Goal: Task Accomplishment & Management: Manage account settings

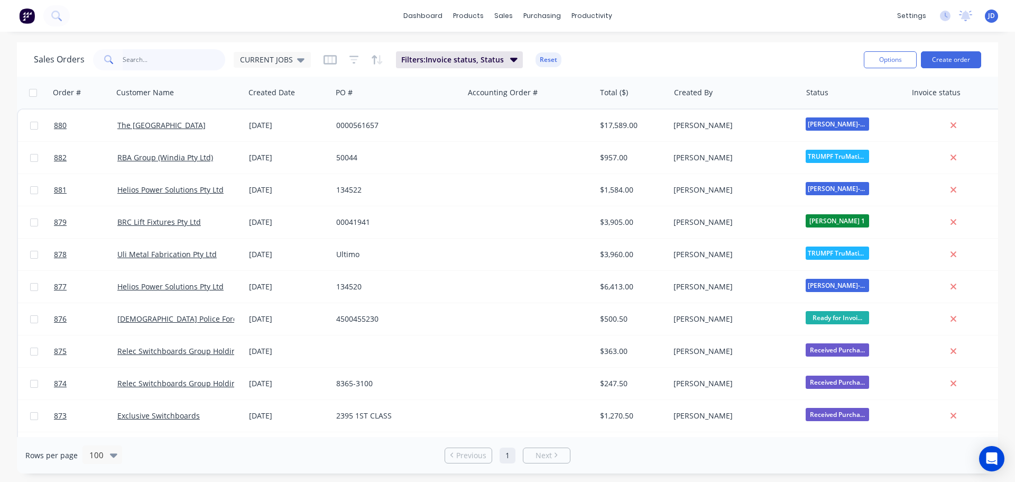
click at [178, 56] on input "text" at bounding box center [174, 59] width 103 height 21
type input "rolla"
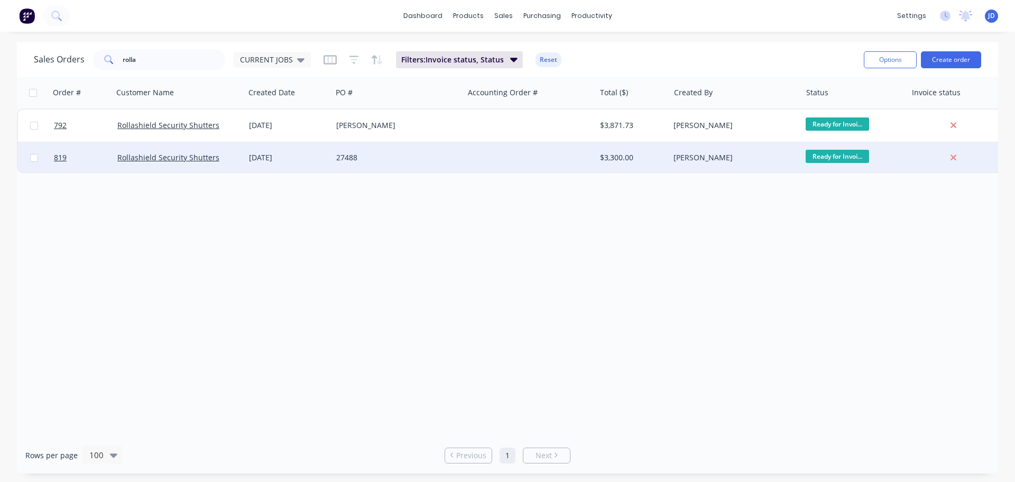
click at [671, 165] on div "[PERSON_NAME]" at bounding box center [735, 158] width 132 height 32
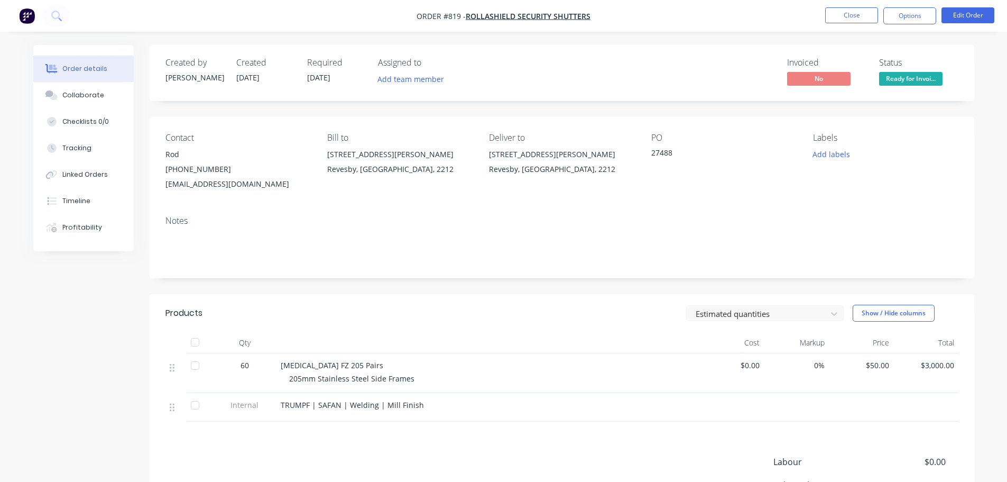
click at [244, 367] on span "60" at bounding box center [244, 364] width 8 height 11
click at [985, 17] on button "Edit Order" at bounding box center [967, 15] width 53 height 16
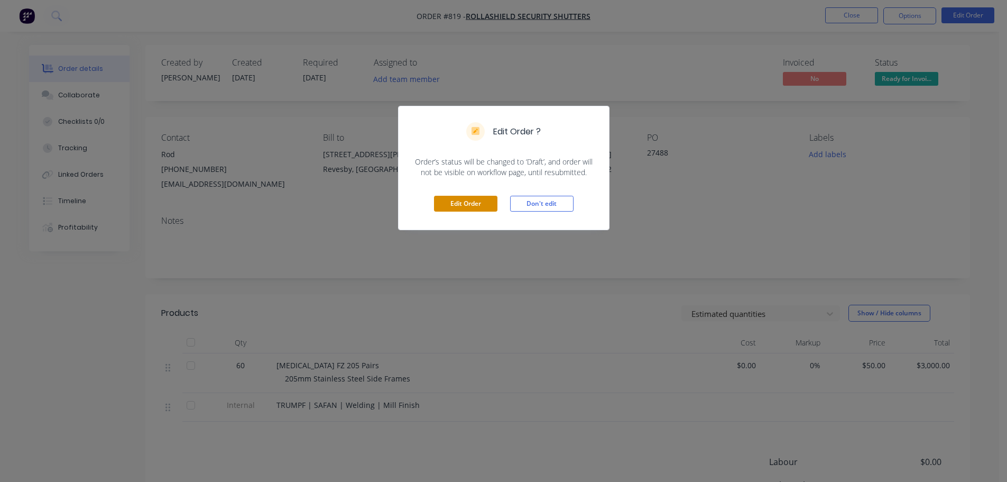
click at [467, 202] on button "Edit Order" at bounding box center [465, 204] width 63 height 16
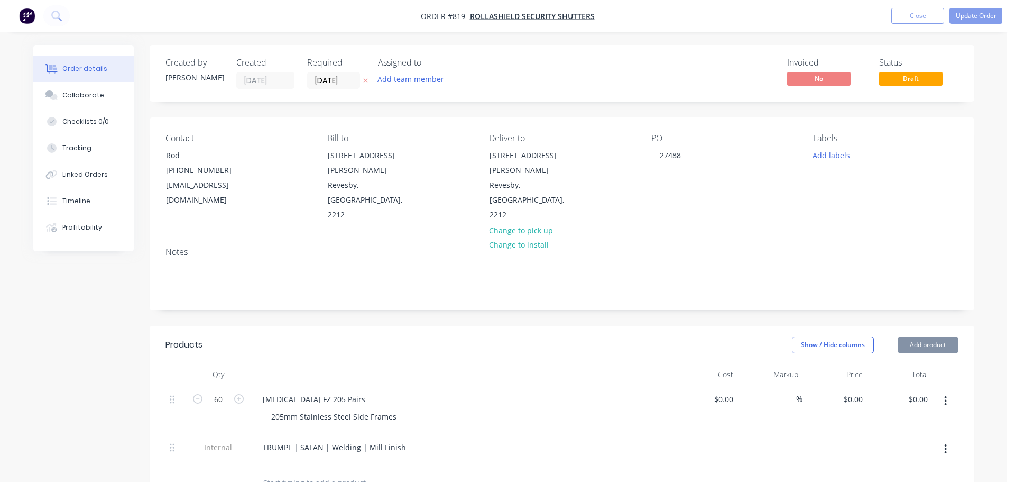
type input "$50.00"
type input "$3,000.00"
click at [228, 391] on input "60" at bounding box center [218, 399] width 27 height 16
type input "50"
type input "$2,500.00"
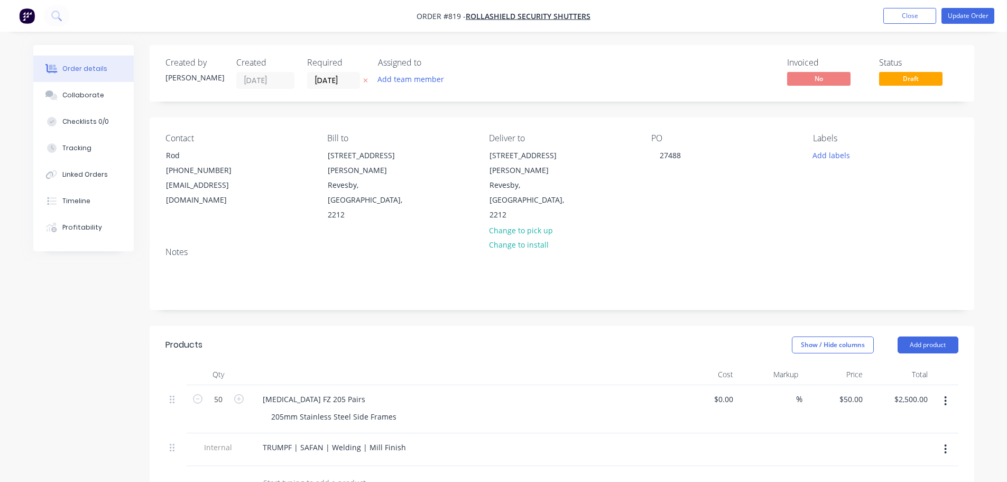
click at [979, 24] on nav "Order #819 - Rollashield Security Shutters Add product Close Update Order" at bounding box center [503, 16] width 1007 height 32
click at [976, 18] on button "Update Order" at bounding box center [967, 16] width 53 height 16
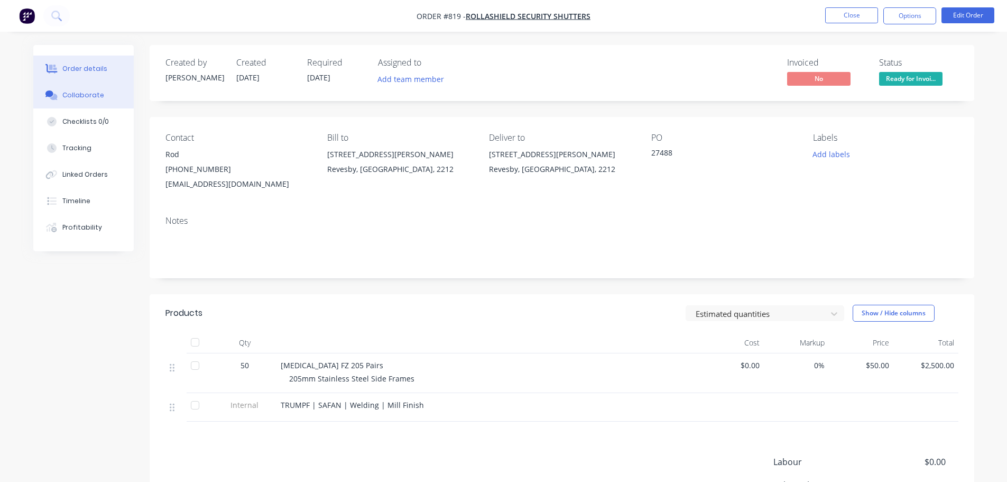
click at [104, 103] on button "Collaborate" at bounding box center [83, 95] width 100 height 26
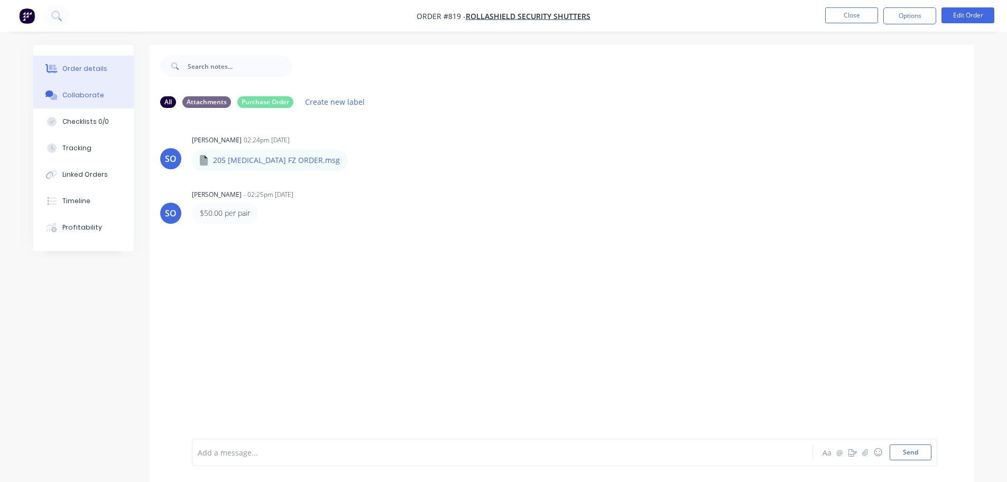
click at [106, 76] on button "Order details" at bounding box center [83, 68] width 100 height 26
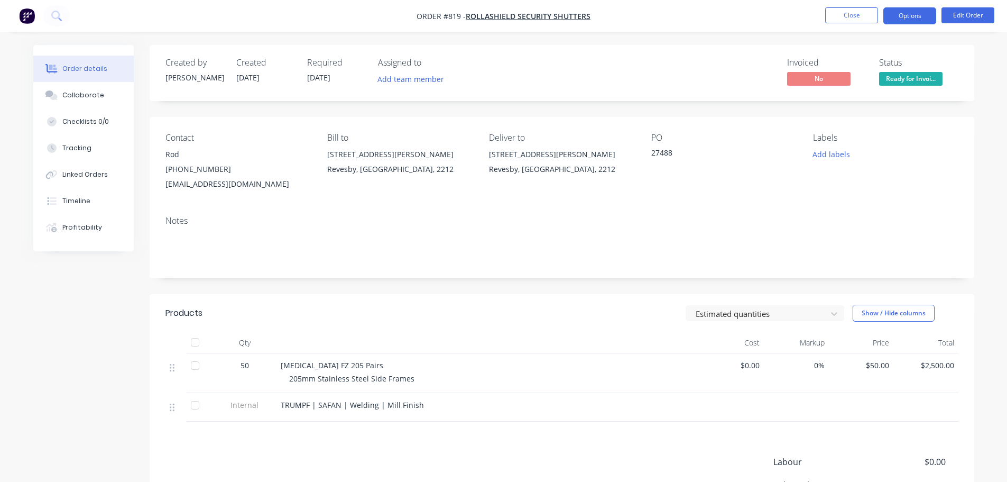
click at [914, 17] on button "Options" at bounding box center [909, 15] width 53 height 17
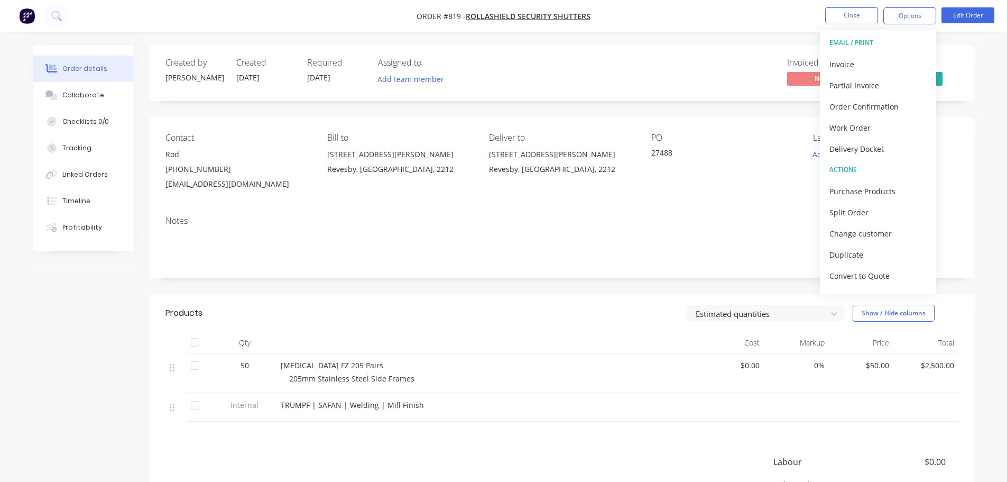
click at [879, 149] on div "Delivery Docket" at bounding box center [877, 148] width 97 height 15
click at [882, 99] on div "Without pricing" at bounding box center [877, 106] width 97 height 15
click at [851, 66] on div "Invoice" at bounding box center [877, 64] width 97 height 15
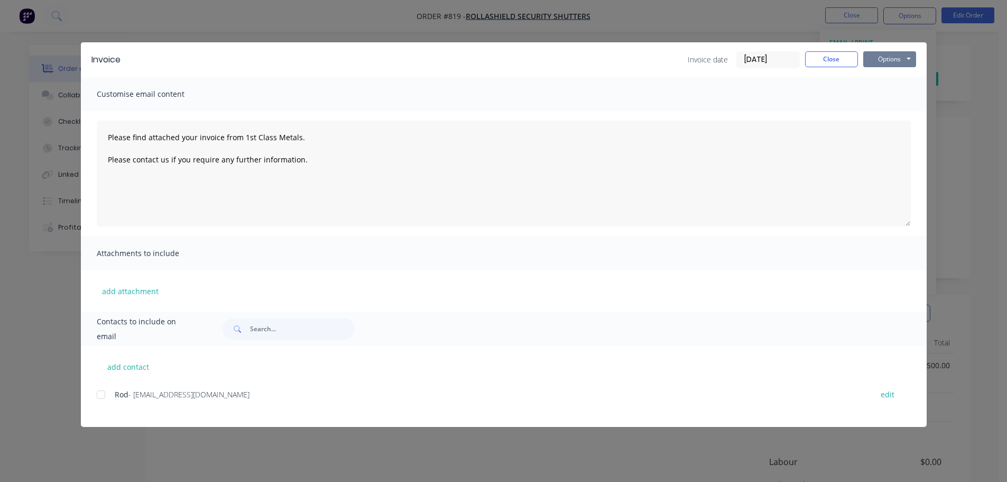
click at [888, 61] on button "Options" at bounding box center [889, 59] width 53 height 16
click at [894, 94] on button "Print" at bounding box center [897, 95] width 68 height 17
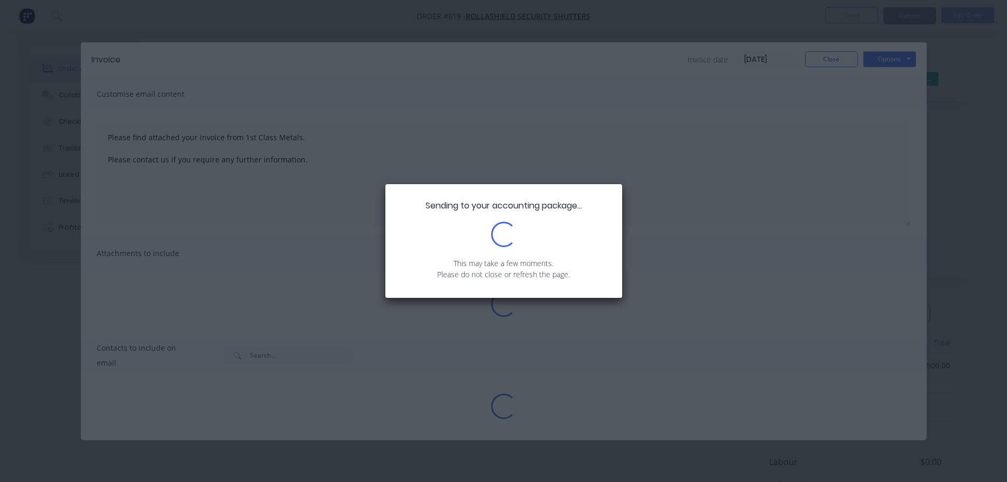
type textarea "Please find attached your invoice from 1st Class Metals. Please contact us if y…"
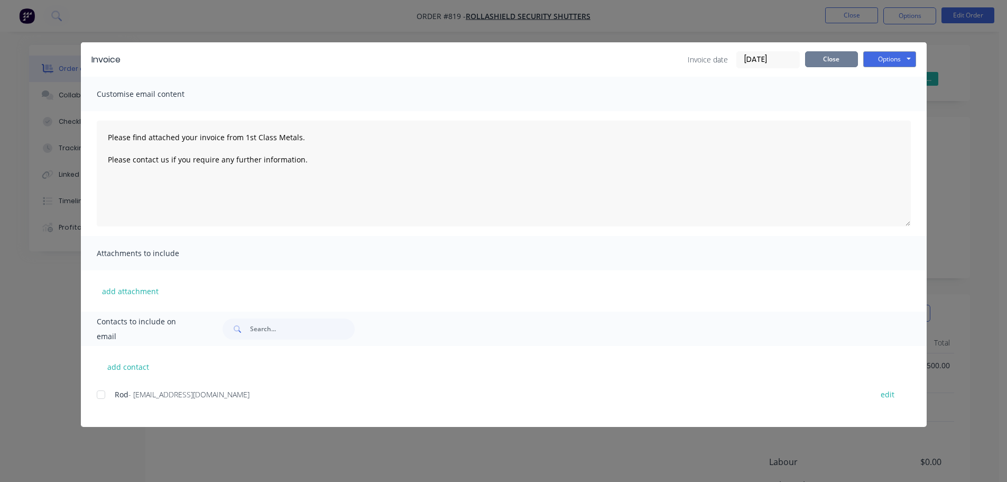
click at [836, 52] on button "Close" at bounding box center [831, 59] width 53 height 16
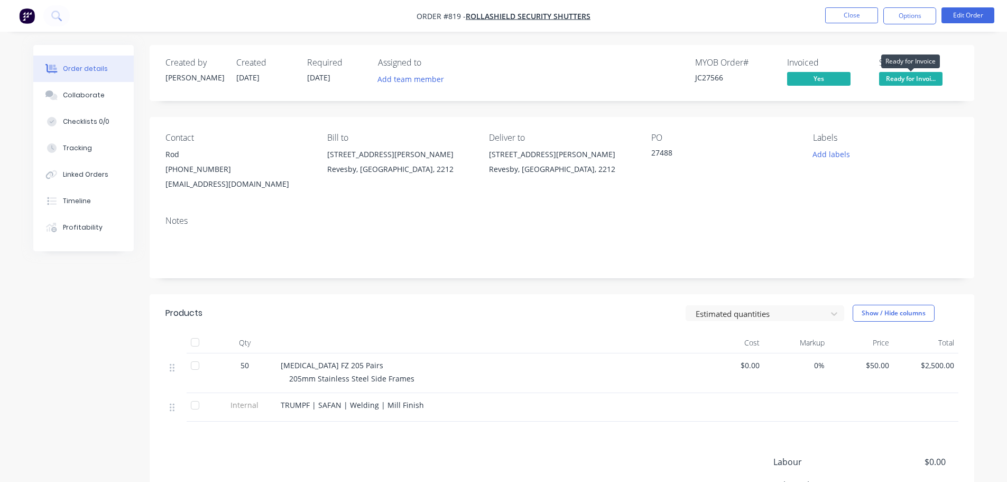
click at [896, 85] on span "Ready for Invoi..." at bounding box center [910, 78] width 63 height 13
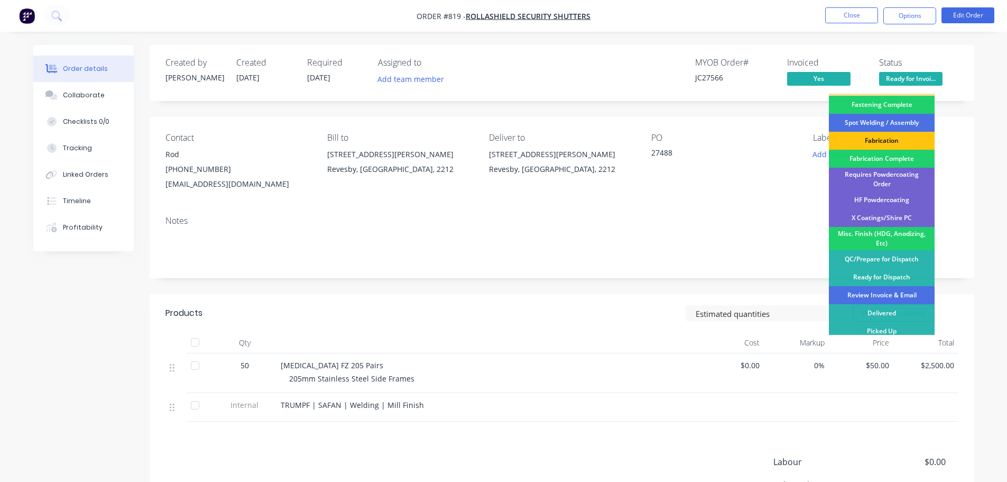
scroll to position [128, 0]
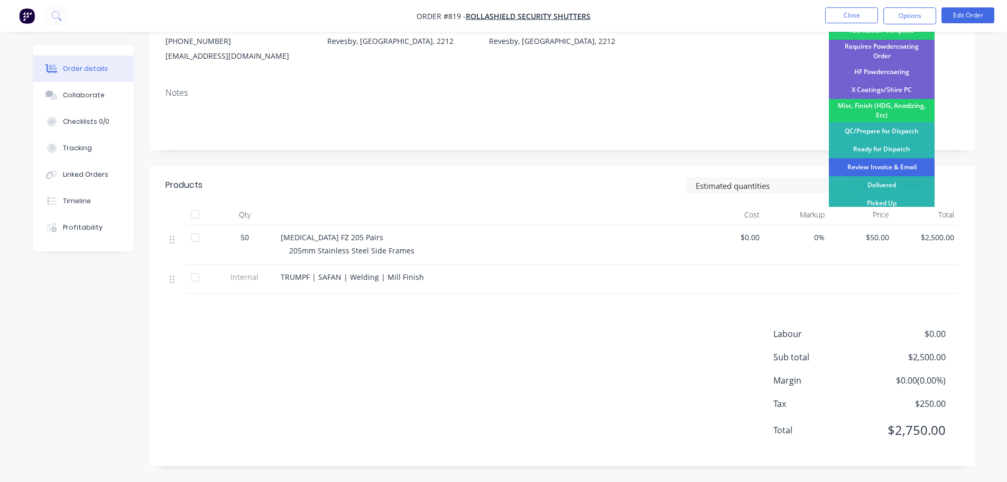
click at [909, 161] on div "Review Invoice & Email" at bounding box center [882, 167] width 106 height 18
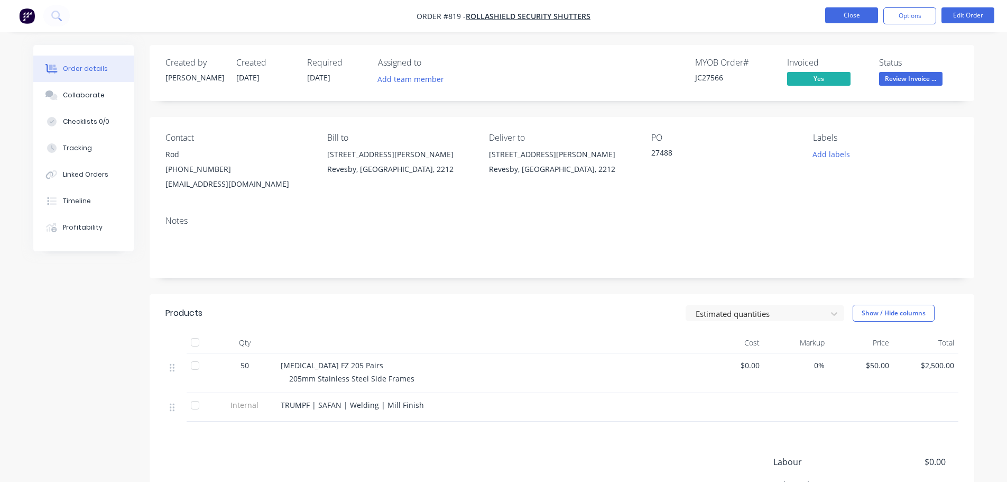
click at [856, 13] on button "Close" at bounding box center [851, 15] width 53 height 16
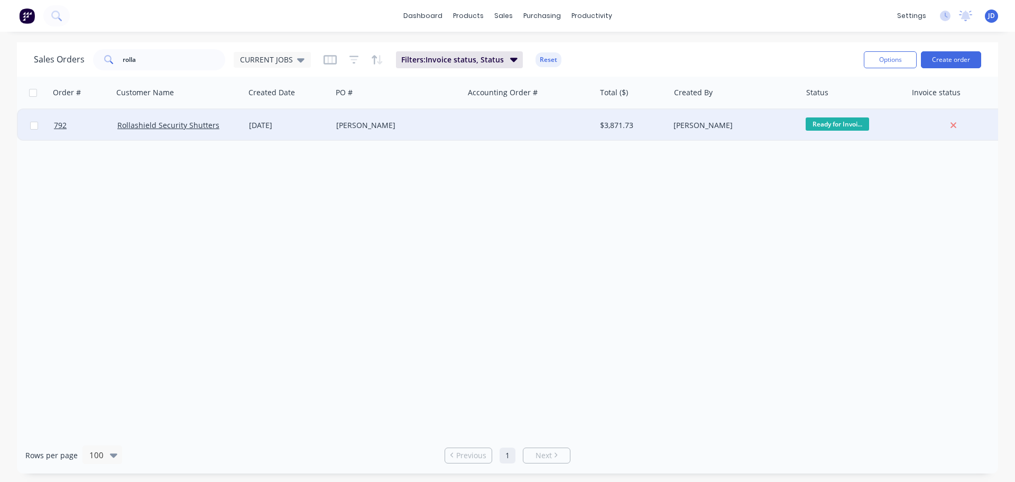
drag, startPoint x: 713, startPoint y: 131, endPoint x: 717, endPoint y: 134, distance: 5.6
click at [717, 134] on div "[PERSON_NAME]" at bounding box center [735, 125] width 132 height 32
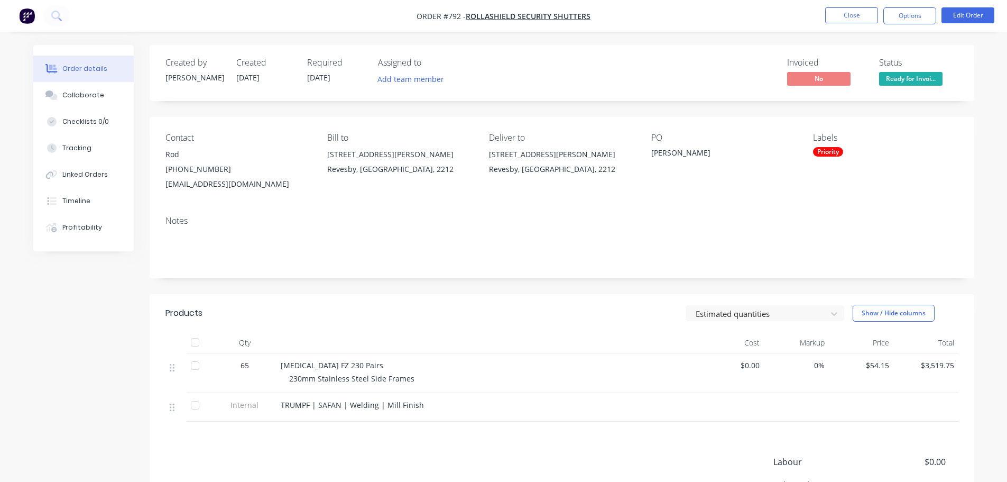
click at [910, 80] on span "Ready for Invoi..." at bounding box center [910, 78] width 63 height 13
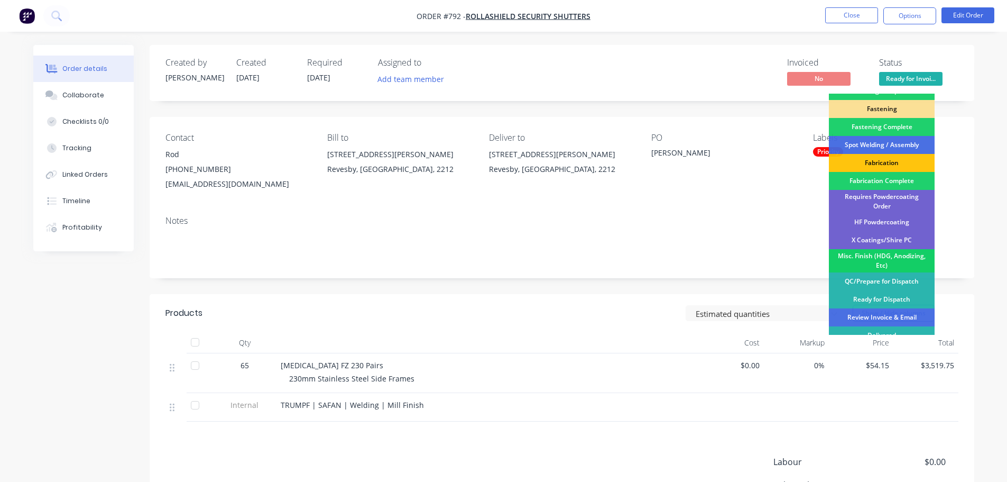
scroll to position [309, 0]
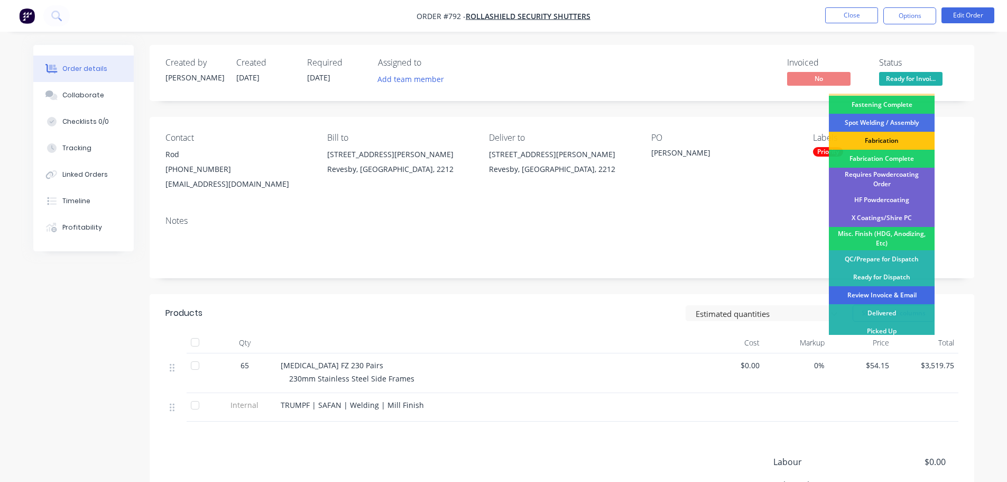
click at [898, 289] on div "Review Invoice & Email" at bounding box center [882, 295] width 106 height 18
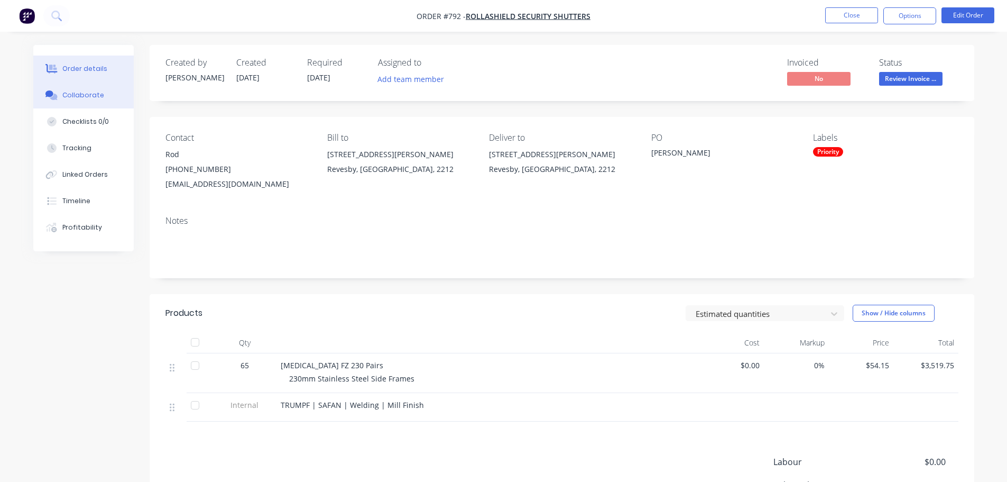
click at [76, 94] on div "Collaborate" at bounding box center [83, 95] width 42 height 10
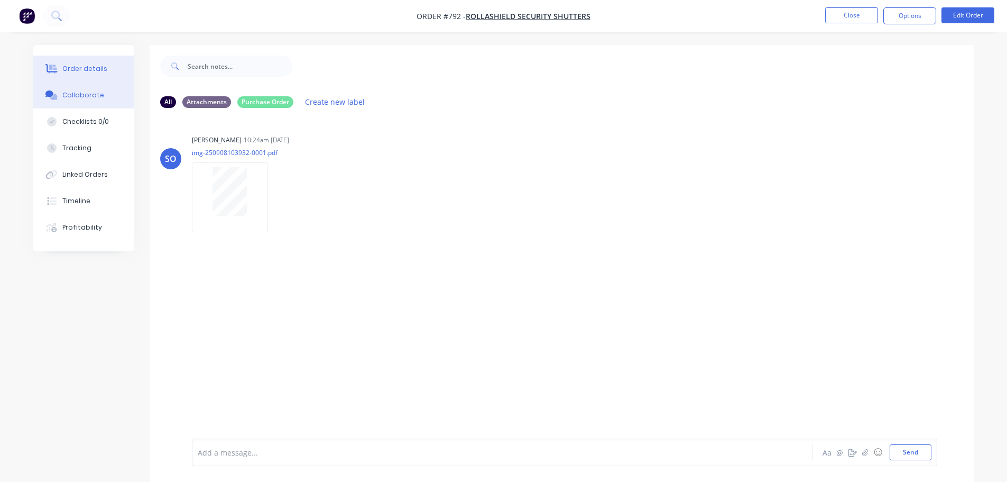
click at [70, 61] on button "Order details" at bounding box center [83, 68] width 100 height 26
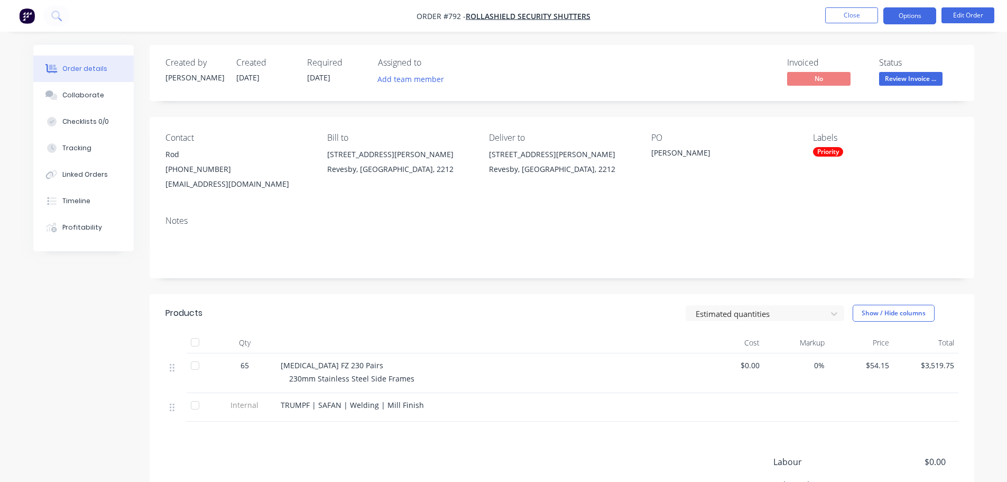
click at [913, 20] on button "Options" at bounding box center [909, 15] width 53 height 17
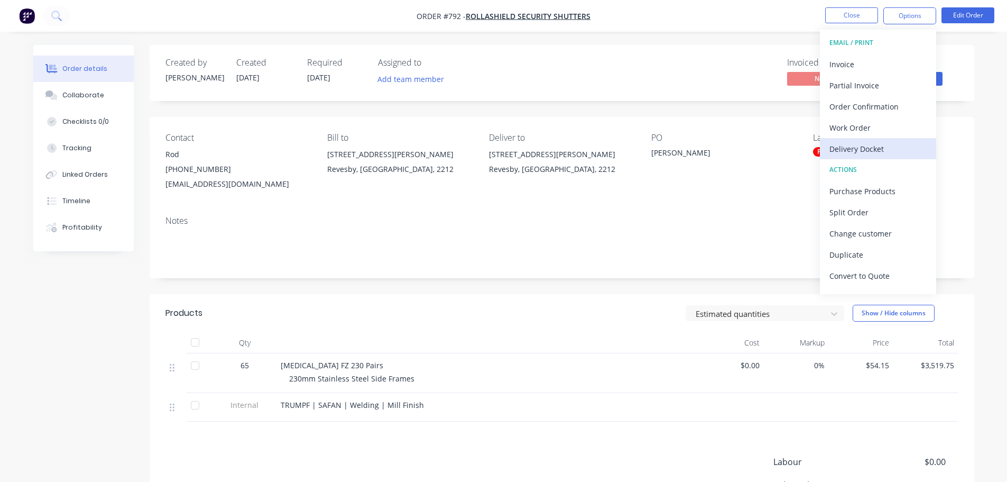
click at [883, 146] on div "Delivery Docket" at bounding box center [877, 148] width 97 height 15
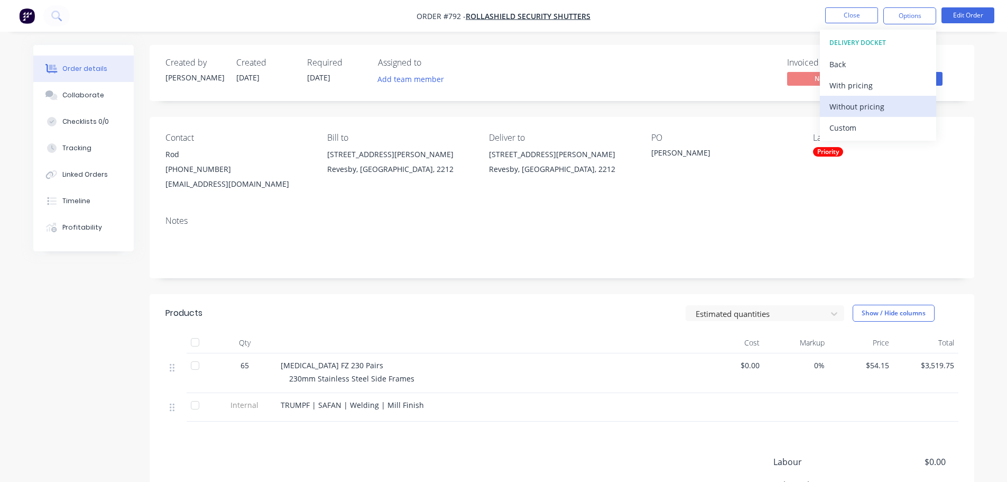
click at [868, 113] on div "Without pricing" at bounding box center [877, 106] width 97 height 15
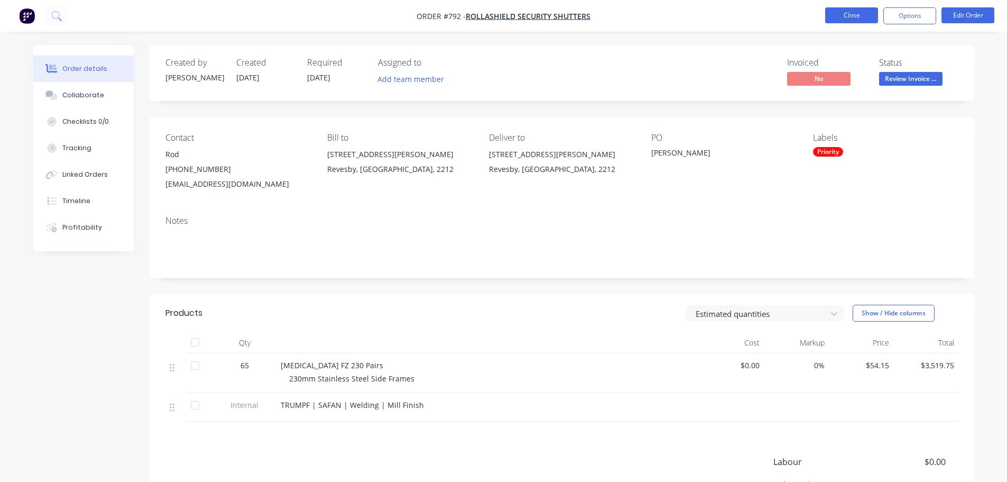
click at [854, 7] on button "Close" at bounding box center [851, 15] width 53 height 16
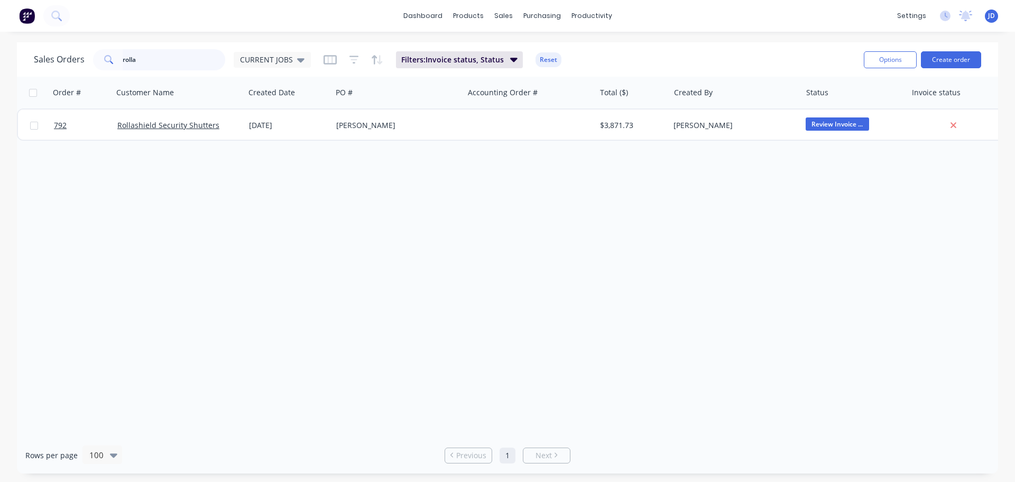
drag, startPoint x: 141, startPoint y: 59, endPoint x: 24, endPoint y: 21, distance: 122.9
click at [51, 36] on div "dashboard products sales purchasing productivity dashboard products Product Cat…" at bounding box center [507, 241] width 1015 height 482
type input "peace"
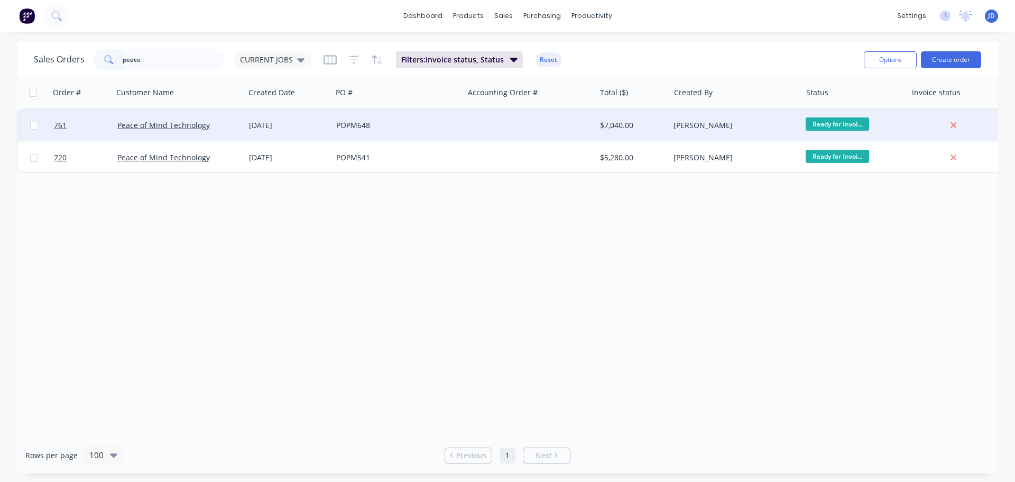
click at [553, 125] on div at bounding box center [530, 125] width 132 height 32
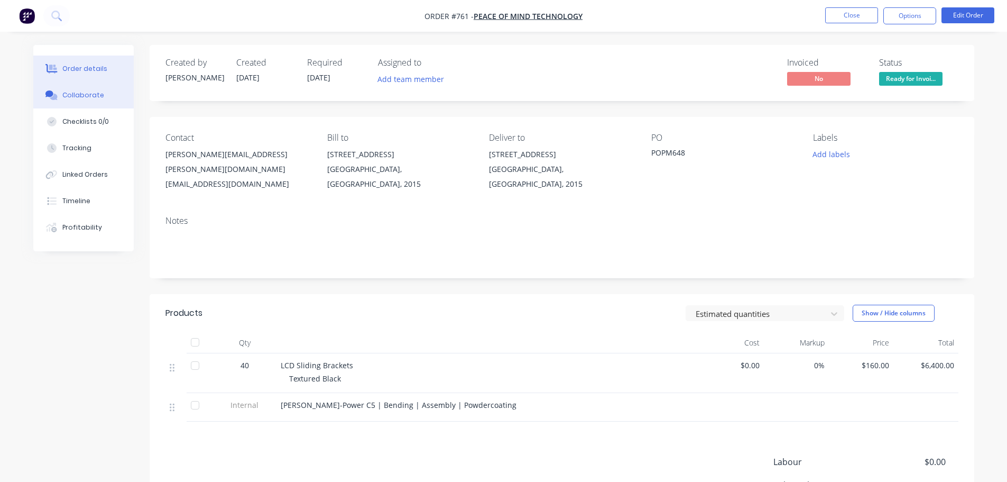
click at [109, 95] on button "Collaborate" at bounding box center [83, 95] width 100 height 26
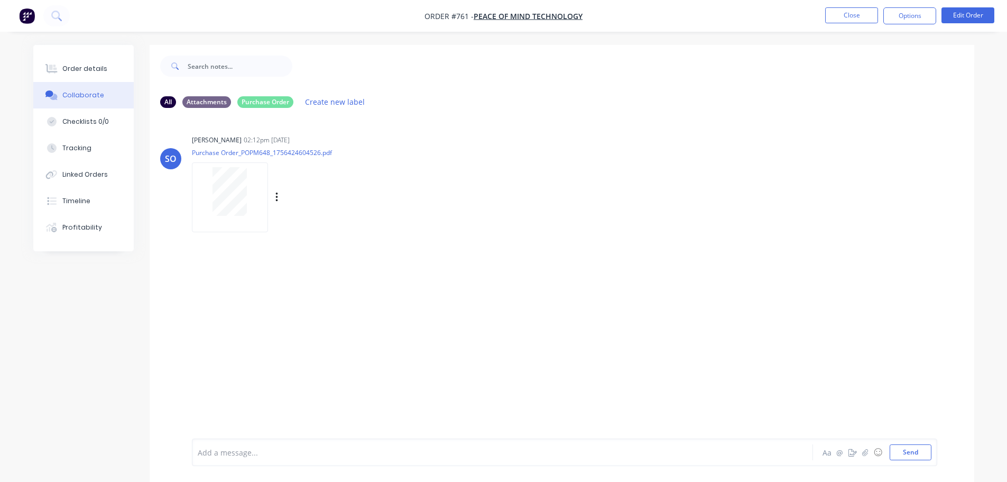
click at [249, 212] on div at bounding box center [230, 191] width 67 height 49
click at [99, 72] on div "Order details" at bounding box center [84, 69] width 45 height 10
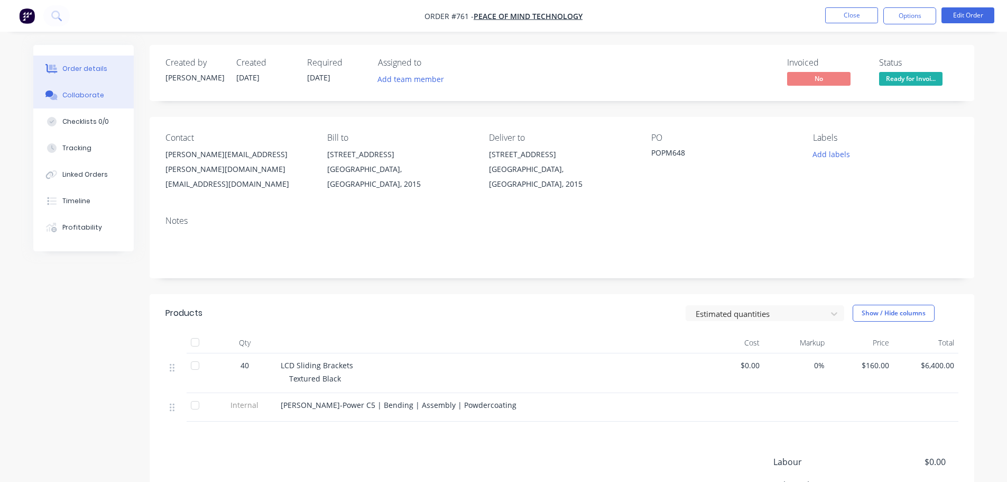
click at [80, 96] on div "Collaborate" at bounding box center [83, 95] width 42 height 10
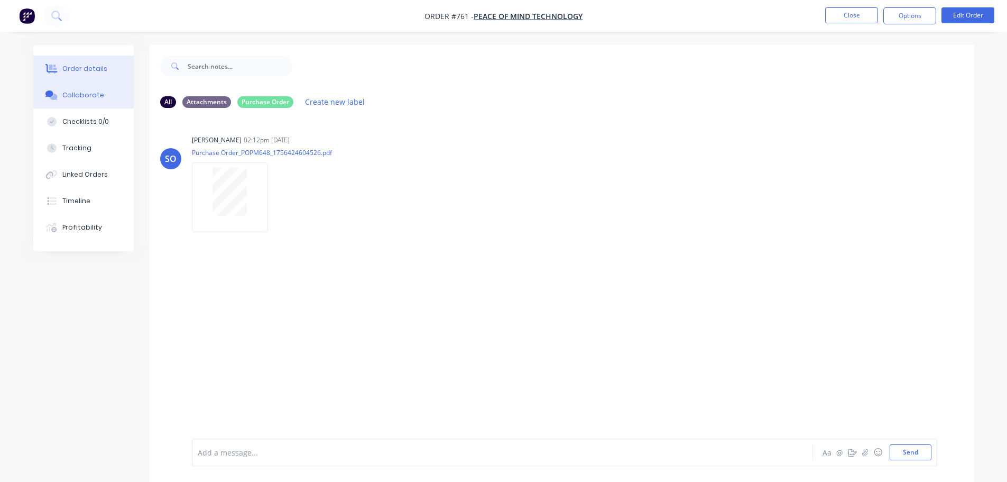
click at [100, 71] on div "Order details" at bounding box center [84, 69] width 45 height 10
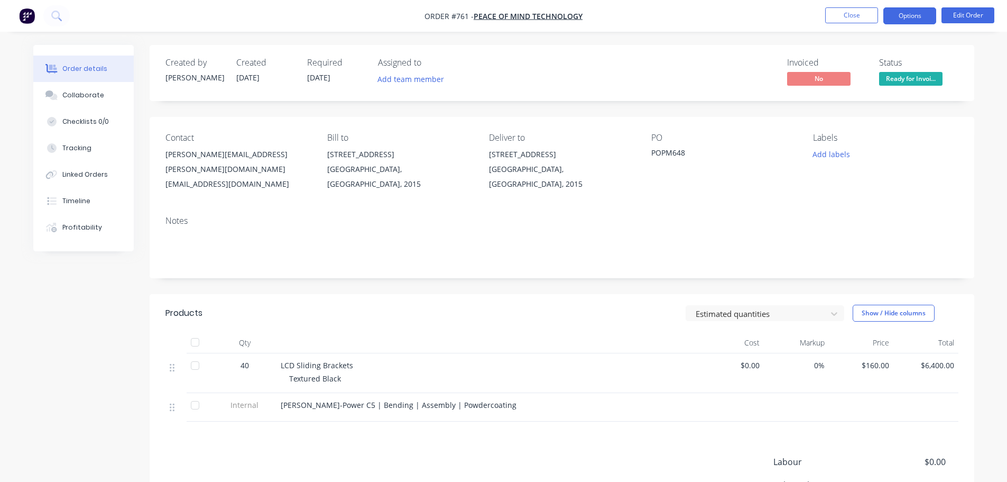
click at [891, 21] on button "Options" at bounding box center [909, 15] width 53 height 17
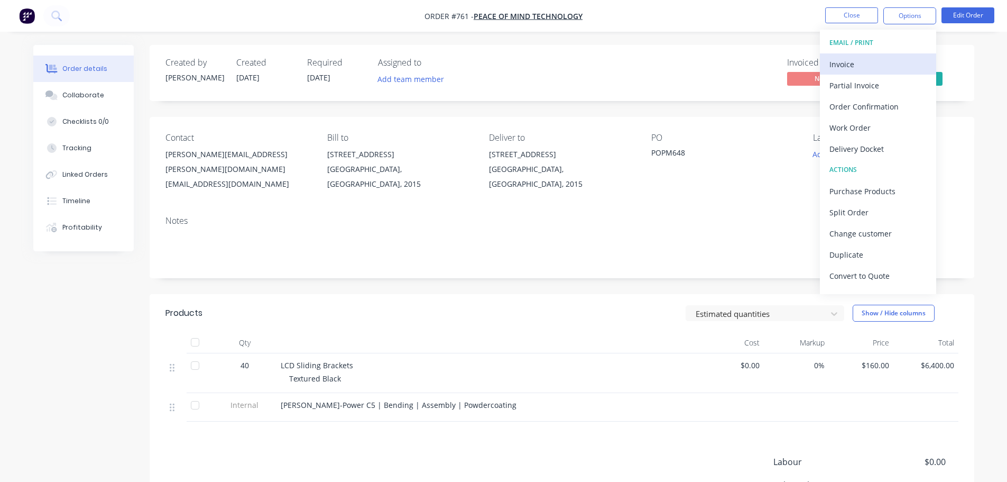
click at [882, 70] on div "Invoice" at bounding box center [877, 64] width 97 height 15
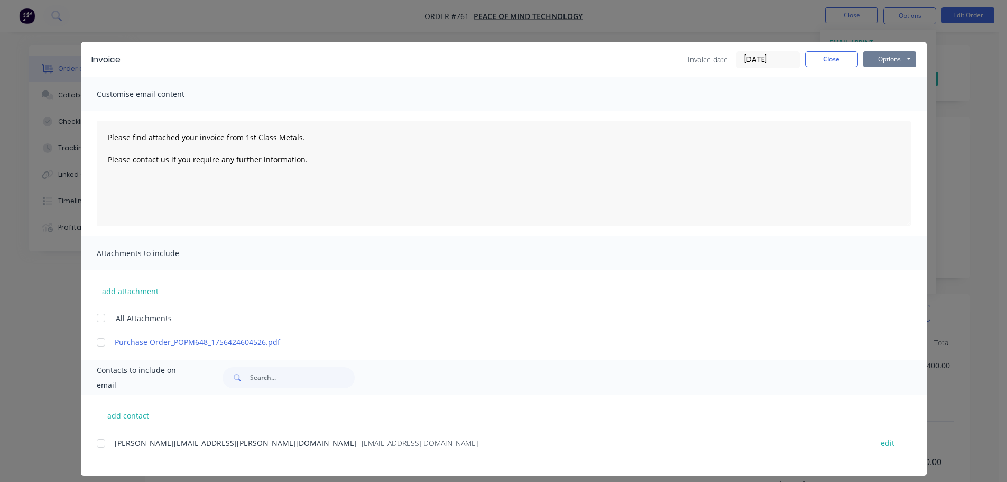
click at [888, 64] on button "Options" at bounding box center [889, 59] width 53 height 16
click at [897, 89] on button "Print" at bounding box center [897, 95] width 68 height 17
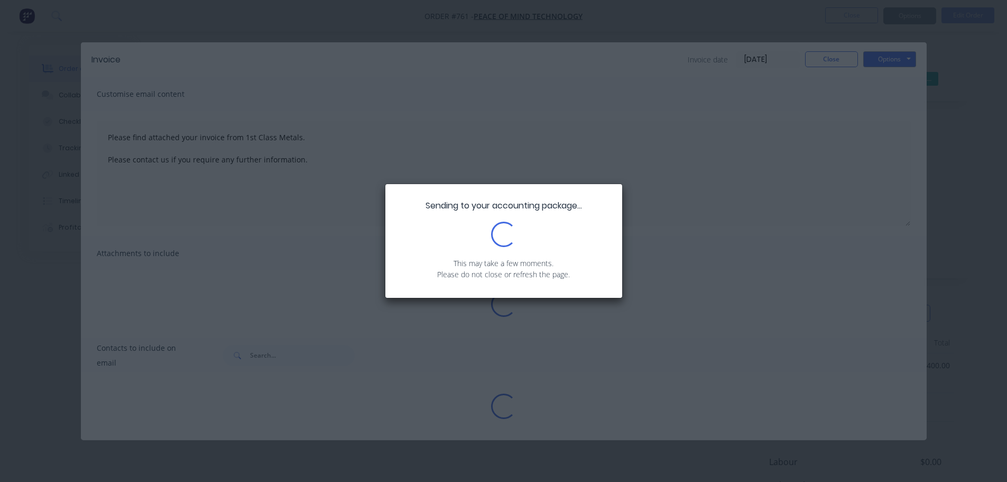
type textarea "Please find attached your invoice from 1st Class Metals. Please contact us if y…"
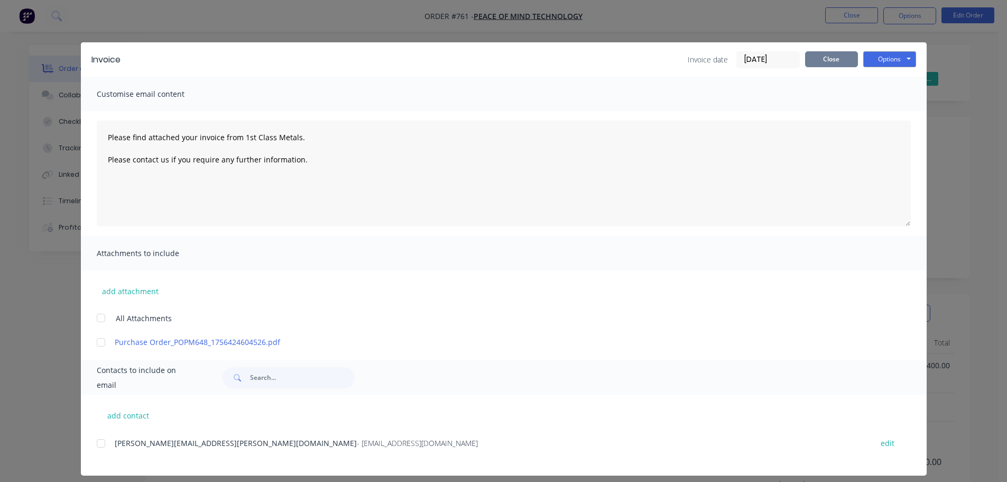
click at [812, 51] on button "Close" at bounding box center [831, 59] width 53 height 16
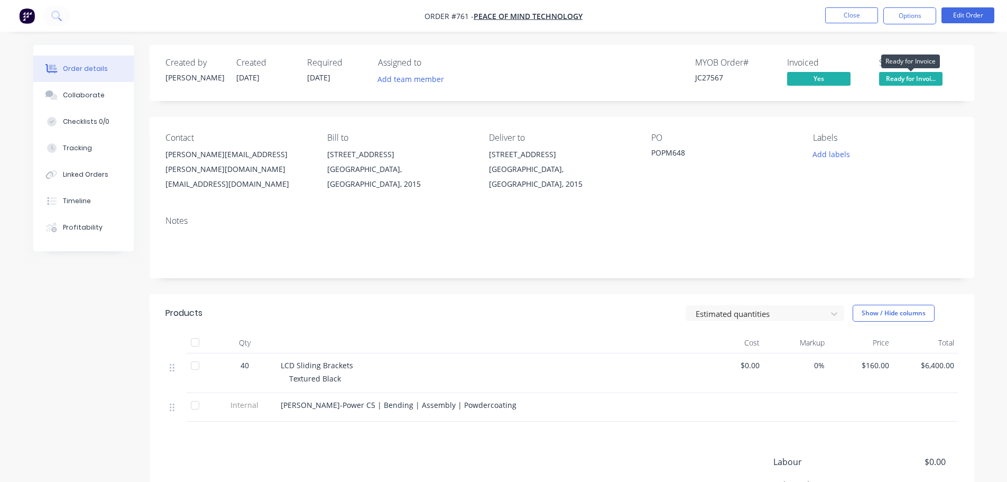
click at [897, 78] on span "Ready for Invoi..." at bounding box center [910, 78] width 63 height 13
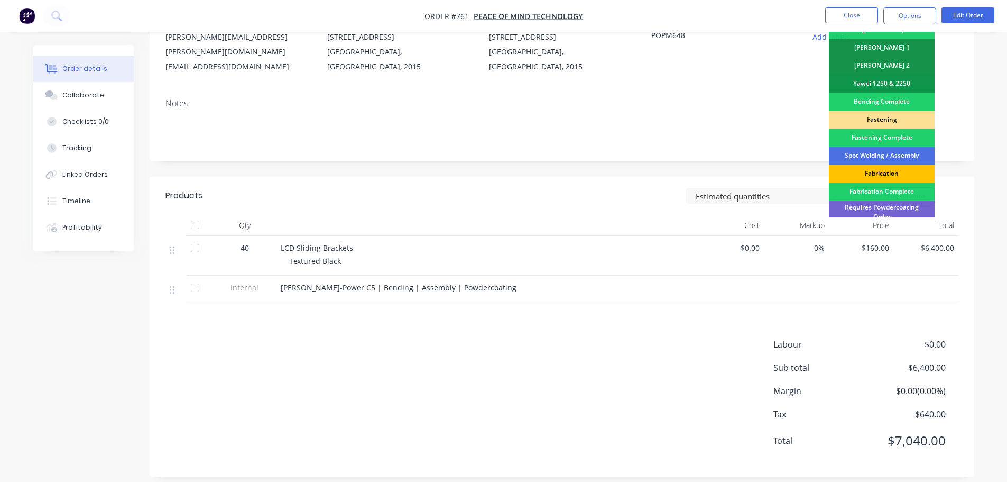
scroll to position [309, 0]
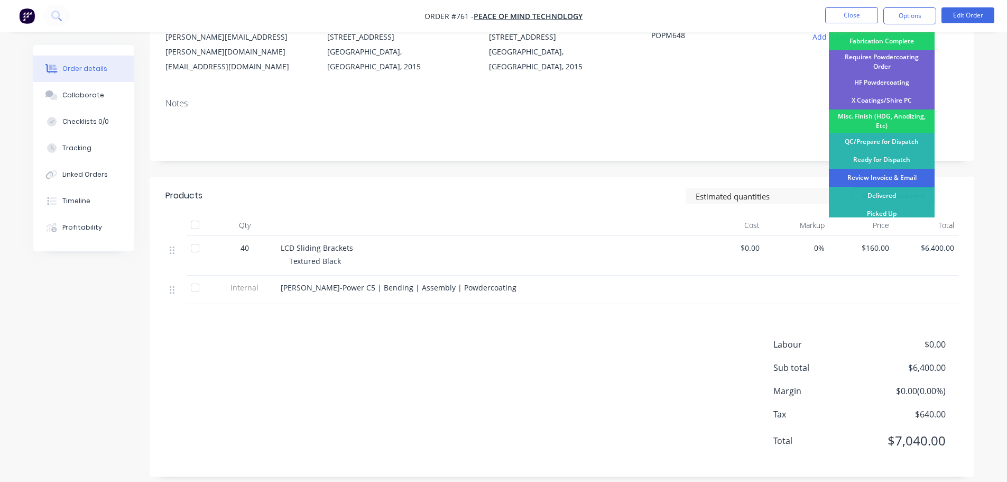
click at [882, 169] on div "Review Invoice & Email" at bounding box center [882, 178] width 106 height 18
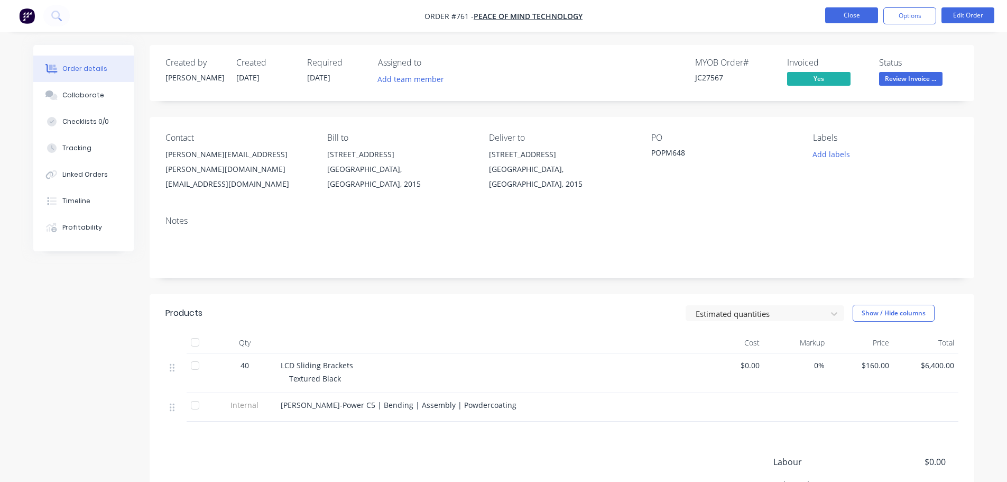
click at [845, 15] on button "Close" at bounding box center [851, 15] width 53 height 16
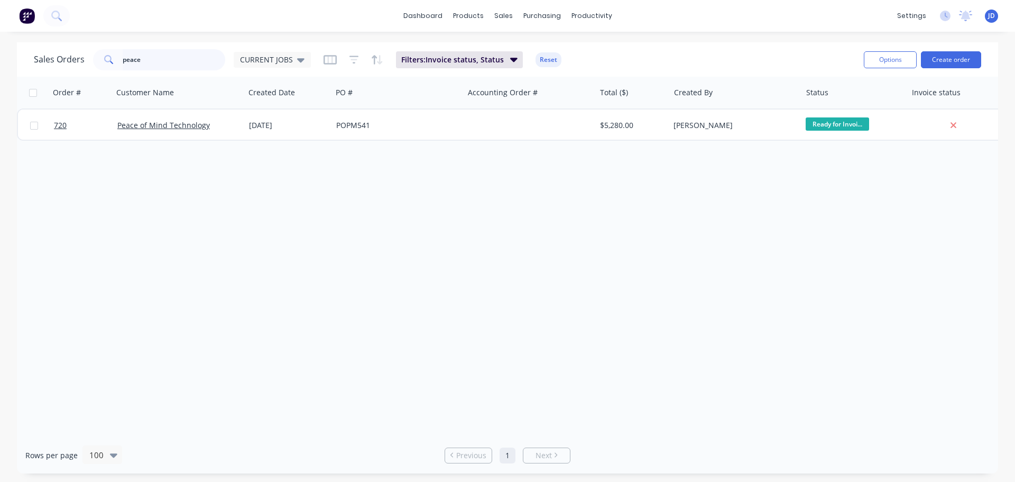
drag, startPoint x: 78, startPoint y: 44, endPoint x: 0, endPoint y: 10, distance: 85.2
click at [6, 26] on div "dashboard products sales purchasing productivity dashboard products Product Cat…" at bounding box center [507, 241] width 1015 height 482
type input "rolla"
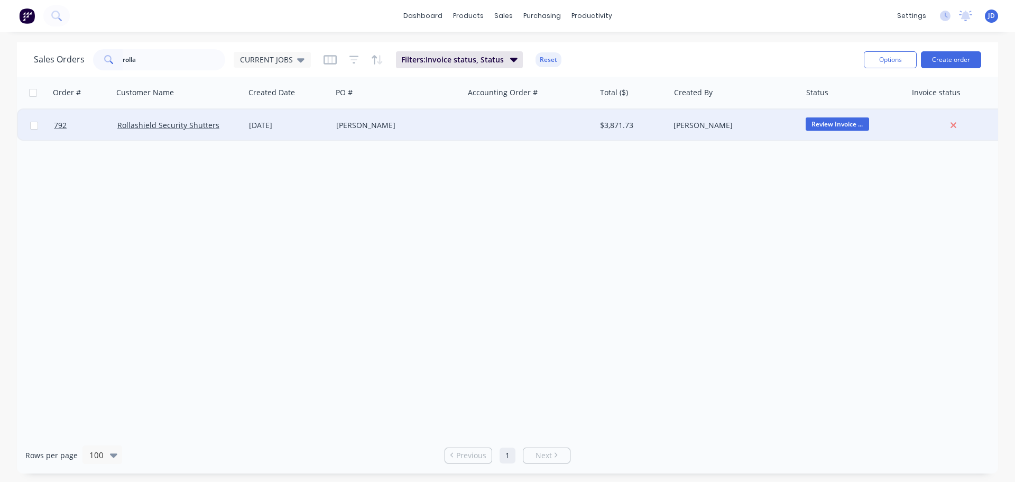
click at [447, 119] on div "[PERSON_NAME]" at bounding box center [398, 125] width 132 height 32
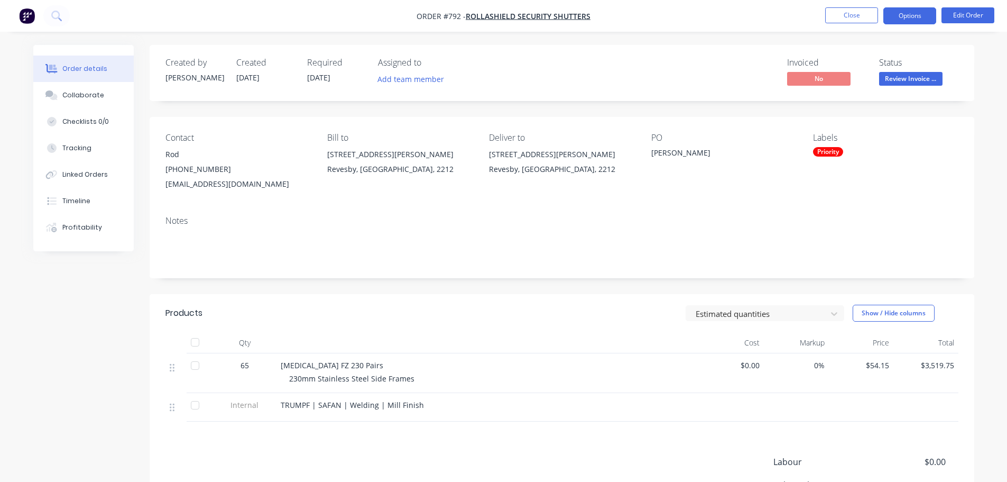
click at [908, 22] on button "Options" at bounding box center [909, 15] width 53 height 17
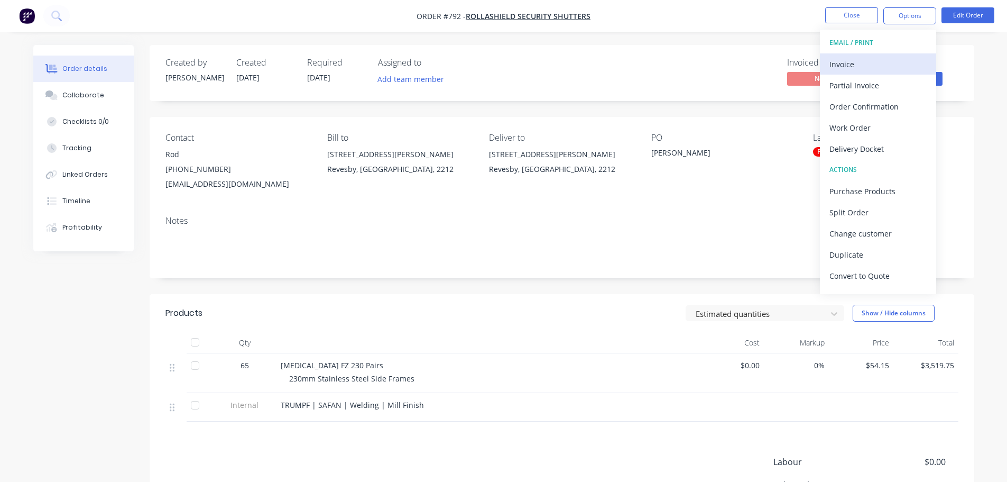
click at [853, 67] on div "Invoice" at bounding box center [877, 64] width 97 height 15
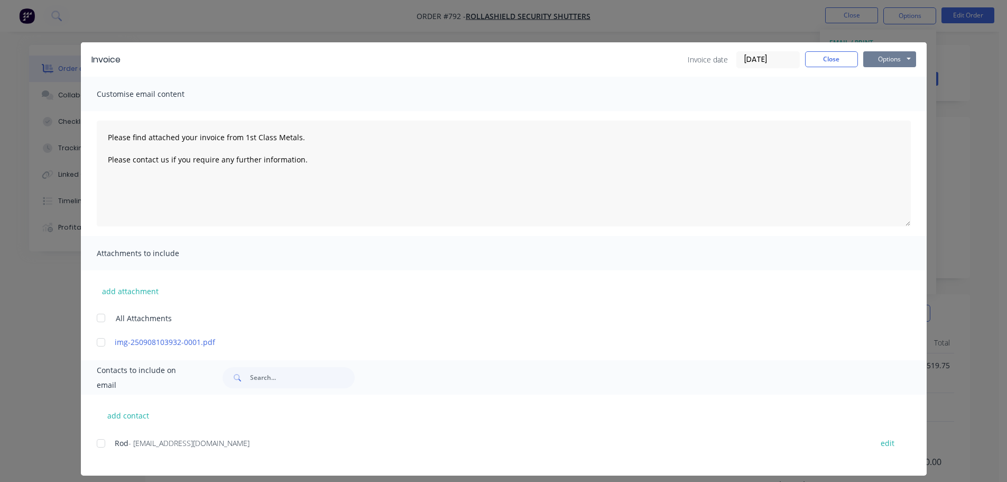
click at [881, 62] on button "Options" at bounding box center [889, 59] width 53 height 16
click at [891, 95] on button "Print" at bounding box center [897, 95] width 68 height 17
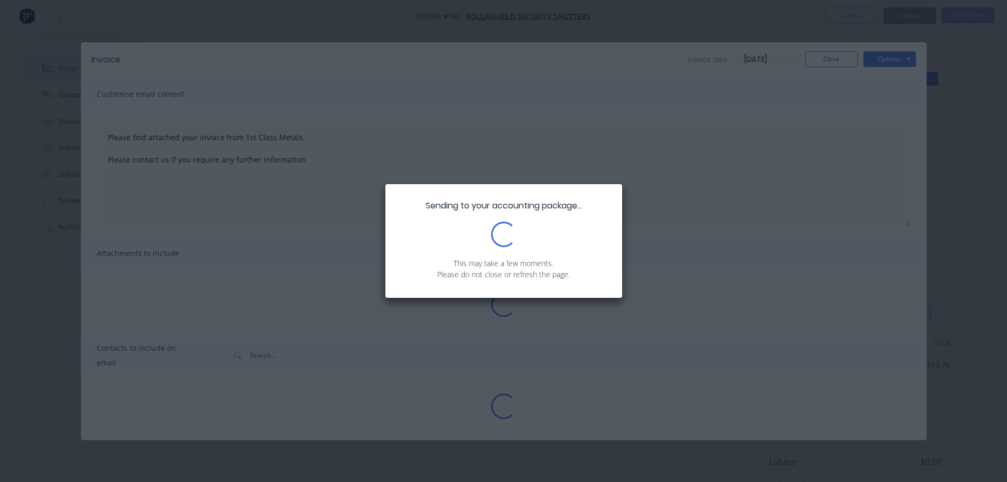
type textarea "Please find attached your invoice from 1st Class Metals. Please contact us if y…"
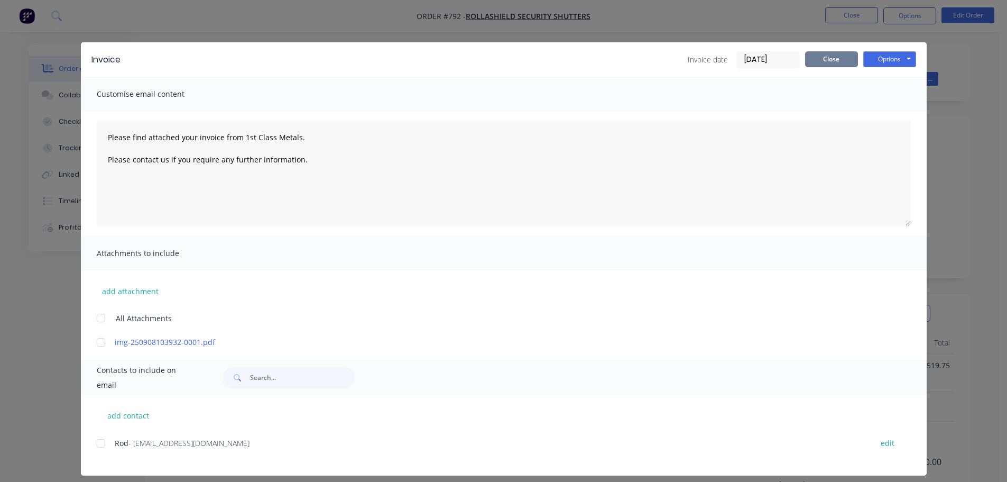
click at [826, 66] on button "Close" at bounding box center [831, 59] width 53 height 16
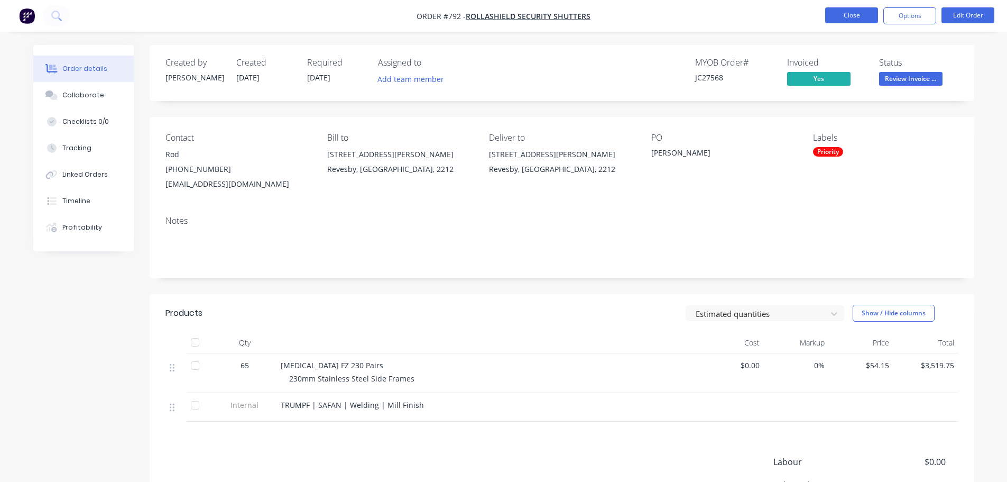
click at [837, 20] on button "Close" at bounding box center [851, 15] width 53 height 16
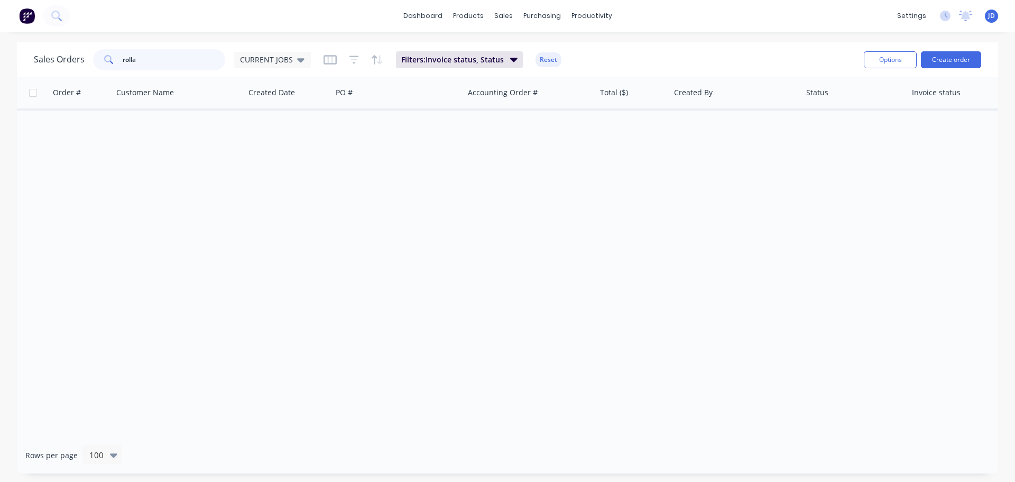
click at [192, 59] on input "rolla" at bounding box center [174, 59] width 103 height 21
drag, startPoint x: 191, startPoint y: 57, endPoint x: 2, endPoint y: 4, distance: 196.6
click at [0, 35] on div "dashboard products sales purchasing productivity dashboard products Product Cat…" at bounding box center [507, 241] width 1015 height 482
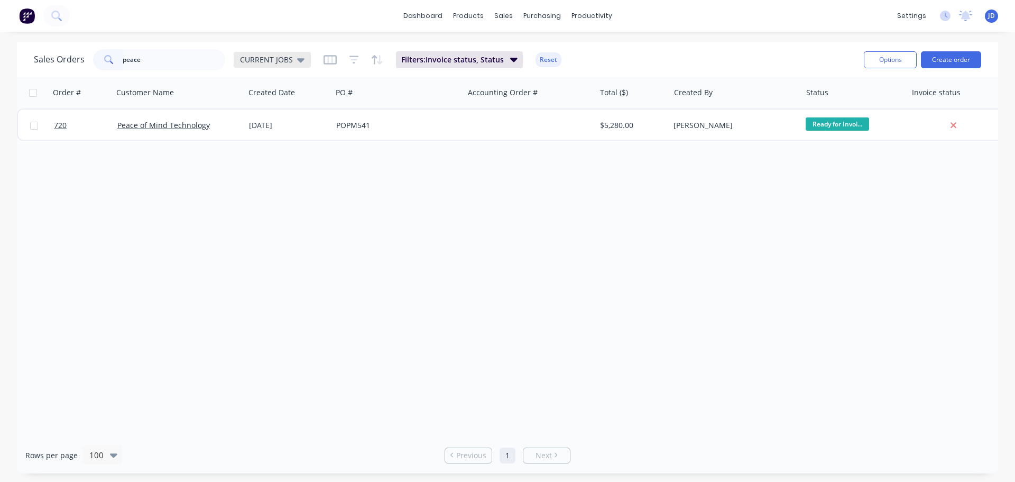
click at [262, 50] on div "Sales Orders peace CURRENT JOBS" at bounding box center [172, 59] width 277 height 21
click at [283, 61] on span "CURRENT JOBS" at bounding box center [266, 59] width 53 height 11
click at [266, 152] on button "None" at bounding box center [297, 150] width 121 height 12
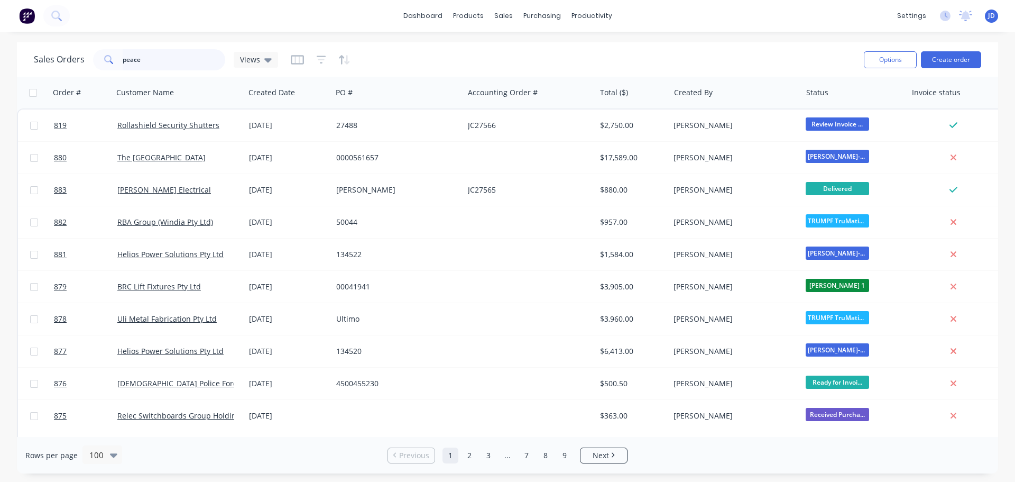
click at [162, 66] on input "peace" at bounding box center [174, 59] width 103 height 21
type input "peace"
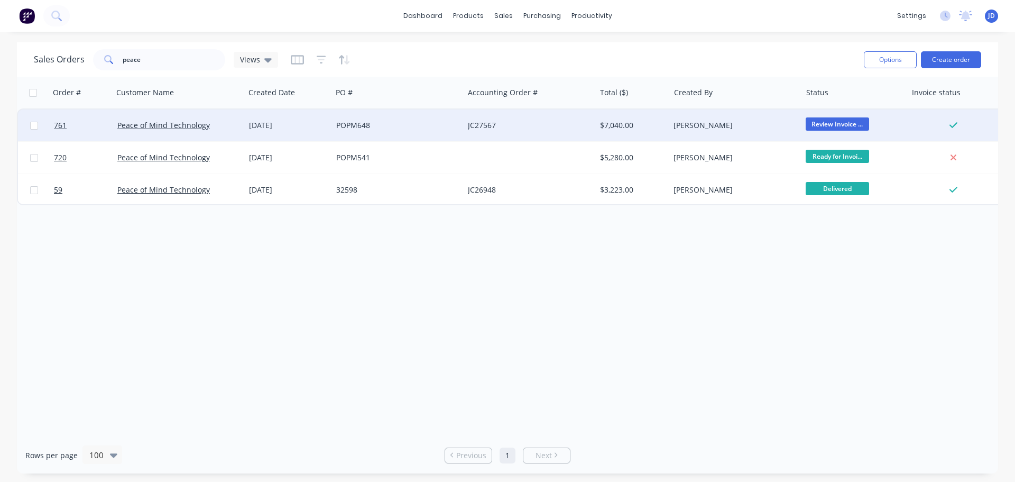
click at [482, 132] on div "JC27567" at bounding box center [530, 125] width 132 height 32
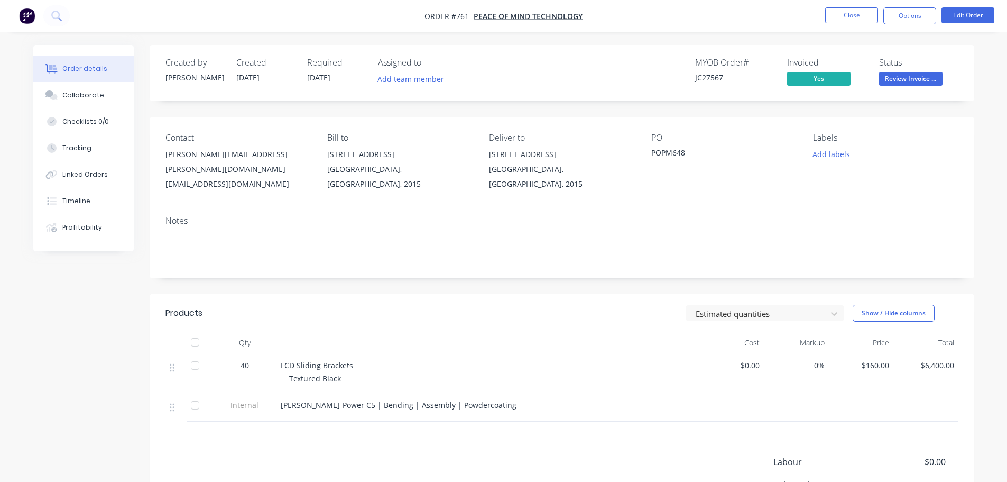
click at [542, 140] on div "Deliver to" at bounding box center [561, 138] width 145 height 10
click at [529, 157] on div "[STREET_ADDRESS]" at bounding box center [561, 154] width 145 height 15
click at [500, 164] on div "[GEOGRAPHIC_DATA], [GEOGRAPHIC_DATA], 2015" at bounding box center [561, 177] width 145 height 30
click at [964, 13] on button "Edit Order" at bounding box center [967, 15] width 53 height 16
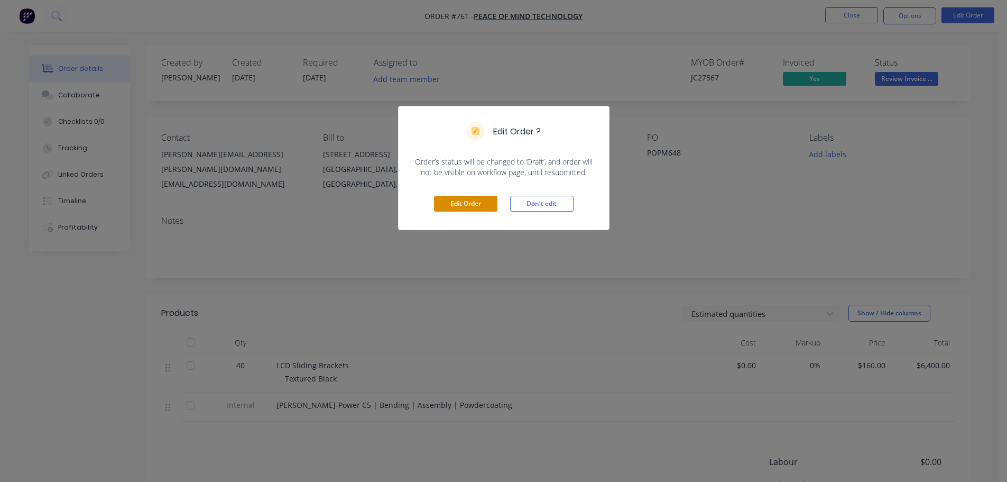
click at [464, 199] on button "Edit Order" at bounding box center [465, 204] width 63 height 16
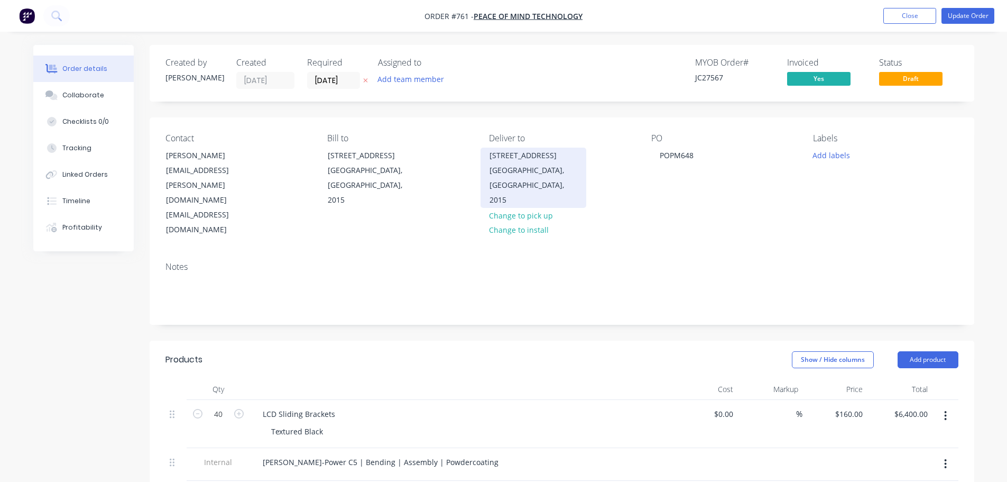
click at [543, 182] on div "[GEOGRAPHIC_DATA], [GEOGRAPHIC_DATA], 2015" at bounding box center [533, 185] width 88 height 44
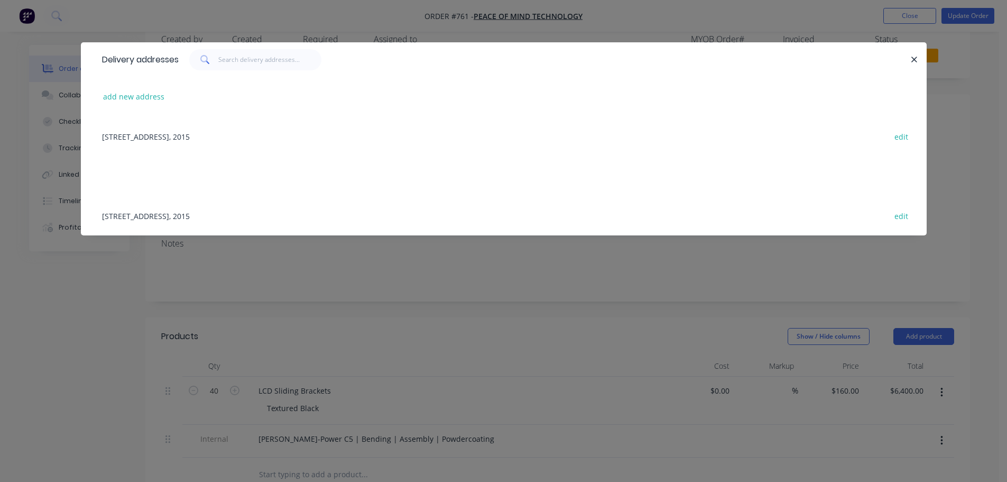
scroll to position [53, 0]
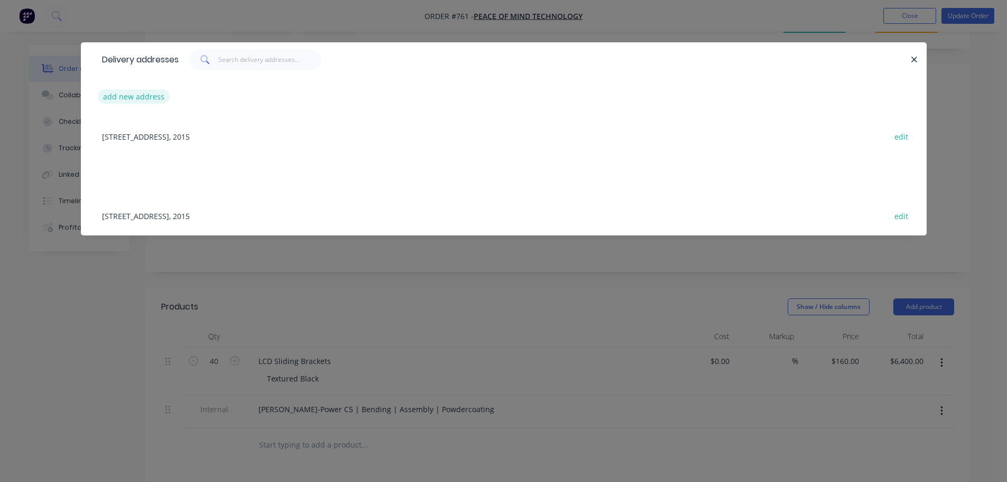
click at [153, 98] on button "add new address" at bounding box center [134, 96] width 72 height 14
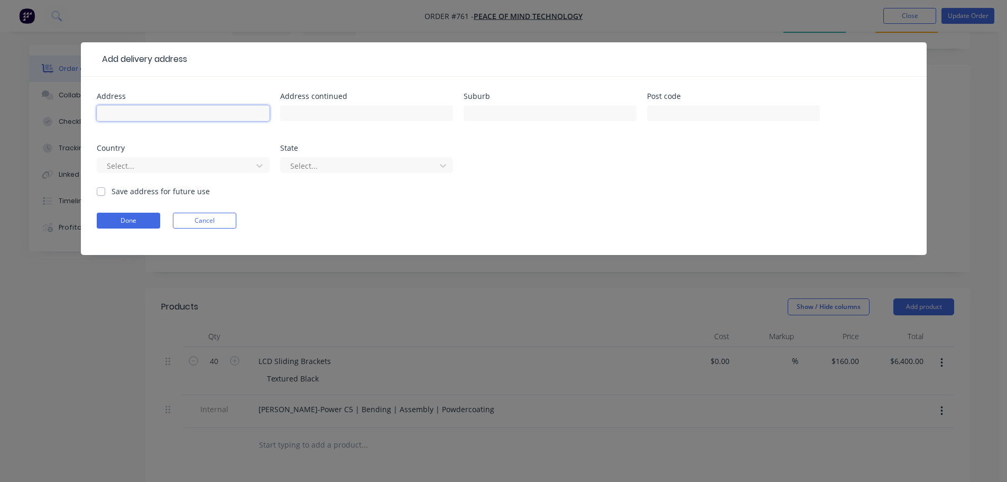
click at [196, 117] on input "text" at bounding box center [183, 113] width 173 height 16
type input "w"
click at [209, 110] on input "Warehouse [STREET_ADDRESS][PERSON_NAME]" at bounding box center [183, 113] width 173 height 16
type input "Warehouse [STREET_ADDRESS][PERSON_NAME]"
drag, startPoint x: 319, startPoint y: 113, endPoint x: 313, endPoint y: 109, distance: 7.1
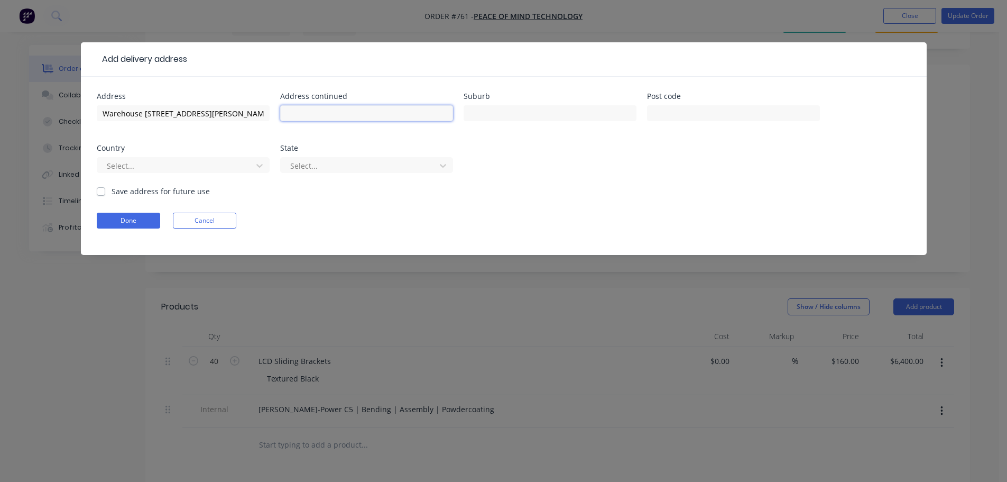
click at [317, 112] on input "text" at bounding box center [366, 113] width 173 height 16
drag, startPoint x: 330, startPoint y: 112, endPoint x: 247, endPoint y: 105, distance: 83.2
click at [247, 105] on div "Address Warehouse [STREET_ADDRESS][PERSON_NAME] Suburb Post code Country Select…" at bounding box center [504, 138] width 814 height 93
type input "[GEOGRAPHIC_DATA]"
click at [498, 112] on input "text" at bounding box center [550, 113] width 173 height 16
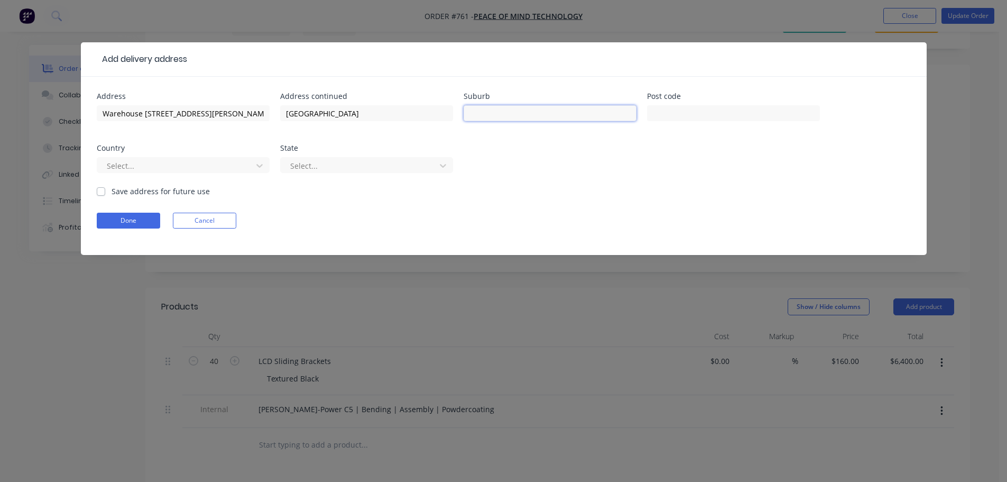
paste input "[GEOGRAPHIC_DATA]"
type input "[GEOGRAPHIC_DATA]"
click at [698, 112] on input "text" at bounding box center [733, 113] width 173 height 16
type input "2113"
drag, startPoint x: 353, startPoint y: 116, endPoint x: 218, endPoint y: 108, distance: 134.5
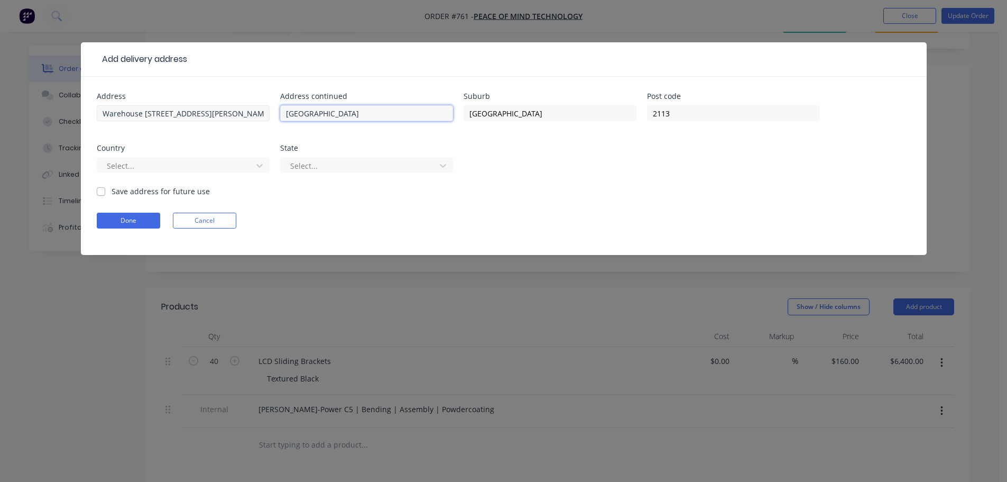
click at [219, 109] on div "Address [STREET_ADDRESS][PERSON_NAME] Suburb Macquarie Park Post code 2113 Coun…" at bounding box center [504, 138] width 814 height 93
click at [153, 163] on div at bounding box center [176, 165] width 141 height 13
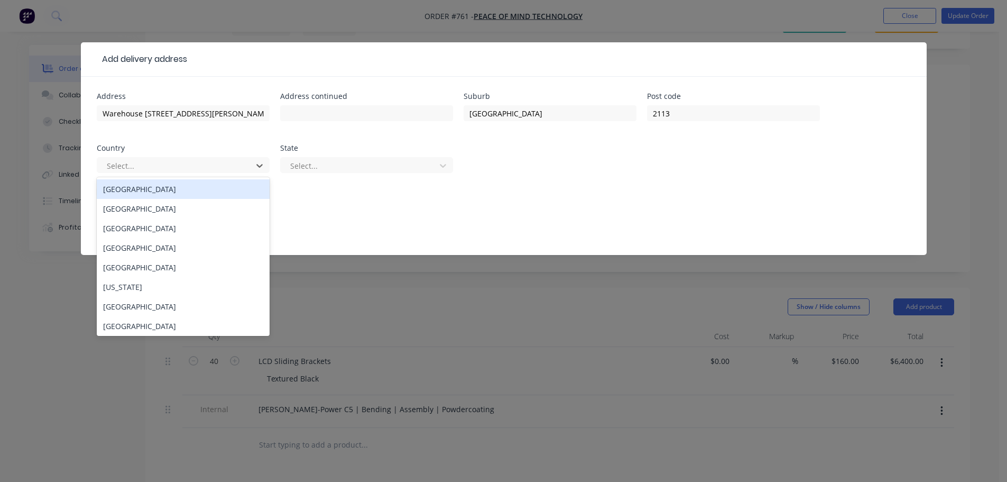
click at [144, 193] on div "[GEOGRAPHIC_DATA]" at bounding box center [183, 189] width 173 height 20
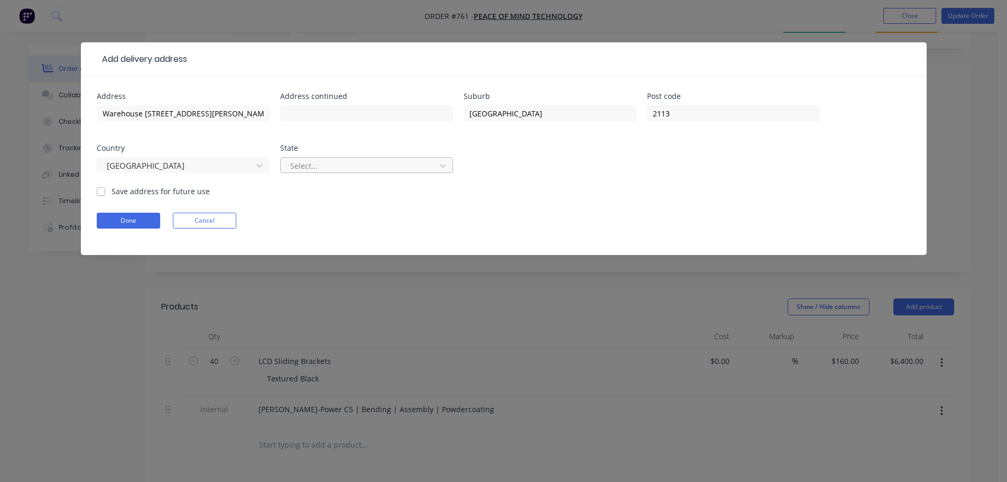
click at [348, 161] on div at bounding box center [359, 165] width 141 height 13
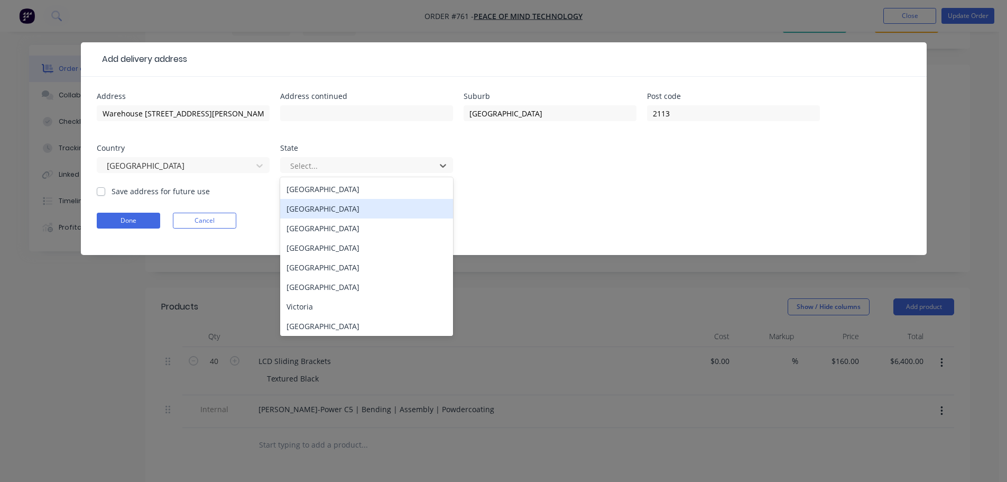
click at [332, 211] on div "[GEOGRAPHIC_DATA]" at bounding box center [366, 209] width 173 height 20
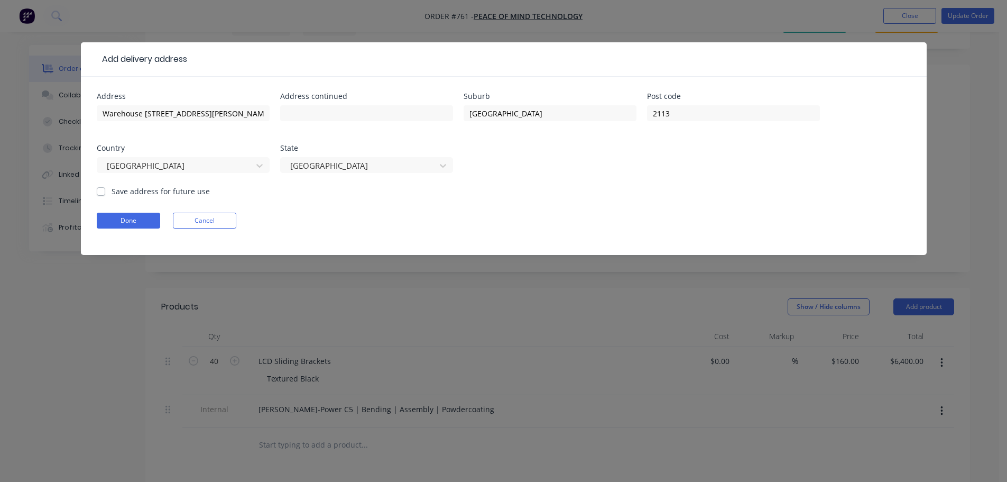
click at [156, 183] on div "[GEOGRAPHIC_DATA]" at bounding box center [183, 169] width 173 height 31
click at [153, 193] on label "Save address for future use" at bounding box center [161, 191] width 98 height 11
click at [105, 193] on input "Save address for future use" at bounding box center [101, 191] width 8 height 10
checkbox input "true"
click at [133, 225] on button "Done" at bounding box center [128, 220] width 63 height 16
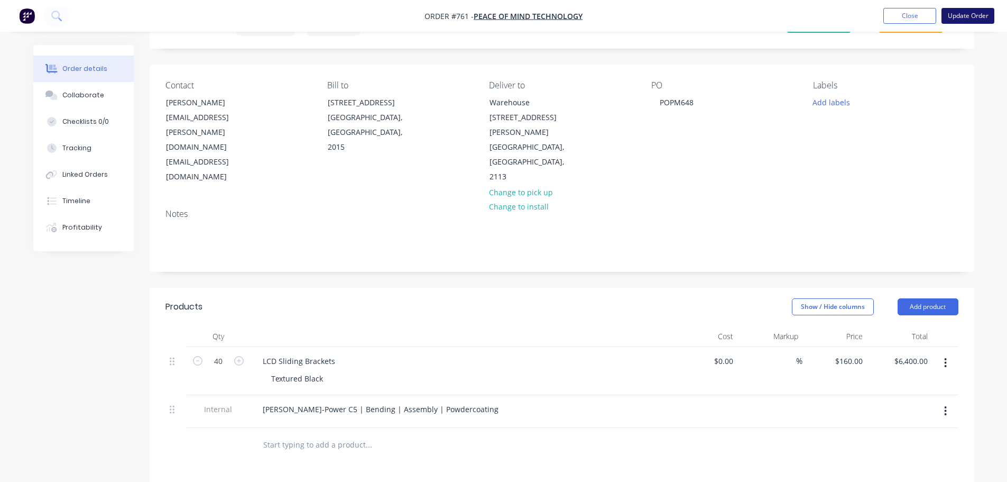
click at [971, 12] on button "Update Order" at bounding box center [967, 16] width 53 height 16
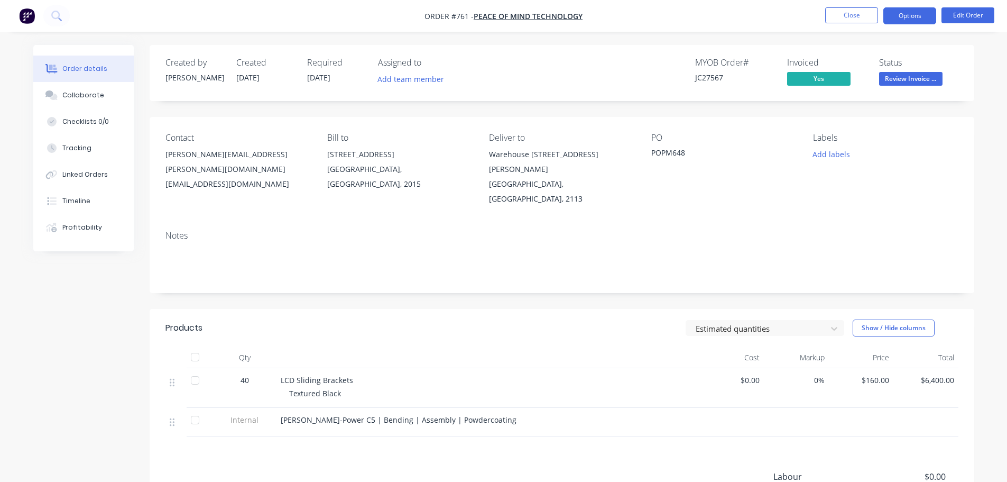
click at [891, 13] on button "Options" at bounding box center [909, 15] width 53 height 17
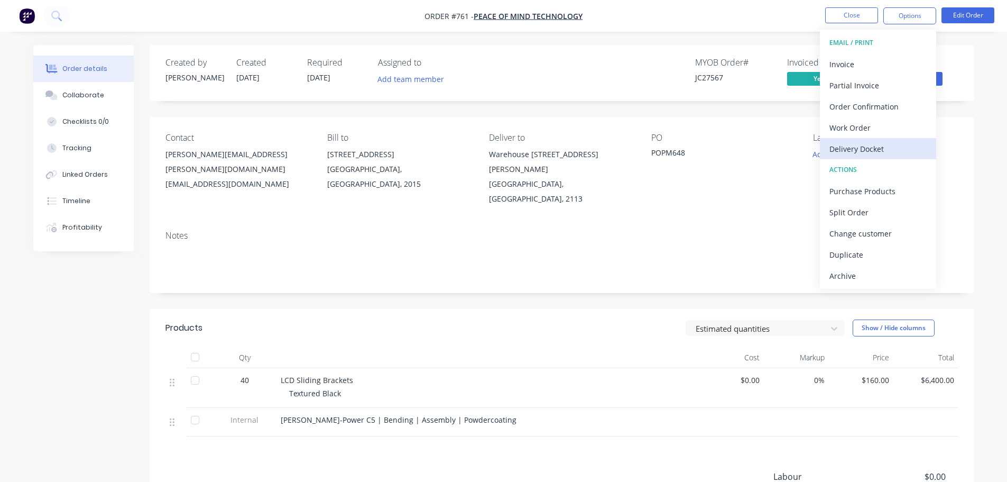
click at [840, 145] on div "Delivery Docket" at bounding box center [877, 148] width 97 height 15
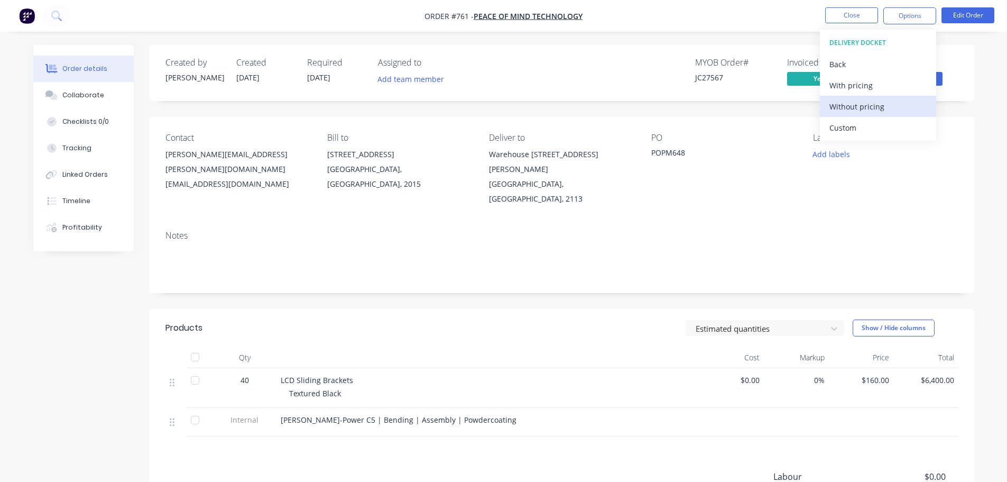
click at [850, 108] on div "Without pricing" at bounding box center [877, 106] width 97 height 15
click at [631, 274] on div "Created by [PERSON_NAME] Created [DATE] Required [DATE] Assigned to Add team me…" at bounding box center [562, 326] width 825 height 563
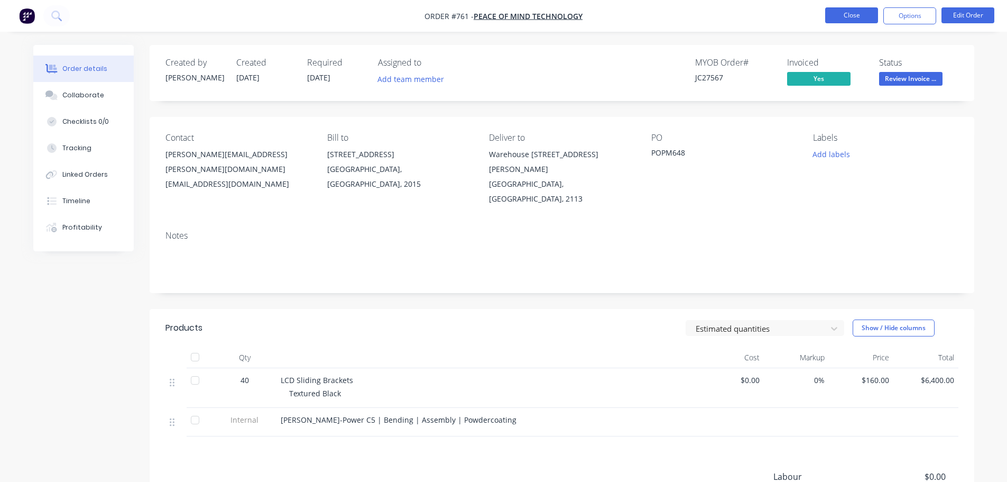
click at [839, 22] on button "Close" at bounding box center [851, 15] width 53 height 16
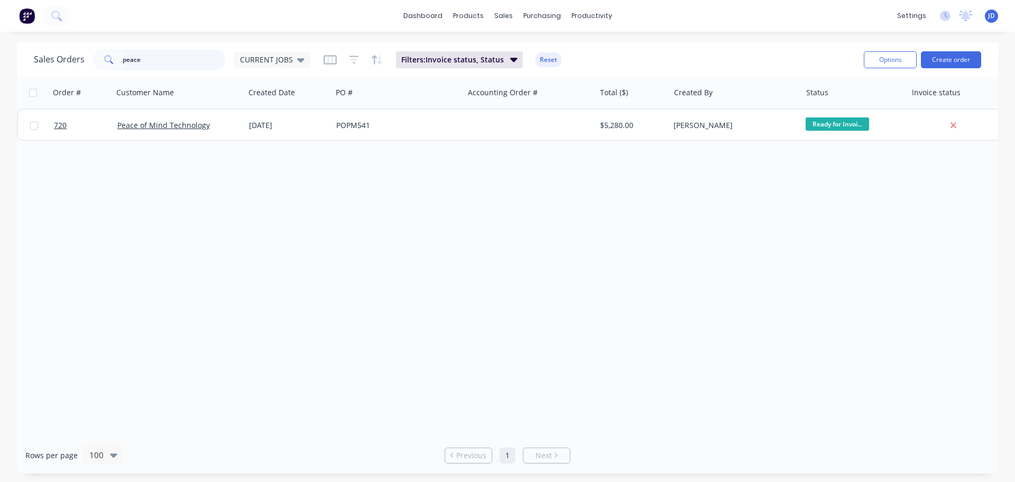
drag, startPoint x: 199, startPoint y: 52, endPoint x: 31, endPoint y: 36, distance: 168.2
click at [52, 49] on div "Sales Orders peace CURRENT JOBS" at bounding box center [172, 59] width 277 height 21
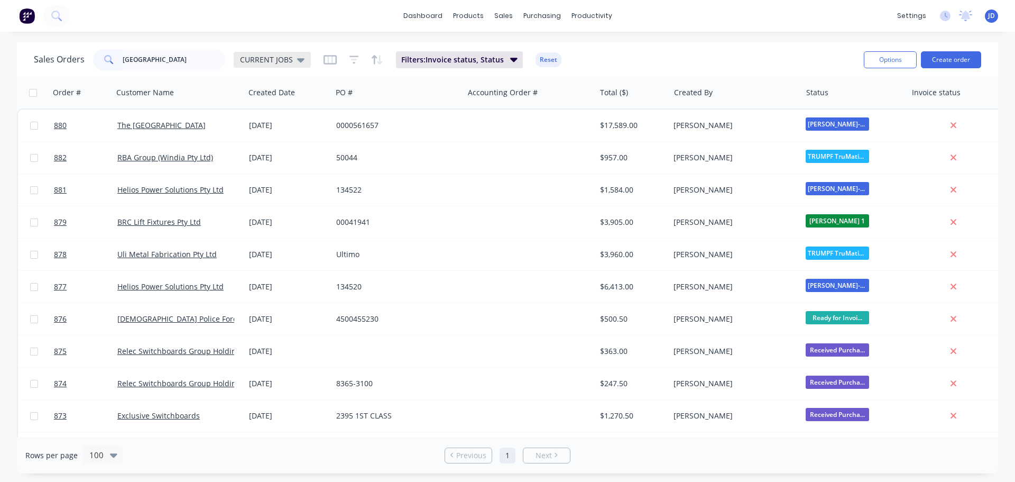
click at [302, 55] on div "CURRENT JOBS" at bounding box center [272, 60] width 77 height 16
click at [159, 62] on input "[GEOGRAPHIC_DATA]" at bounding box center [174, 59] width 103 height 21
type input "n"
type input "police"
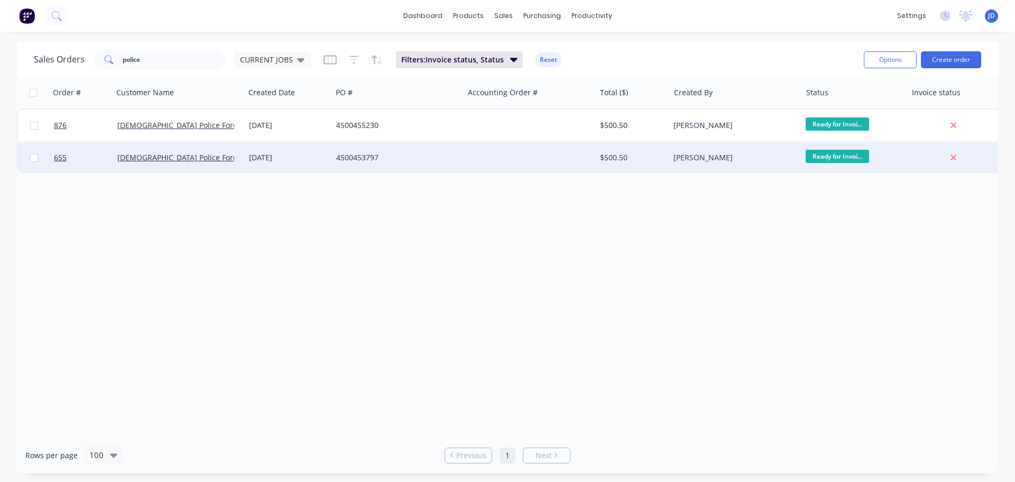
click at [462, 164] on div "4500453797" at bounding box center [398, 158] width 132 height 32
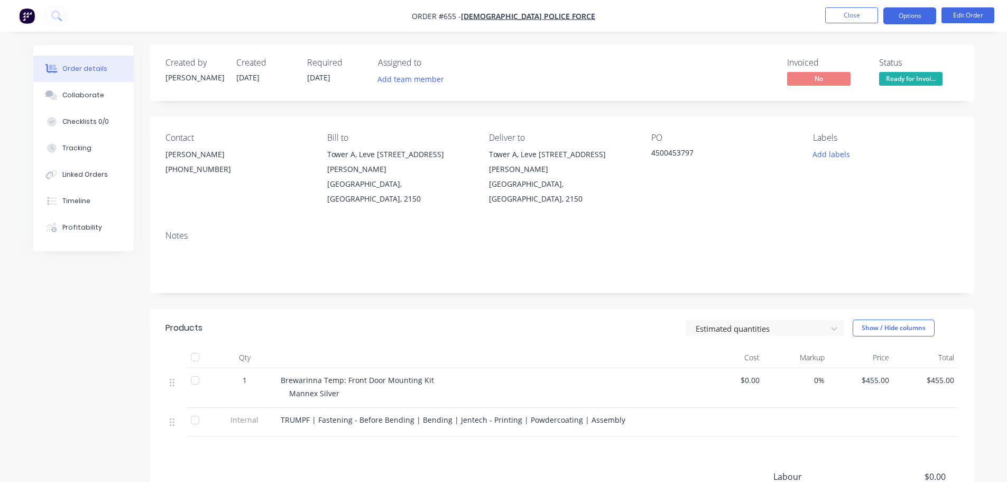
click at [917, 19] on button "Options" at bounding box center [909, 15] width 53 height 17
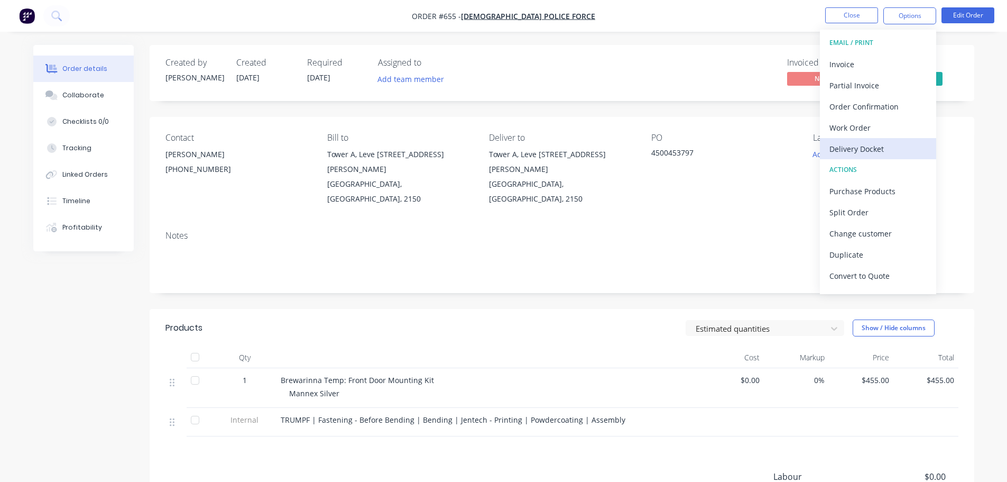
click at [868, 159] on div "EMAIL / PRINT Invoice Partial Invoice Order Confirmation Work Order Delivery Do…" at bounding box center [878, 162] width 116 height 264
click at [868, 159] on button "Delivery Docket" at bounding box center [878, 148] width 116 height 21
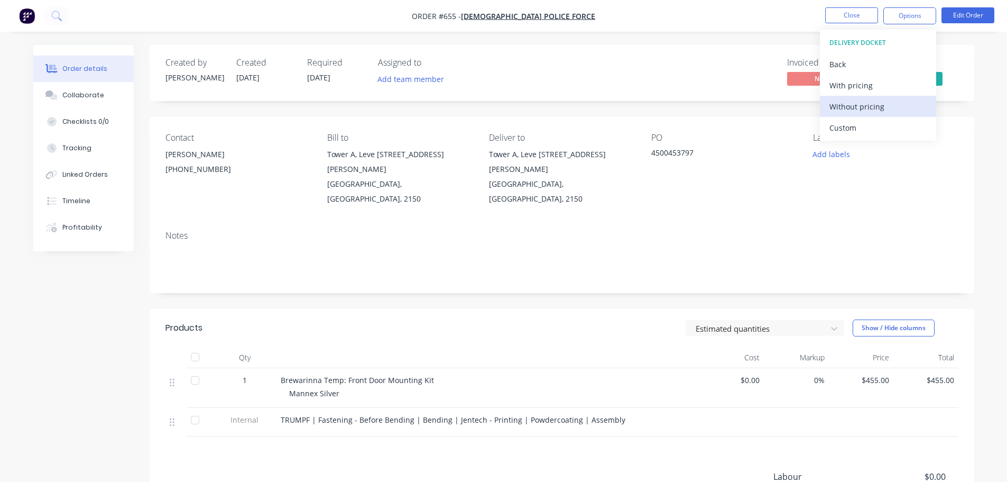
click at [867, 112] on div "Without pricing" at bounding box center [877, 106] width 97 height 15
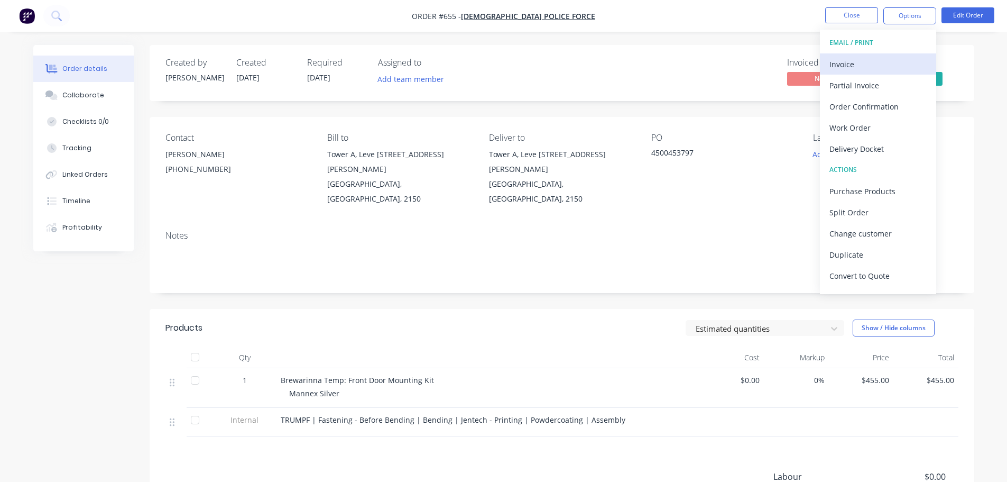
click at [876, 63] on div "Invoice" at bounding box center [877, 64] width 97 height 15
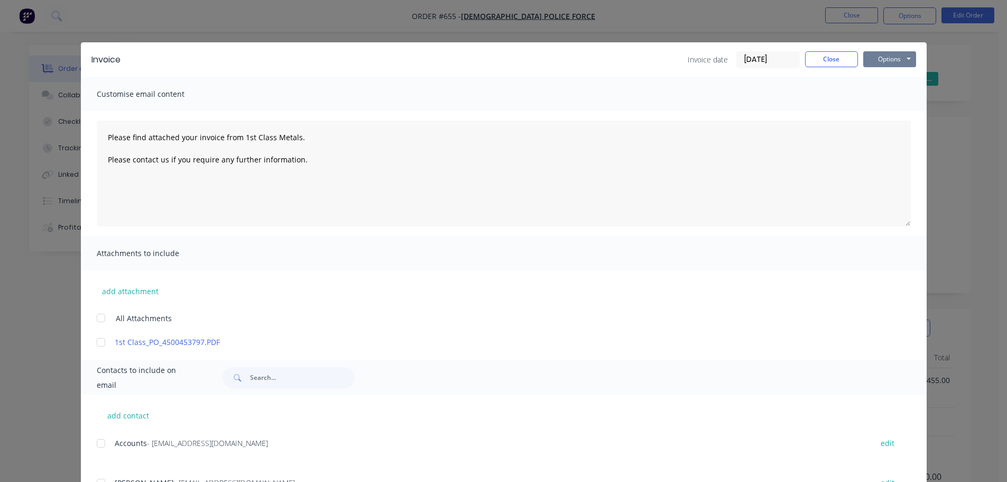
click at [901, 57] on button "Options" at bounding box center [889, 59] width 53 height 16
click at [910, 97] on button "Print" at bounding box center [897, 95] width 68 height 17
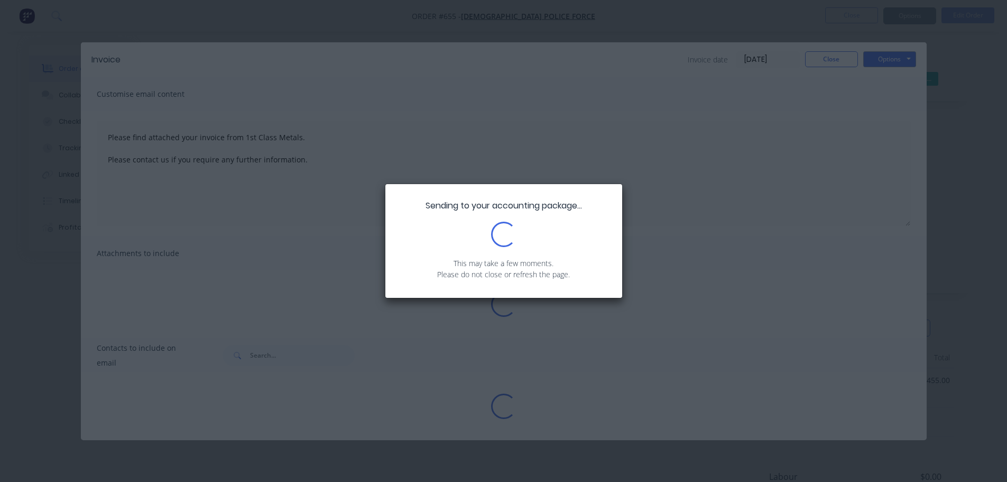
type textarea "Please find attached your invoice from 1st Class Metals. Please contact us if y…"
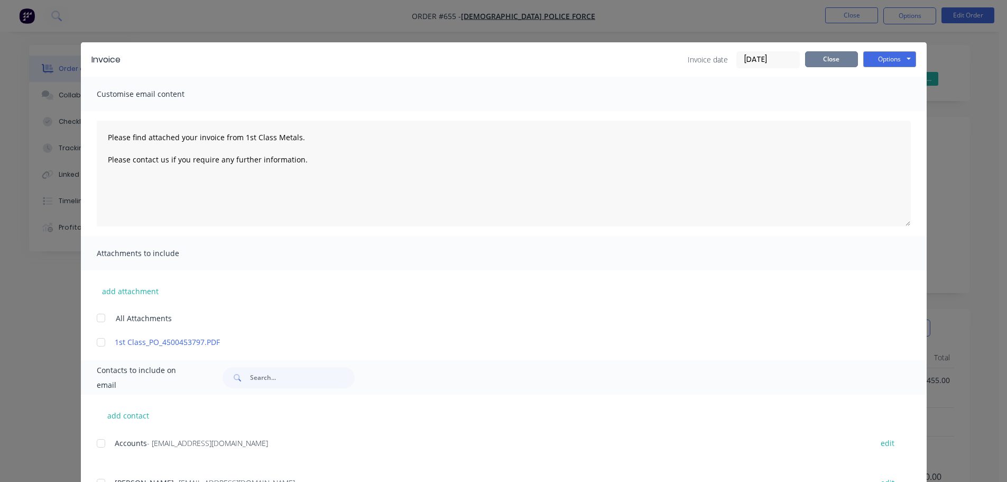
drag, startPoint x: 810, startPoint y: 58, endPoint x: 670, endPoint y: 71, distance: 141.3
click at [811, 58] on button "Close" at bounding box center [831, 59] width 53 height 16
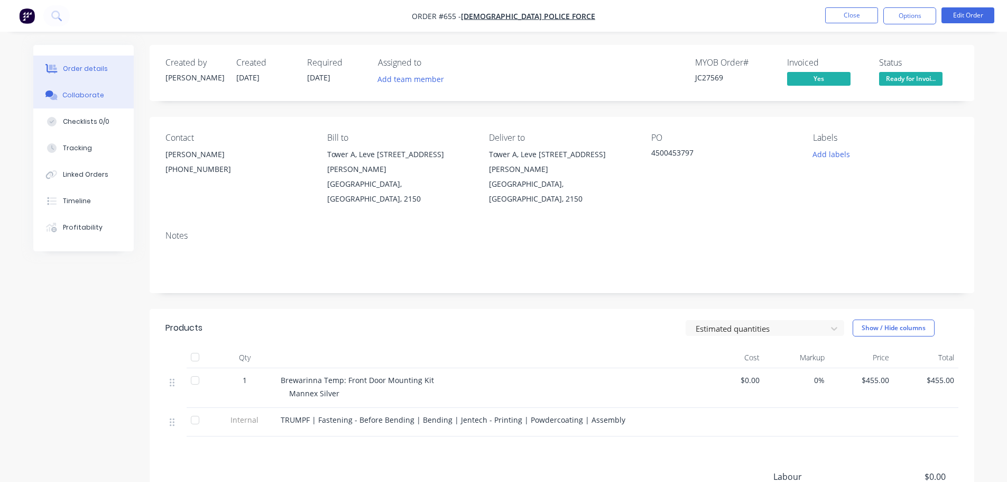
click at [85, 98] on div "Collaborate" at bounding box center [83, 95] width 42 height 10
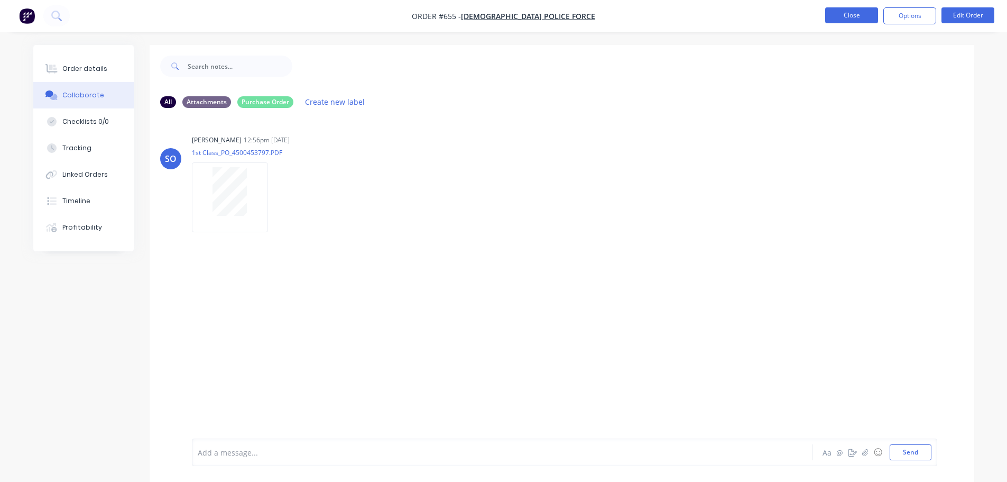
click at [858, 11] on button "Close" at bounding box center [851, 15] width 53 height 16
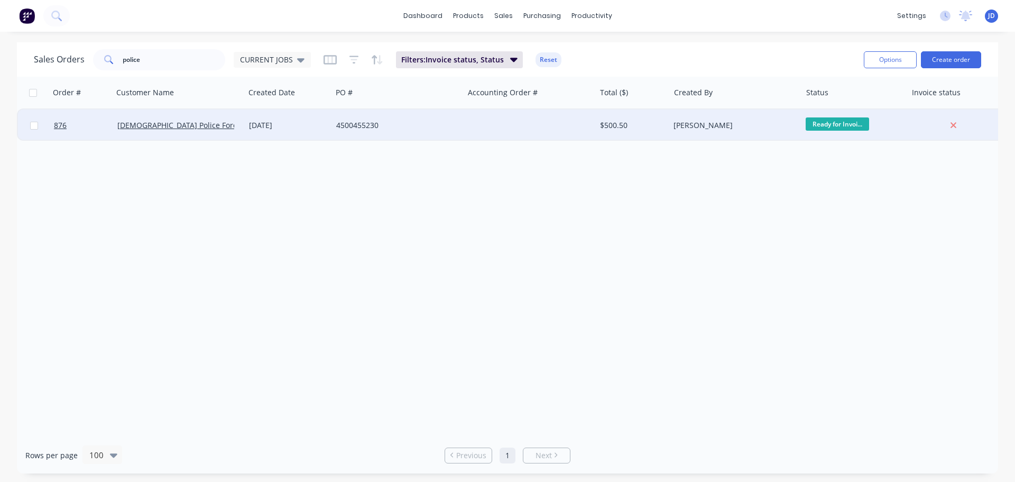
click at [251, 128] on div "[DATE]" at bounding box center [288, 125] width 79 height 11
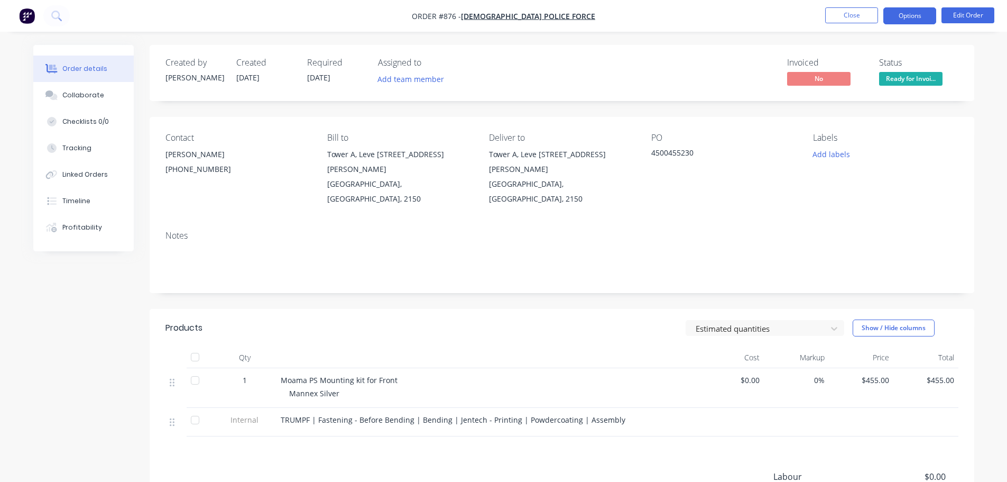
click at [914, 21] on button "Options" at bounding box center [909, 15] width 53 height 17
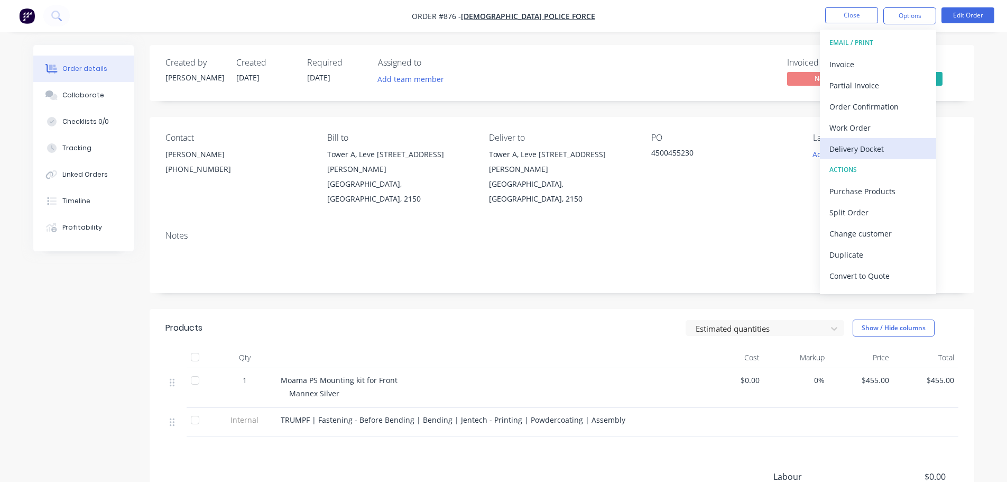
click at [858, 143] on div "Delivery Docket" at bounding box center [877, 148] width 97 height 15
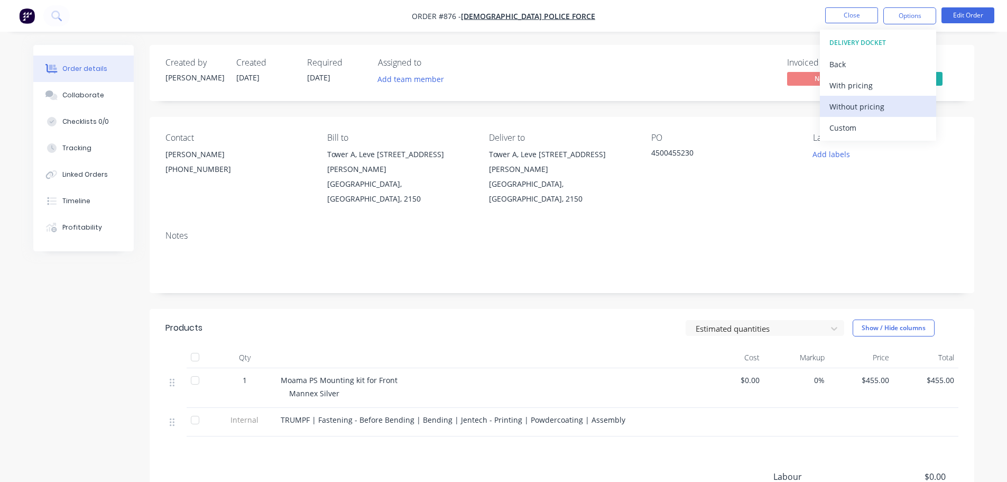
click at [867, 106] on div "Without pricing" at bounding box center [877, 106] width 97 height 15
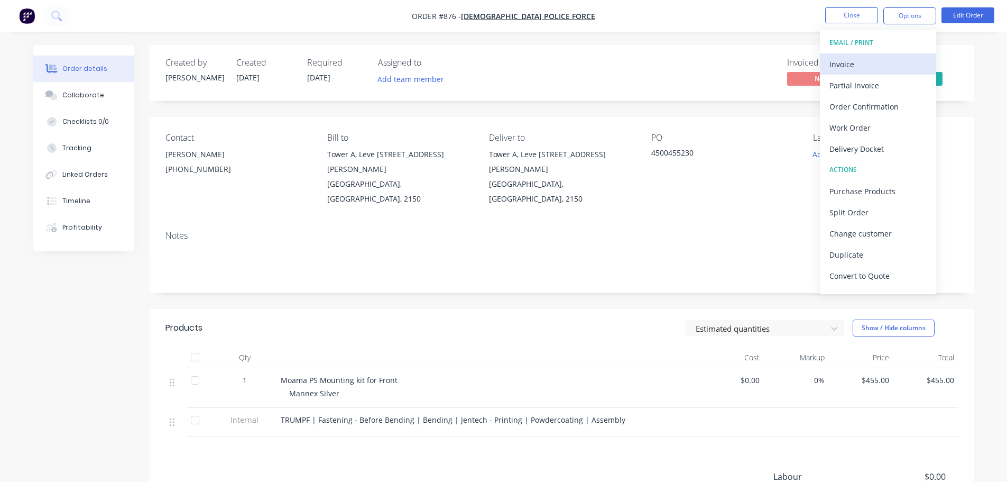
click at [841, 67] on div "Invoice" at bounding box center [877, 64] width 97 height 15
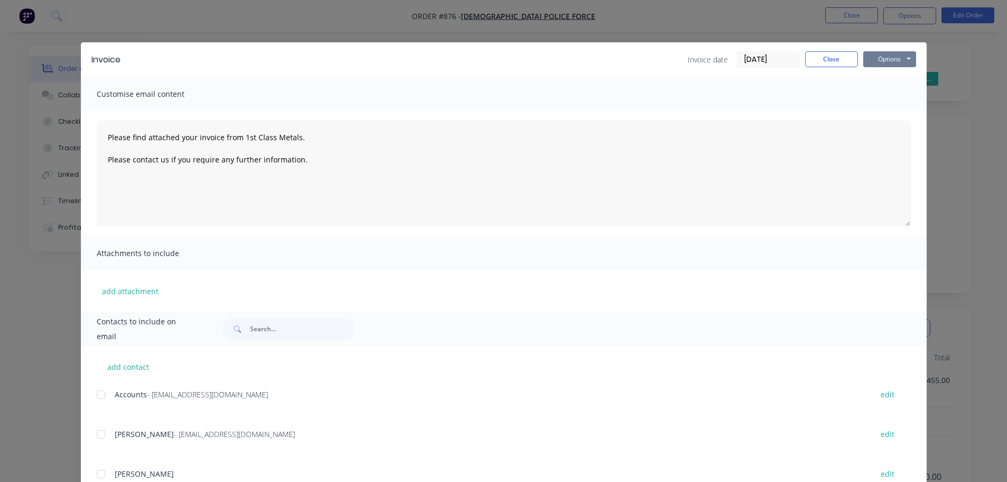
drag, startPoint x: 879, startPoint y: 57, endPoint x: 882, endPoint y: 67, distance: 10.4
click at [880, 58] on button "Options" at bounding box center [889, 59] width 53 height 16
click at [887, 96] on button "Print" at bounding box center [897, 95] width 68 height 17
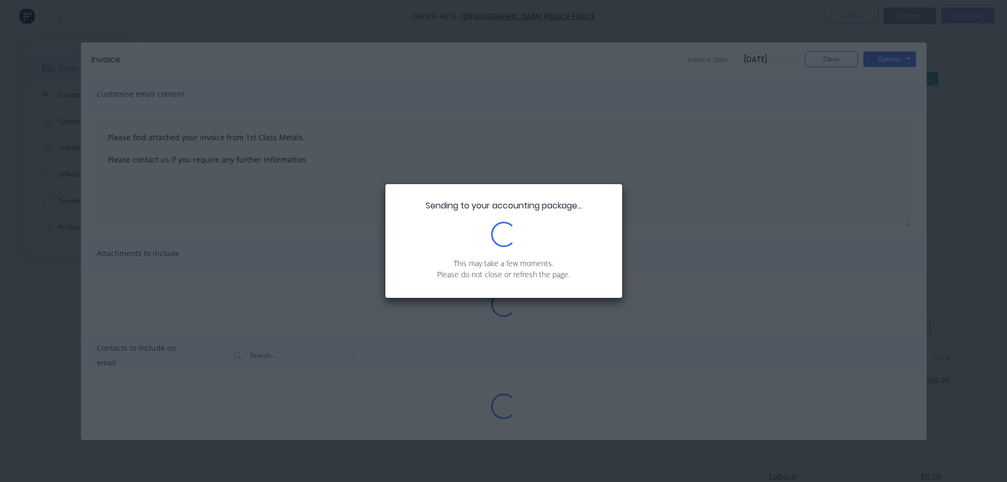
type textarea "Please find attached your invoice from 1st Class Metals. Please contact us if y…"
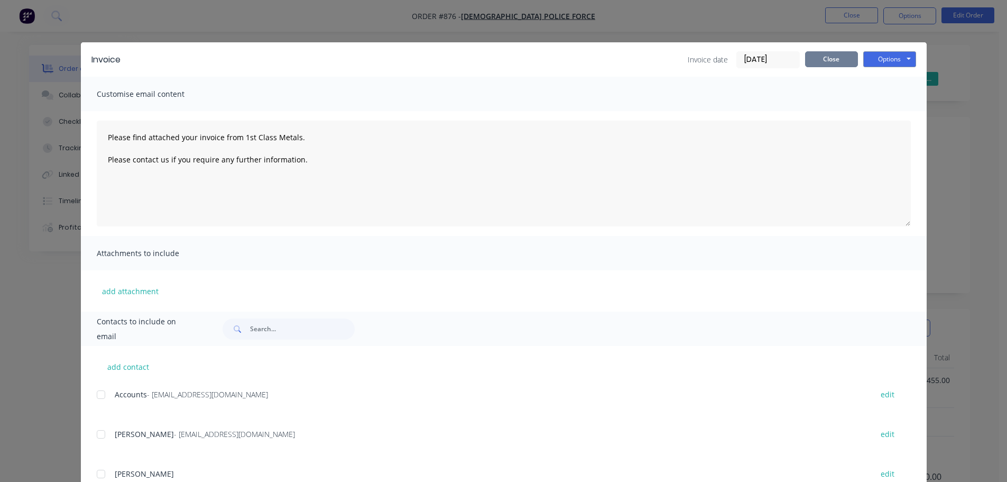
click at [829, 57] on button "Close" at bounding box center [831, 59] width 53 height 16
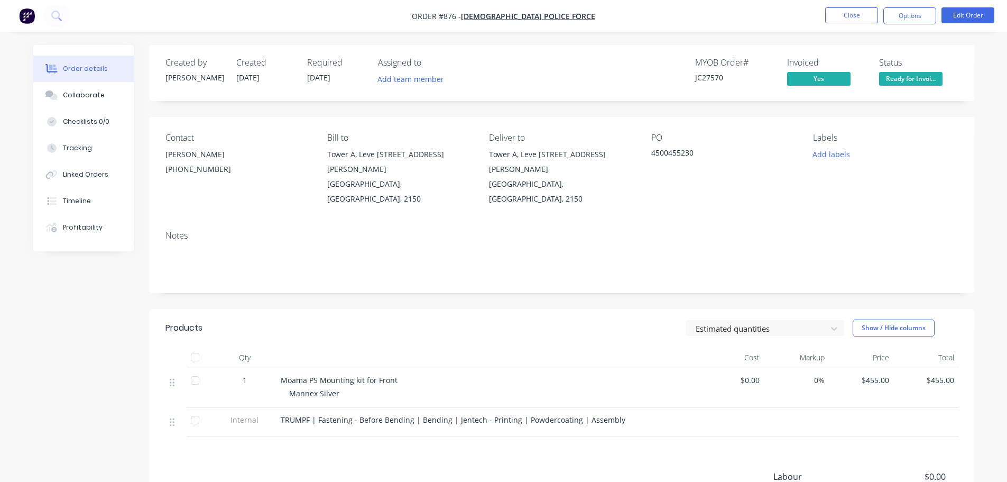
click at [893, 71] on div "Ready for Invoice" at bounding box center [910, 61] width 59 height 21
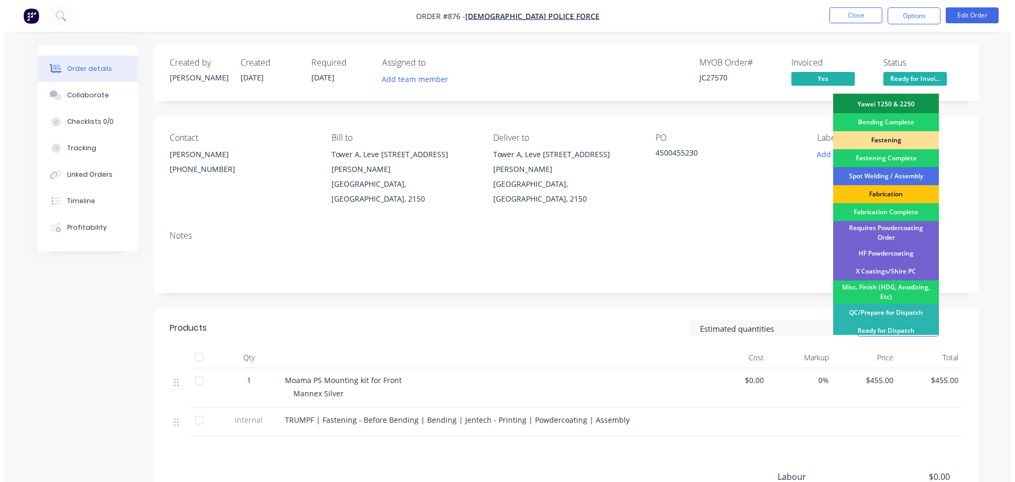
scroll to position [309, 0]
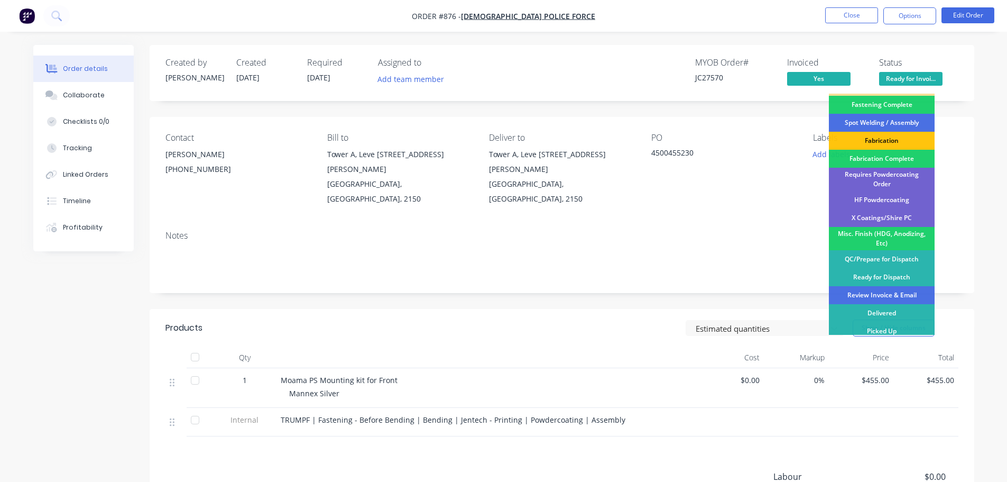
click at [901, 290] on div "Review Invoice & Email" at bounding box center [882, 295] width 106 height 18
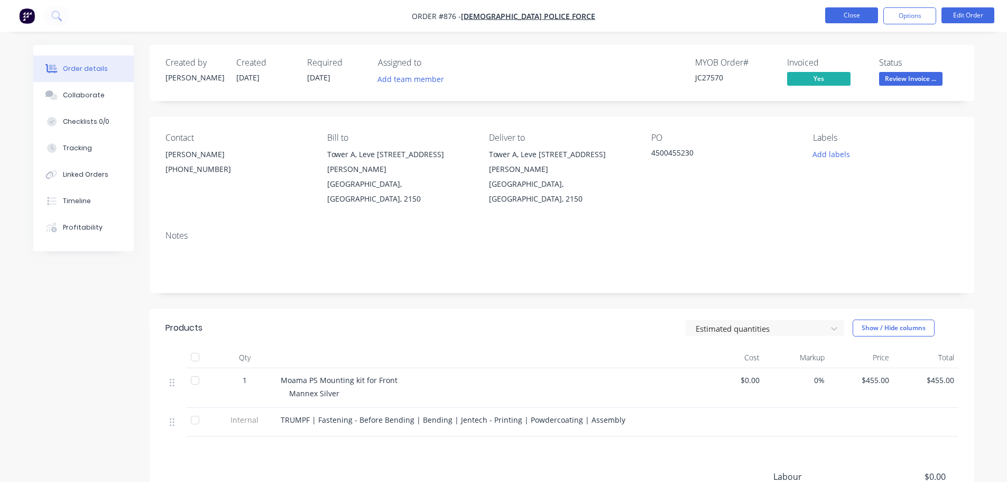
click at [848, 13] on button "Close" at bounding box center [851, 15] width 53 height 16
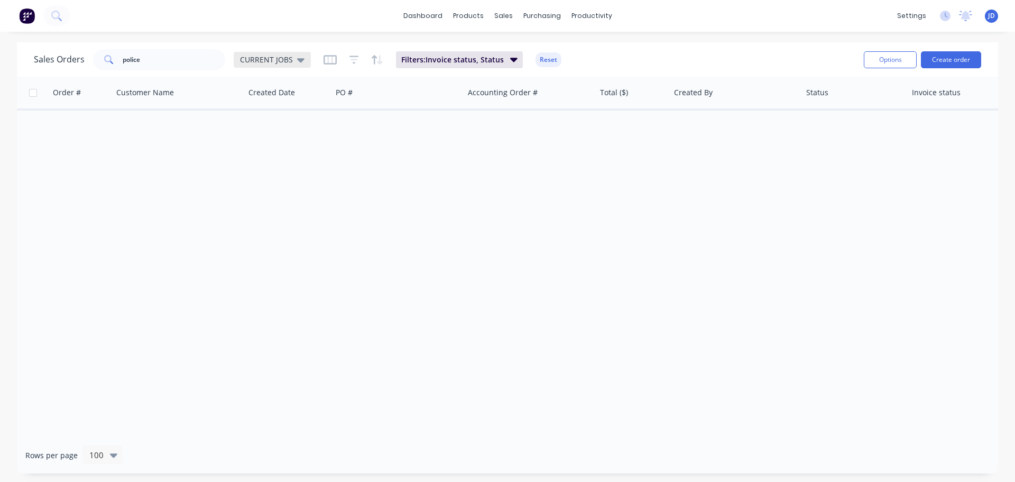
click at [266, 62] on span "CURRENT JOBS" at bounding box center [266, 59] width 53 height 11
click at [274, 154] on button "None" at bounding box center [297, 150] width 121 height 12
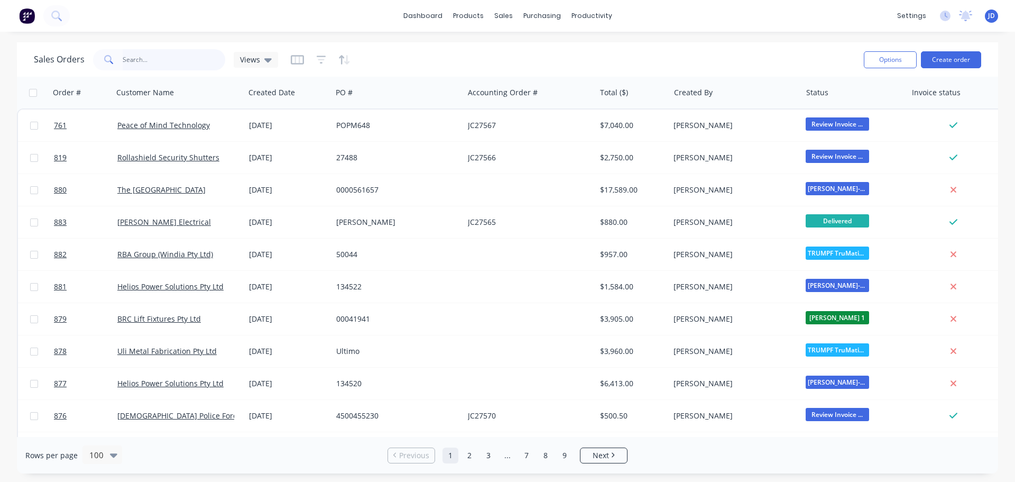
click at [169, 70] on input "police" at bounding box center [174, 59] width 103 height 21
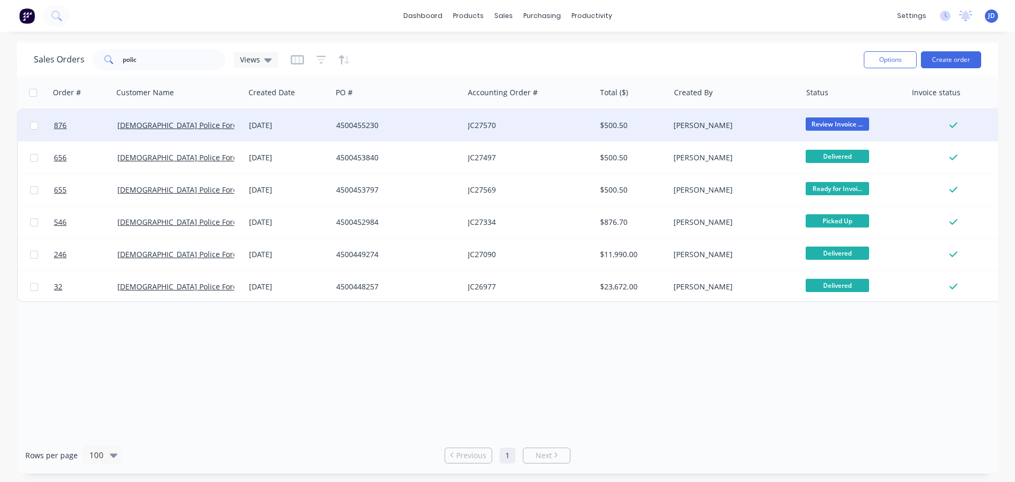
click at [862, 122] on span "Review Invoice ..." at bounding box center [837, 123] width 63 height 13
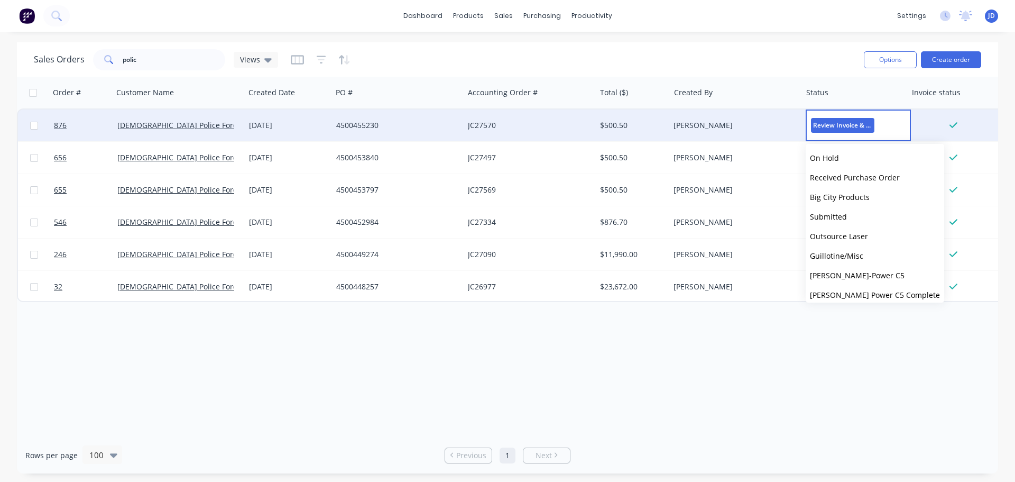
click at [855, 122] on span "Review Invoice & Email" at bounding box center [842, 125] width 63 height 14
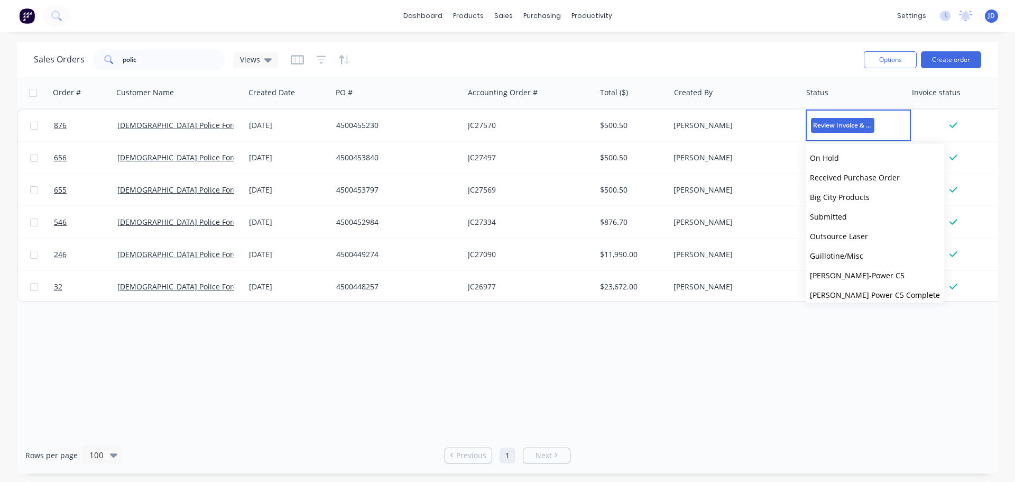
click at [727, 380] on div "Order # Customer Name Created Date PO # Accounting Order # Total ($) Created By…" at bounding box center [507, 257] width 981 height 360
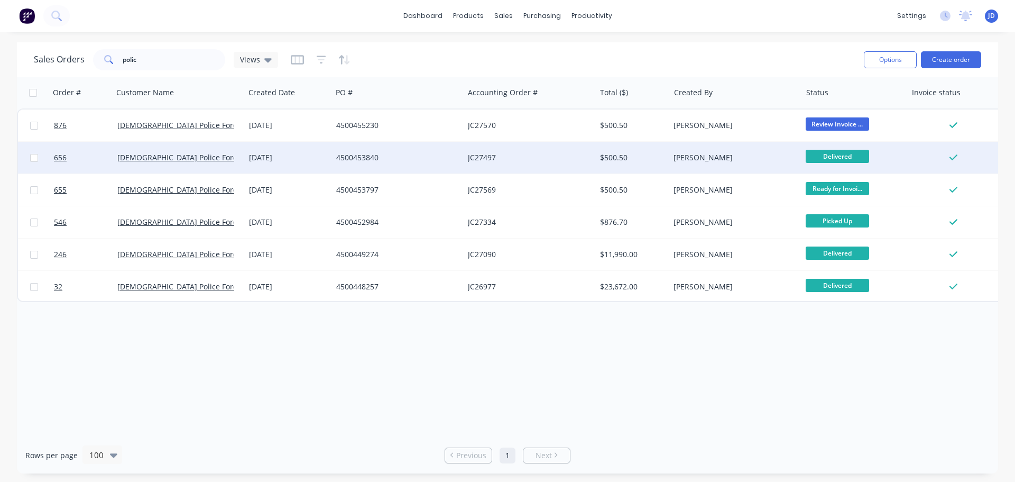
click at [828, 158] on span "Delivered" at bounding box center [837, 156] width 63 height 13
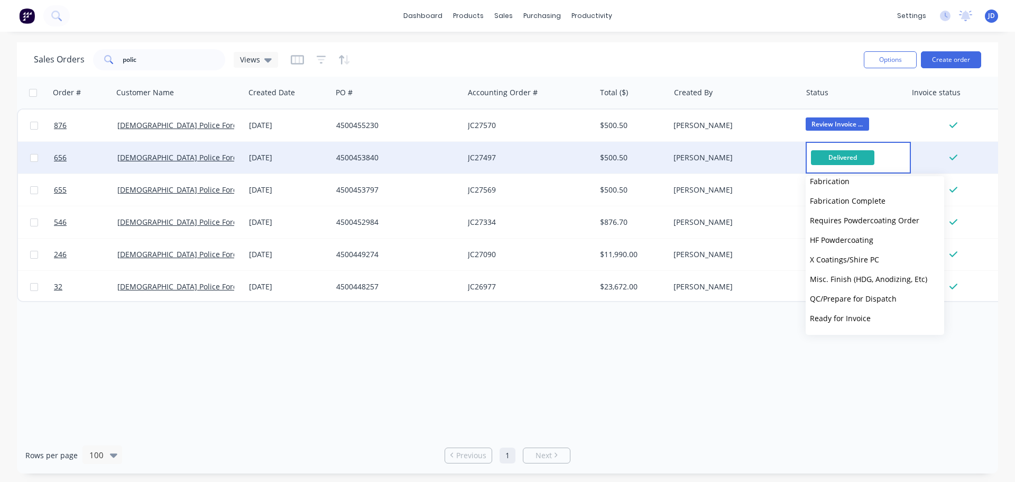
scroll to position [456, 0]
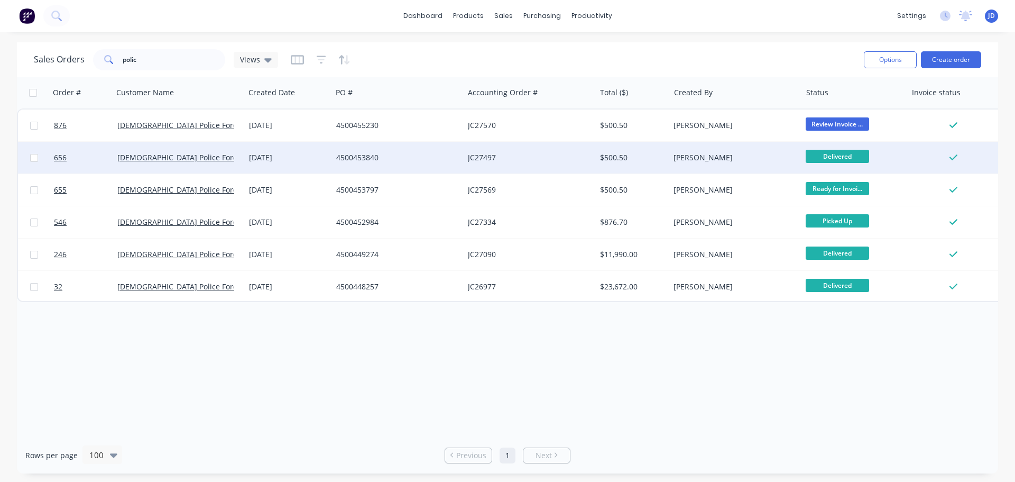
drag, startPoint x: 787, startPoint y: 386, endPoint x: 792, endPoint y: 374, distance: 12.8
click at [786, 385] on div "Order # Customer Name Created Date PO # Accounting Order # Total ($) Created By…" at bounding box center [507, 257] width 981 height 360
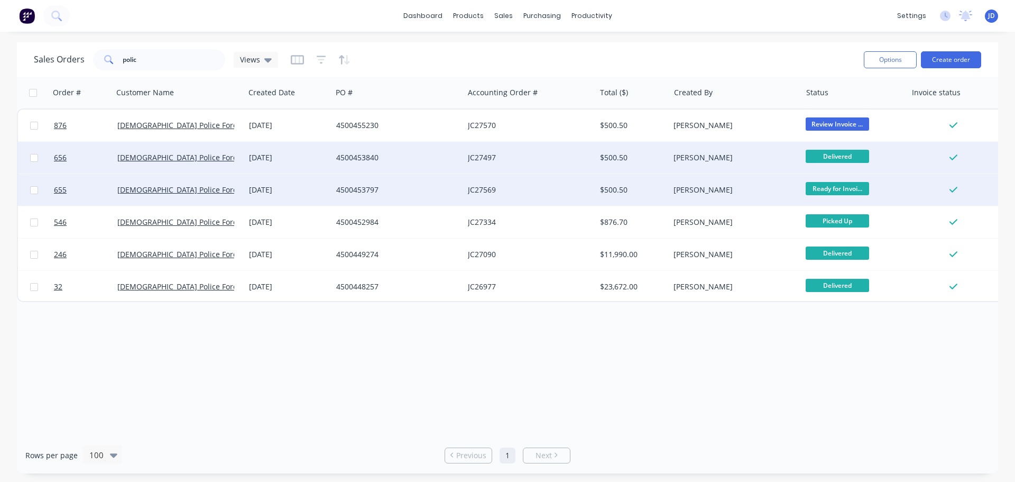
click at [839, 186] on span "Ready for Invoi..." at bounding box center [837, 188] width 63 height 13
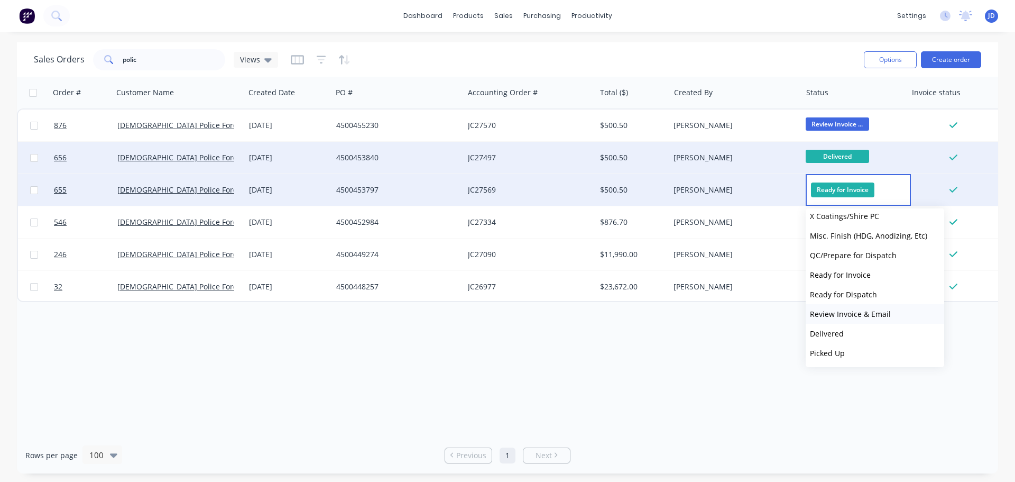
click at [865, 313] on span "Review Invoice & Email" at bounding box center [850, 314] width 81 height 10
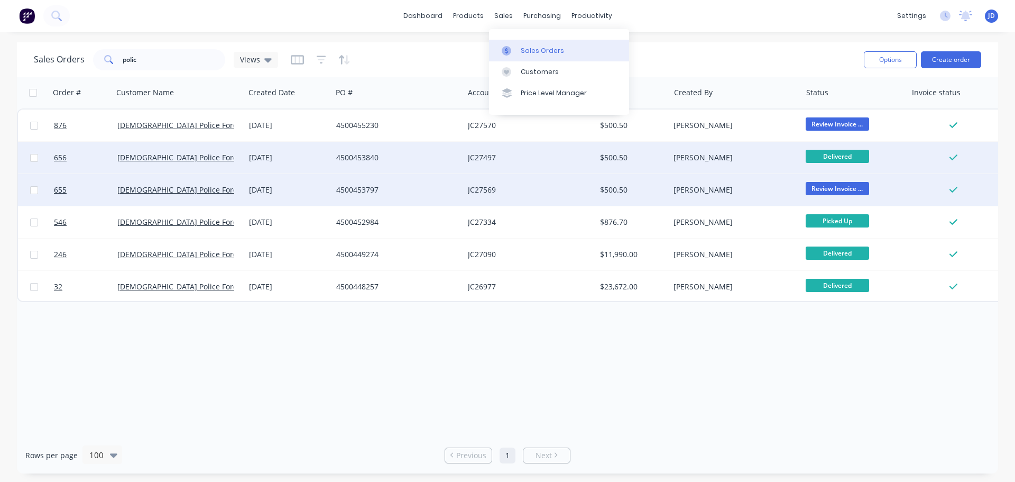
click at [515, 43] on link "Sales Orders" at bounding box center [559, 50] width 140 height 21
click at [519, 54] on link "Sales Orders" at bounding box center [559, 50] width 140 height 21
click at [528, 50] on div "Sales Orders" at bounding box center [542, 51] width 43 height 10
drag, startPoint x: 73, startPoint y: 48, endPoint x: 0, endPoint y: 1, distance: 86.8
click at [0, 13] on div "dashboard products sales purchasing productivity dashboard products Product Cat…" at bounding box center [507, 241] width 1015 height 482
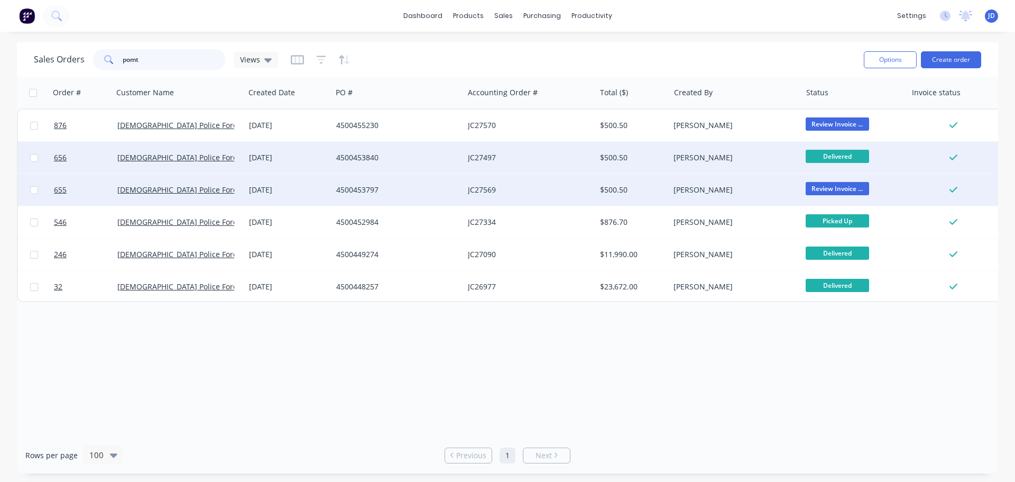
type input "pomt"
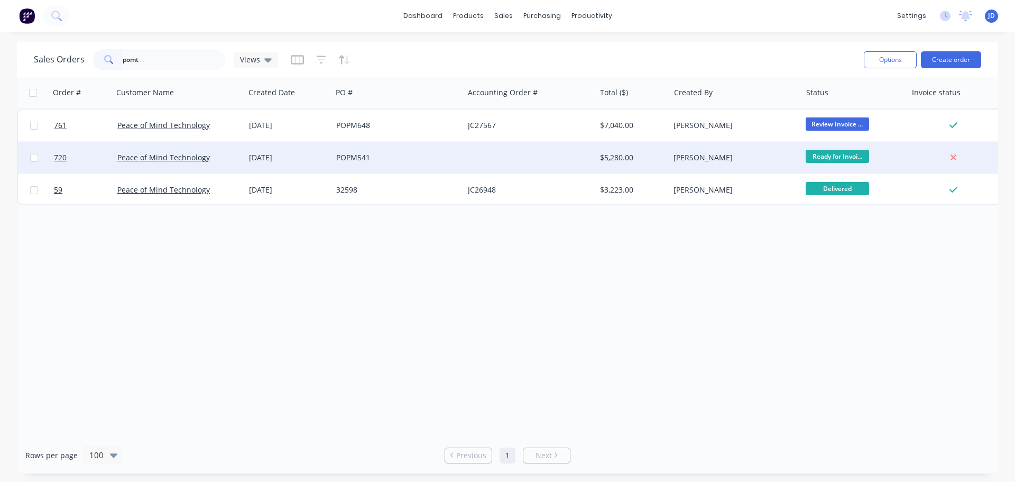
click at [586, 163] on div at bounding box center [530, 158] width 132 height 32
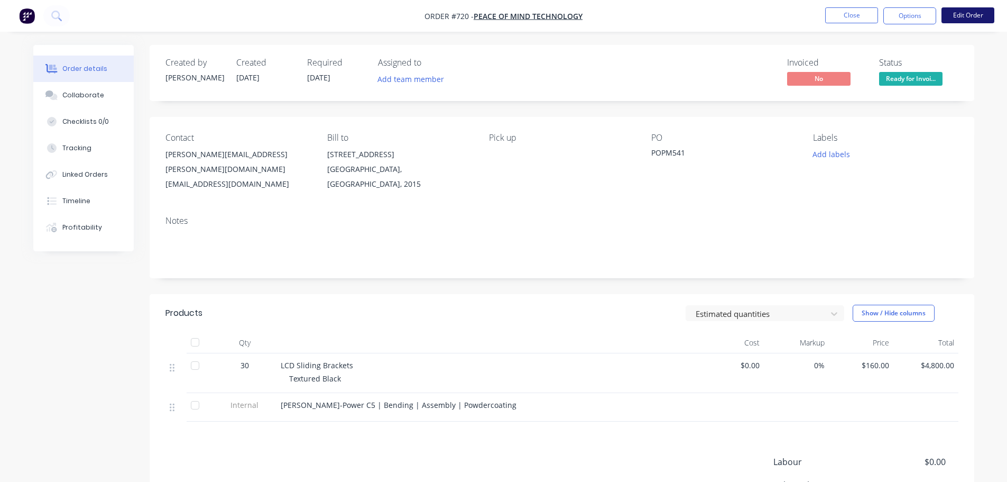
click at [962, 18] on button "Edit Order" at bounding box center [967, 15] width 53 height 16
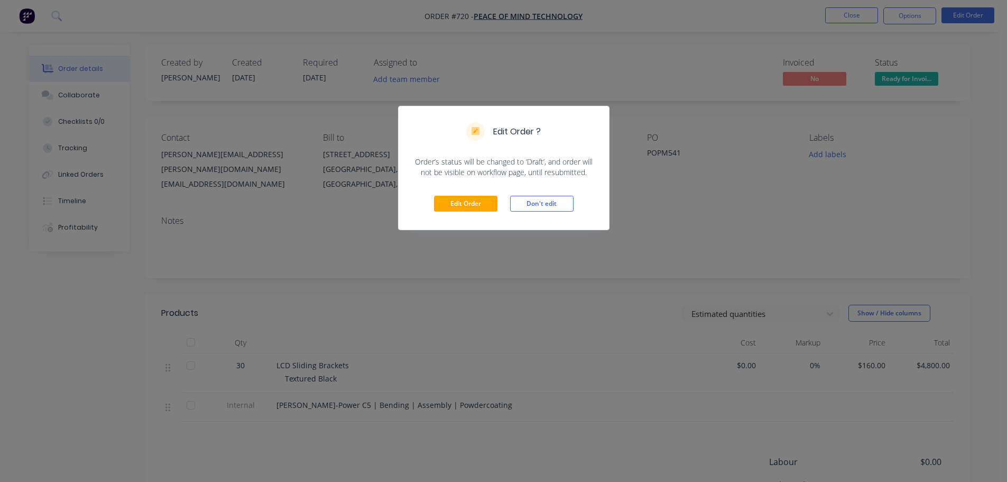
click at [429, 210] on div "Edit Order Don't edit" at bounding box center [504, 204] width 210 height 52
click at [467, 202] on button "Edit Order" at bounding box center [465, 204] width 63 height 16
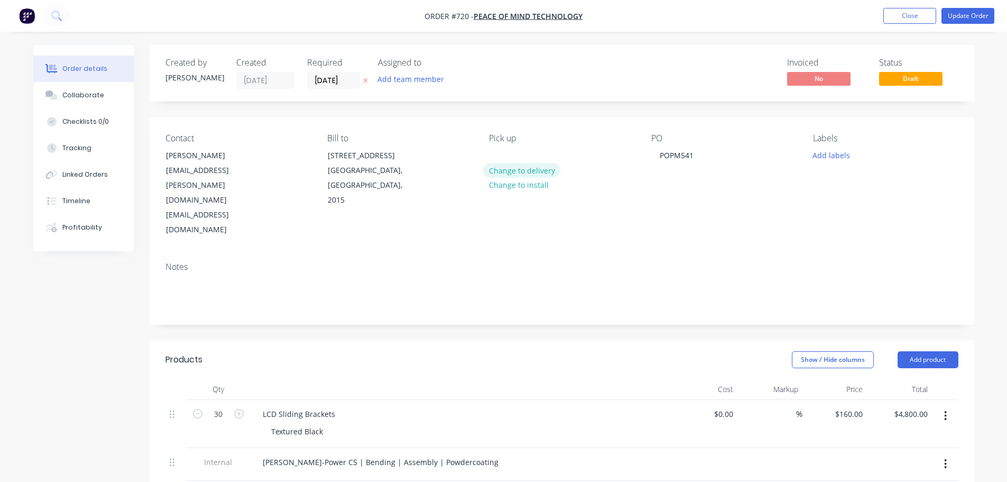
click at [513, 169] on button "Change to delivery" at bounding box center [521, 170] width 77 height 14
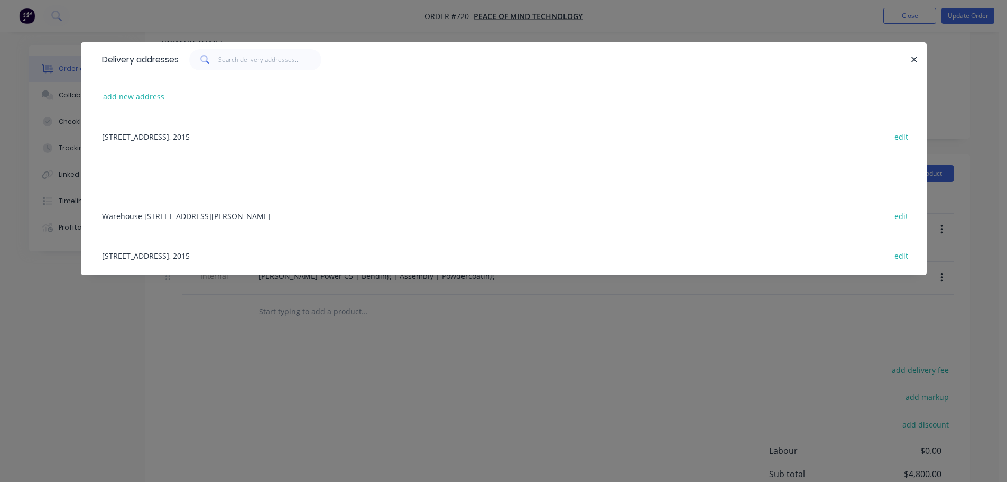
scroll to position [211, 0]
click at [45, 348] on div "Delivery addresses add new address [STREET_ADDRESS], 2015 edit Warehouse [STREE…" at bounding box center [503, 241] width 1007 height 482
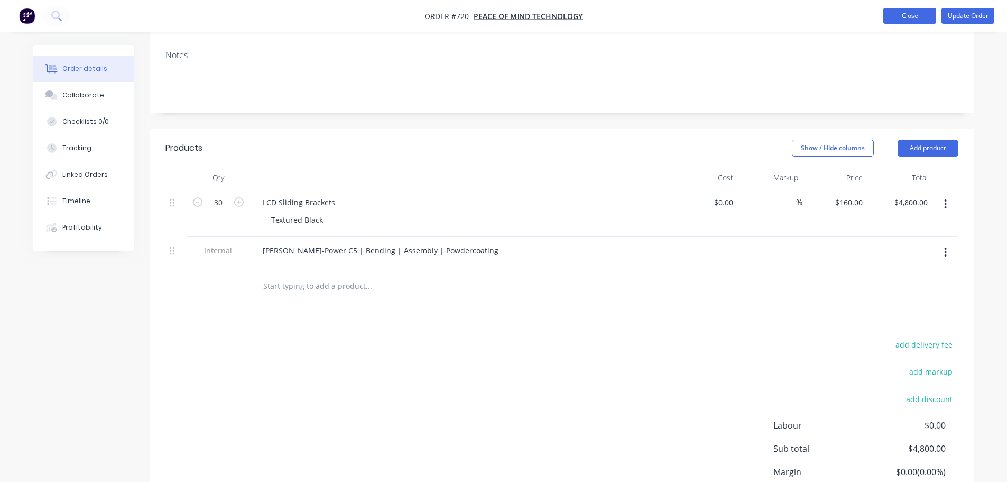
click at [904, 14] on button "Close" at bounding box center [909, 16] width 53 height 16
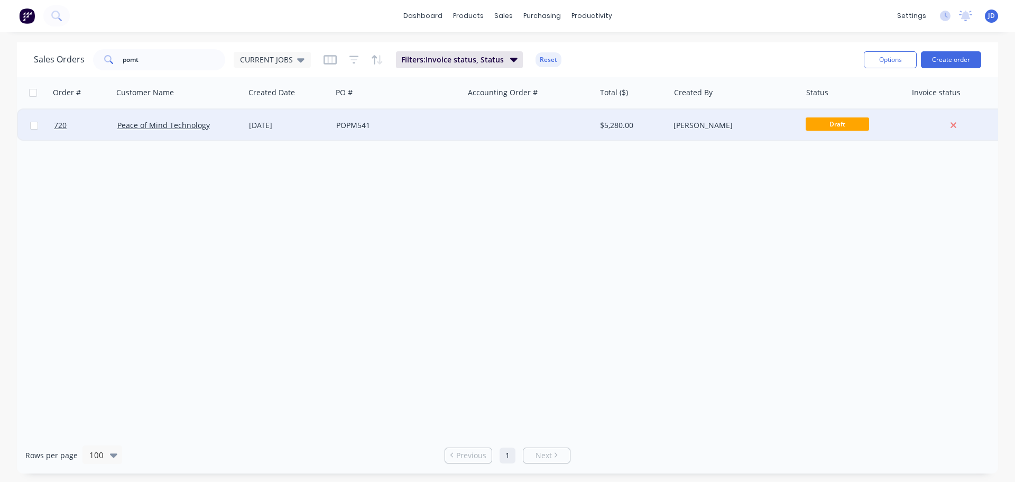
click at [843, 125] on span "Draft" at bounding box center [837, 123] width 63 height 13
click at [858, 129] on span "Draft" at bounding box center [837, 123] width 63 height 13
click at [697, 124] on div "[PERSON_NAME]" at bounding box center [731, 125] width 117 height 11
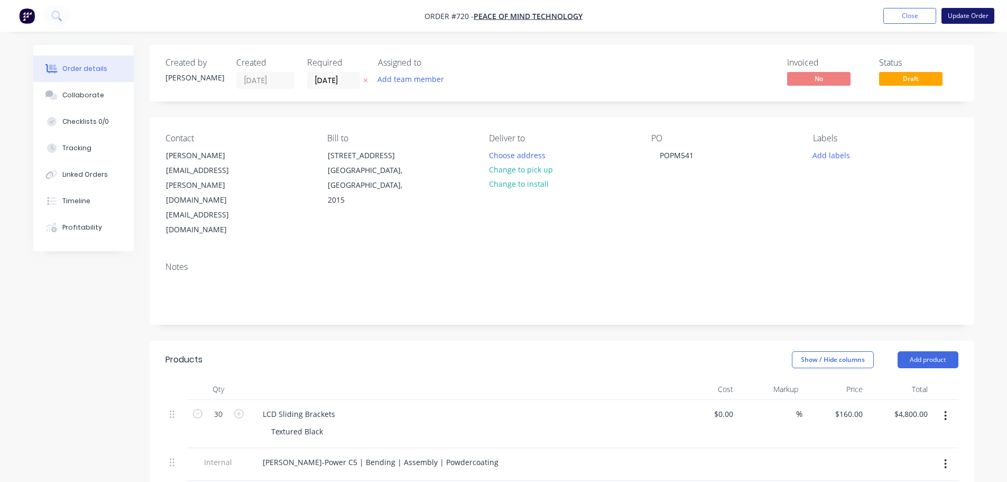
click at [959, 22] on button "Update Order" at bounding box center [967, 16] width 53 height 16
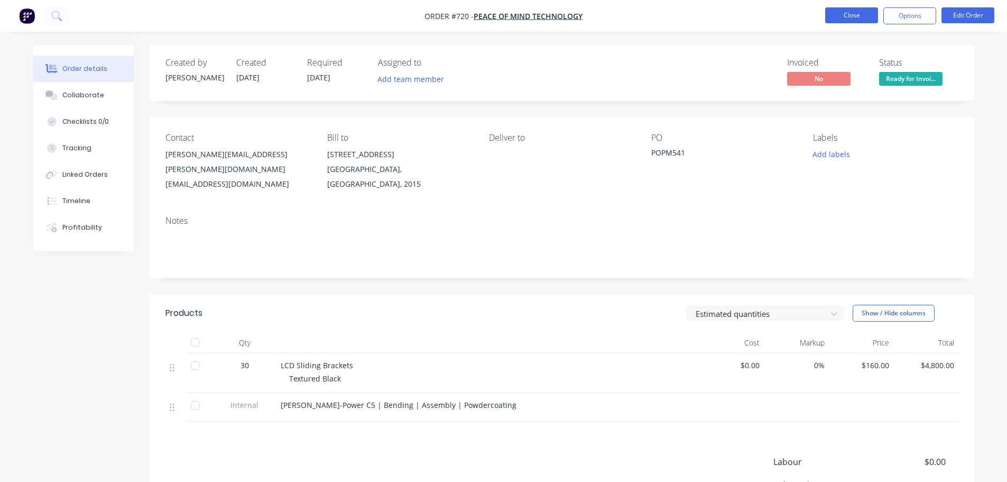
click at [847, 13] on button "Close" at bounding box center [851, 15] width 53 height 16
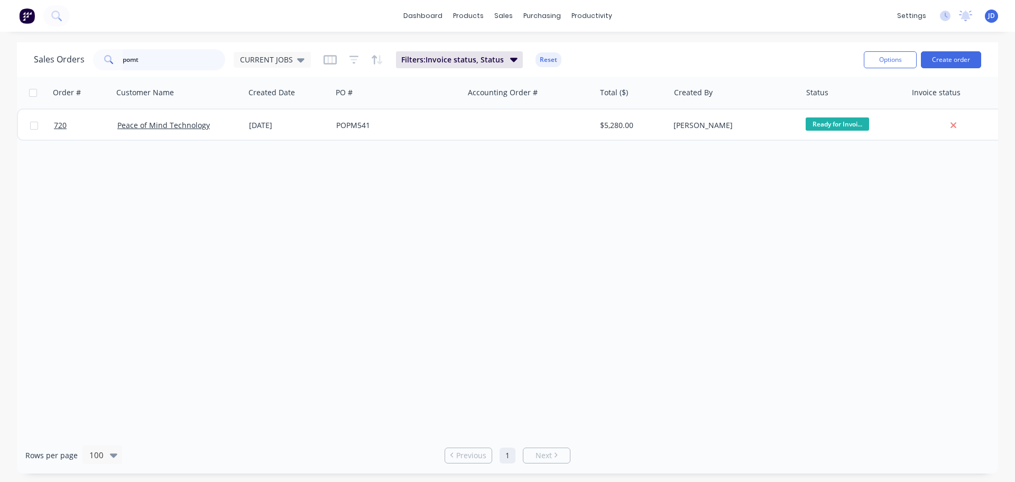
drag, startPoint x: 135, startPoint y: 62, endPoint x: 6, endPoint y: 55, distance: 129.1
click at [0, 60] on div "Sales Orders pomt CURRENT JOBS Filters: Invoice status, Status Reset Options Cr…" at bounding box center [507, 257] width 1015 height 431
type input "t"
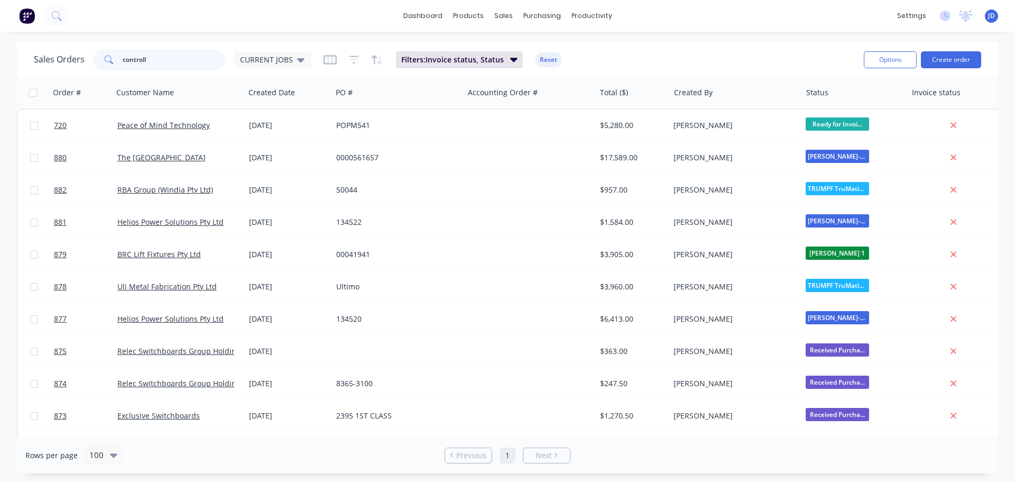
type input "controll"
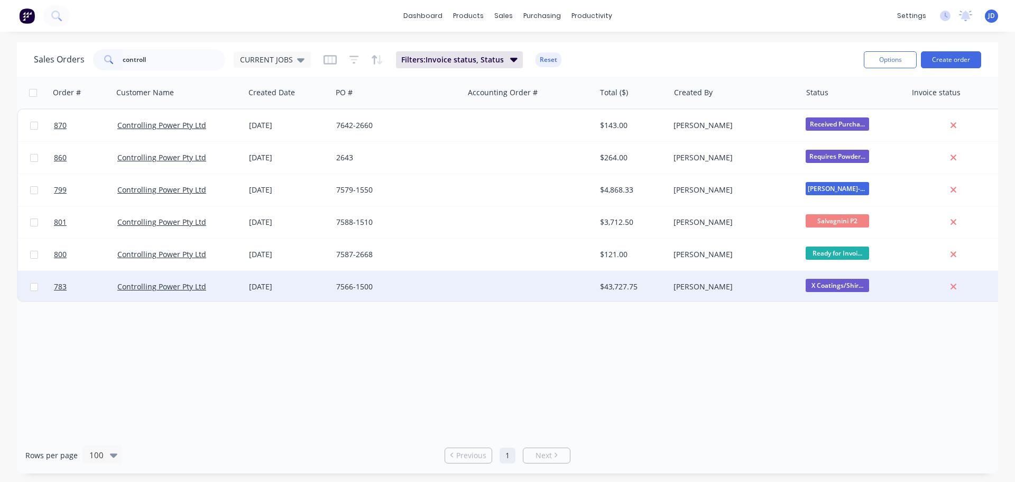
click at [836, 285] on span "X Coatings/Shir..." at bounding box center [837, 285] width 63 height 13
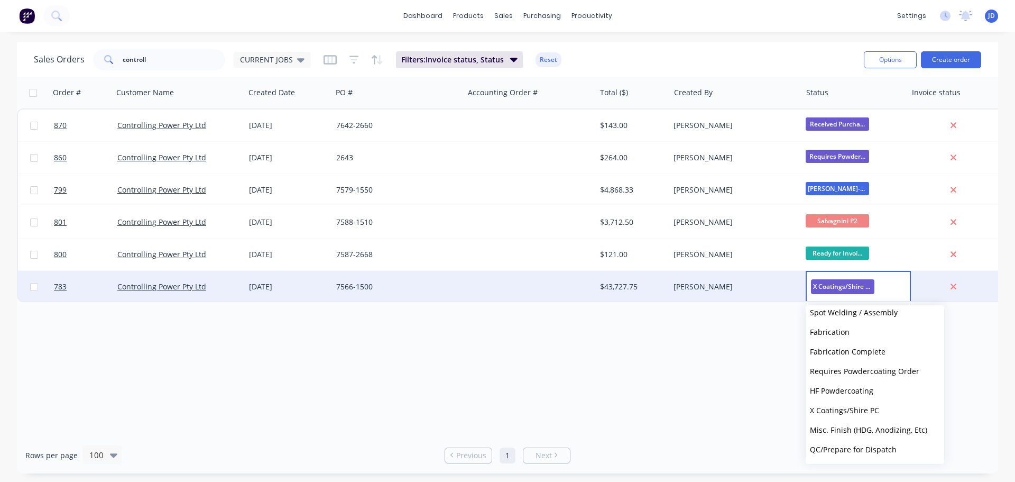
scroll to position [456, 0]
click at [882, 408] on span "Review Invoice & Email" at bounding box center [850, 410] width 81 height 10
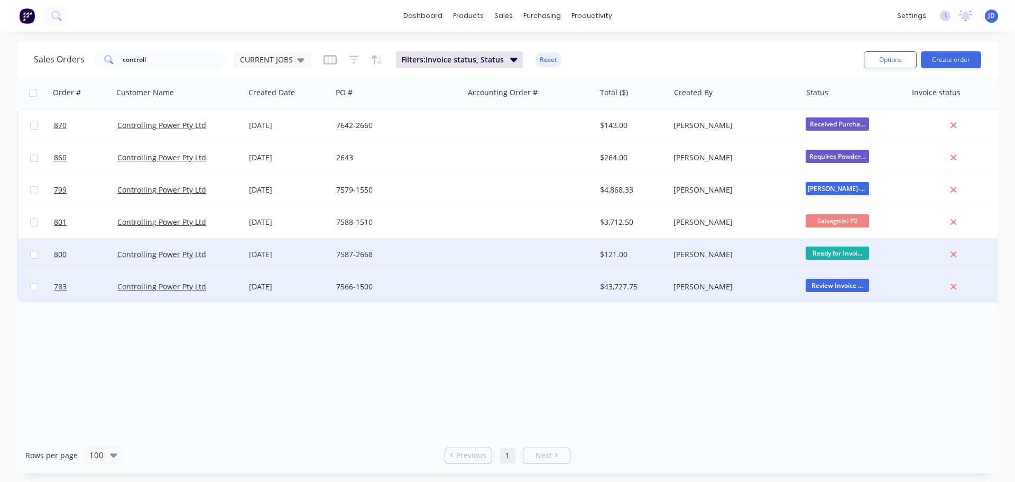
click at [845, 250] on span "Ready for Invoi..." at bounding box center [837, 252] width 63 height 13
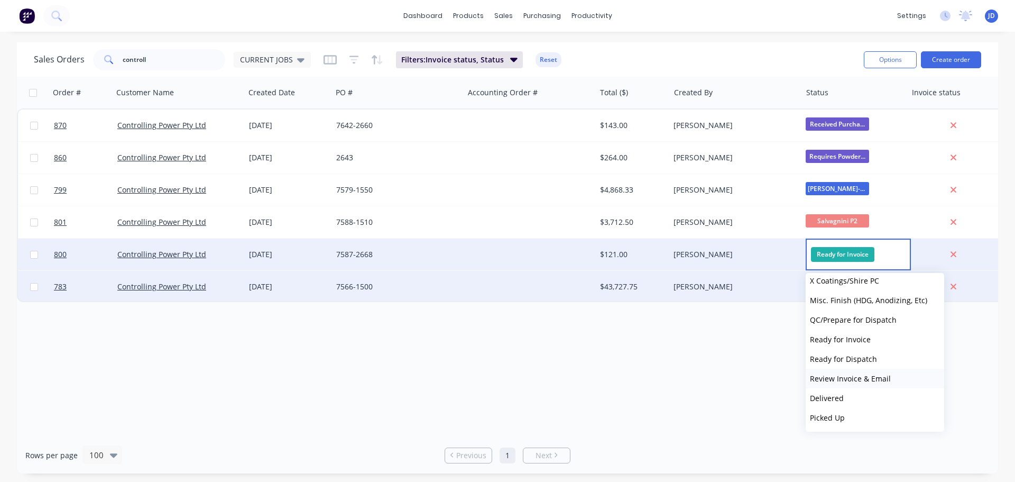
click at [878, 379] on span "Review Invoice & Email" at bounding box center [850, 378] width 81 height 10
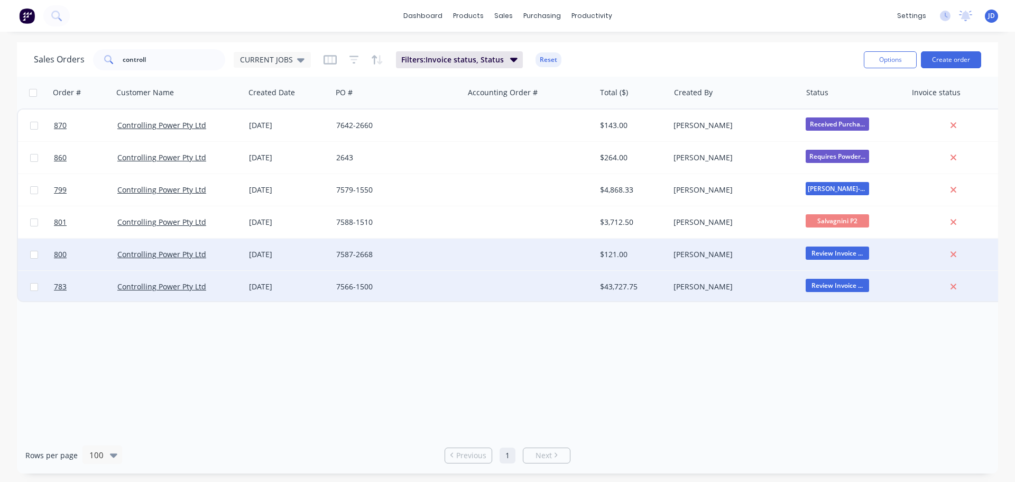
click at [566, 255] on div at bounding box center [530, 254] width 132 height 32
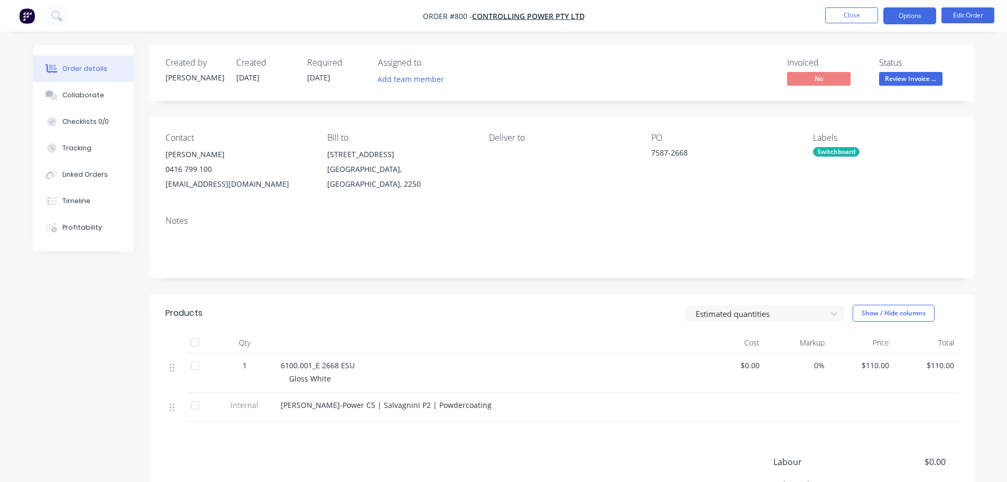
click at [886, 20] on button "Options" at bounding box center [909, 15] width 53 height 17
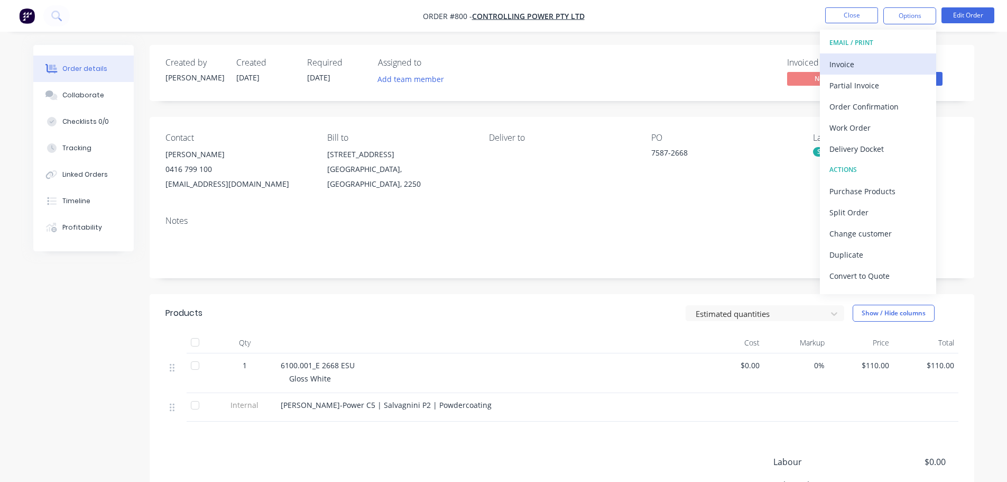
click at [862, 70] on div "Invoice" at bounding box center [877, 64] width 97 height 15
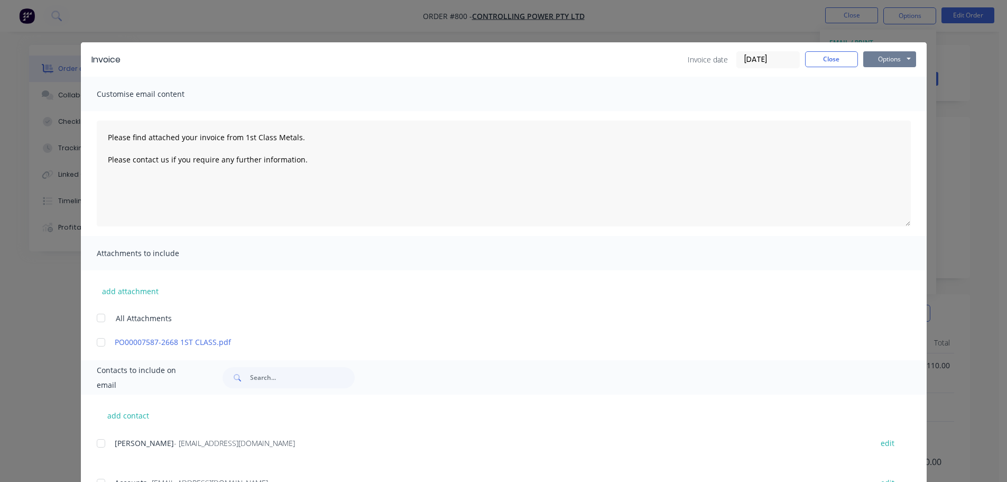
click at [883, 62] on button "Options" at bounding box center [889, 59] width 53 height 16
click at [886, 99] on button "Print" at bounding box center [897, 95] width 68 height 17
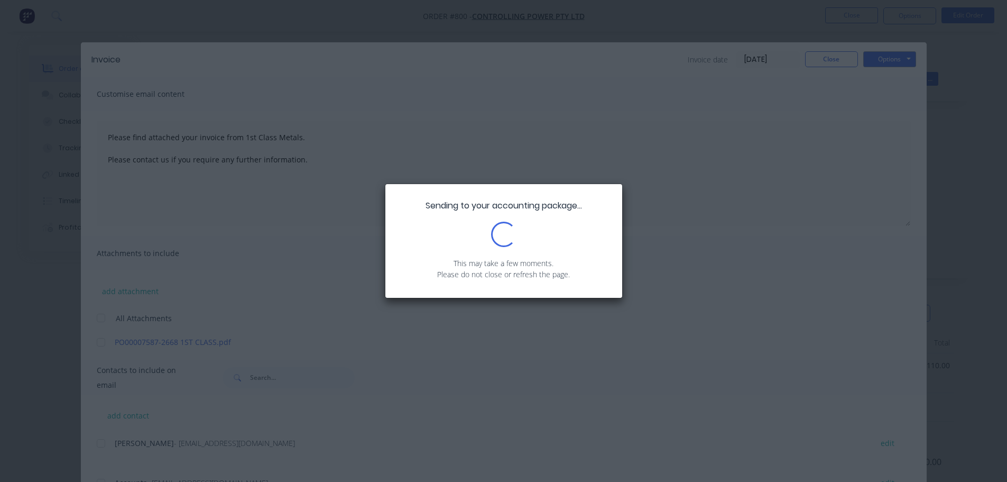
click at [731, 80] on div "Sending to your accounting package... Loading... This may take a few moments. P…" at bounding box center [503, 241] width 1007 height 482
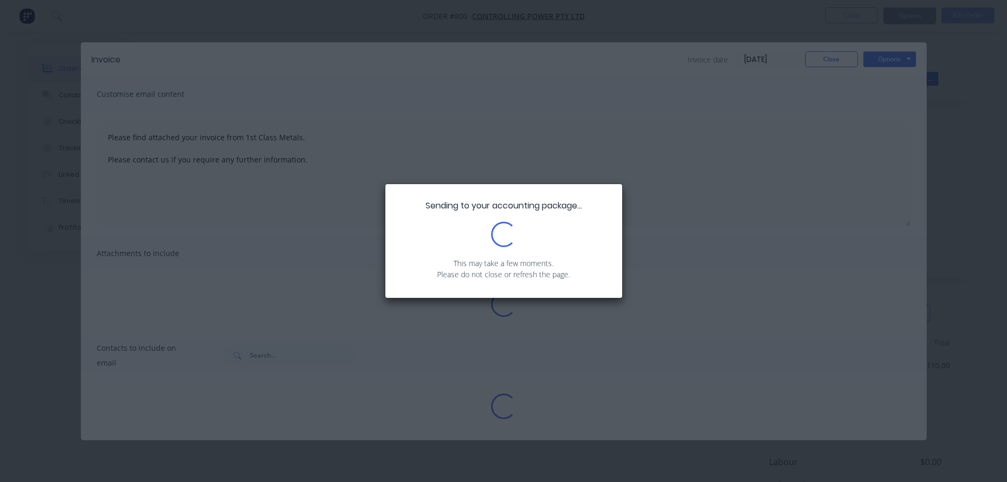
type textarea "Please find attached your invoice from 1st Class Metals. Please contact us if y…"
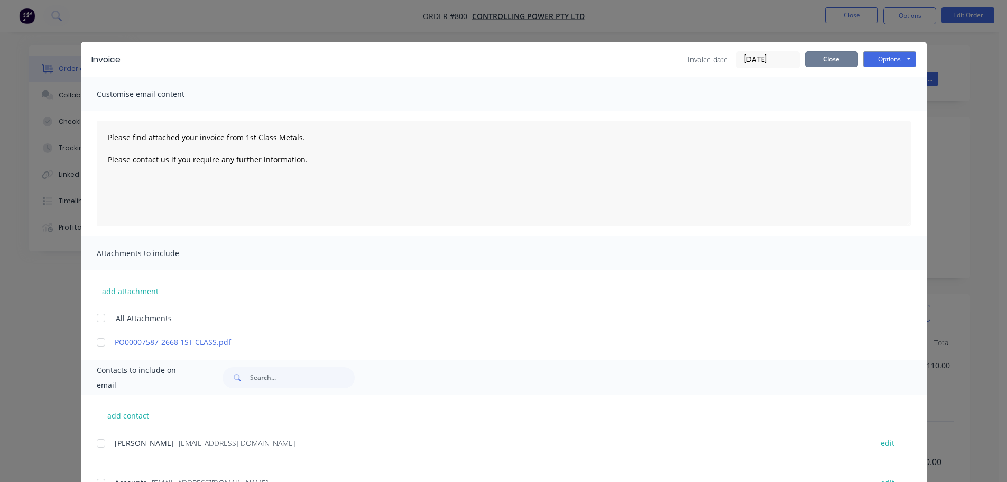
click at [809, 58] on button "Close" at bounding box center [831, 59] width 53 height 16
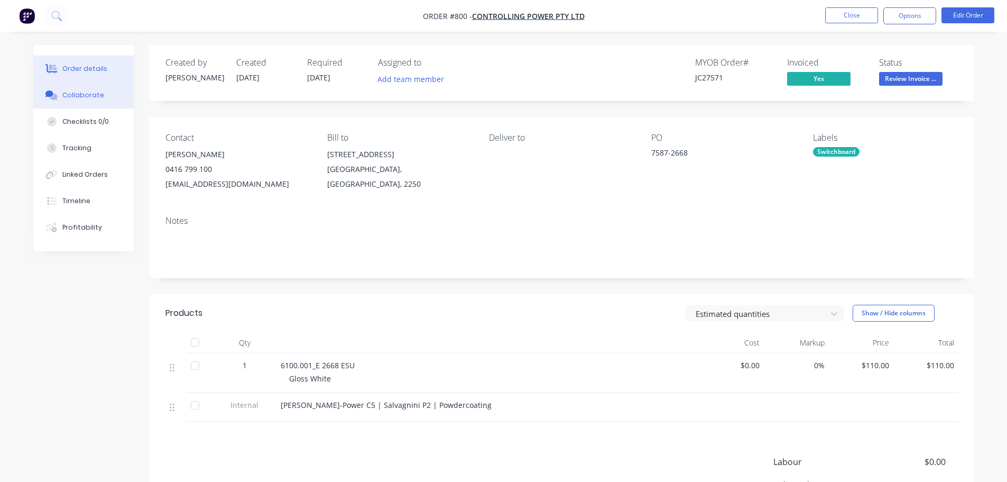
click at [61, 94] on button "Collaborate" at bounding box center [83, 95] width 100 height 26
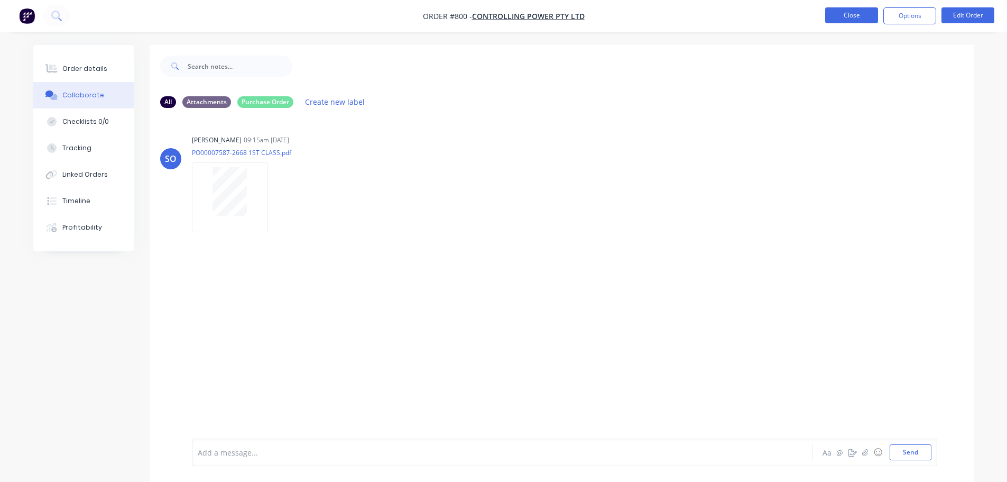
click at [846, 15] on button "Close" at bounding box center [851, 15] width 53 height 16
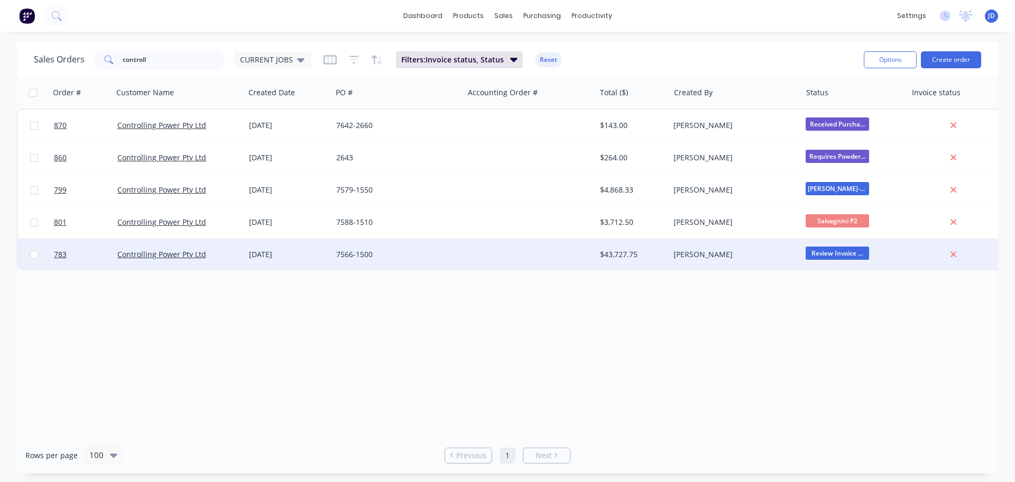
click at [461, 263] on div "7566-1500" at bounding box center [398, 254] width 132 height 32
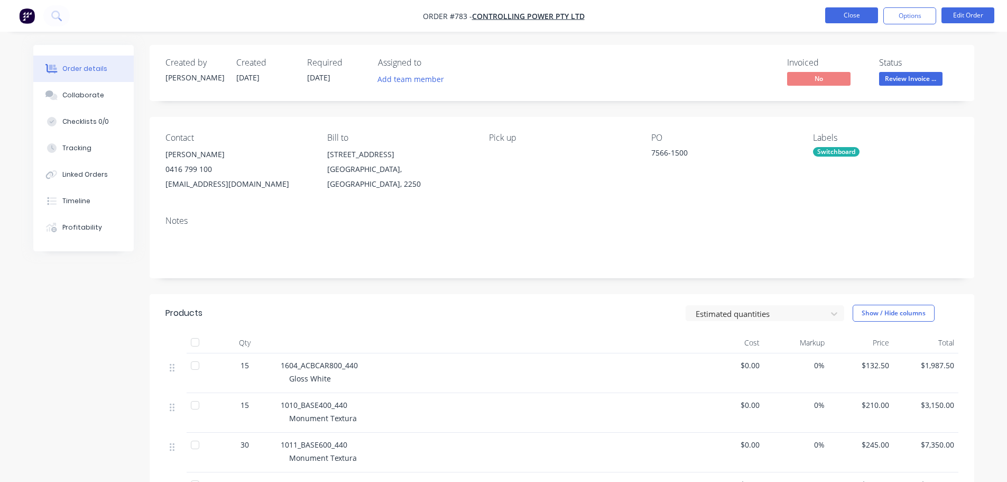
click at [829, 14] on button "Close" at bounding box center [851, 15] width 53 height 16
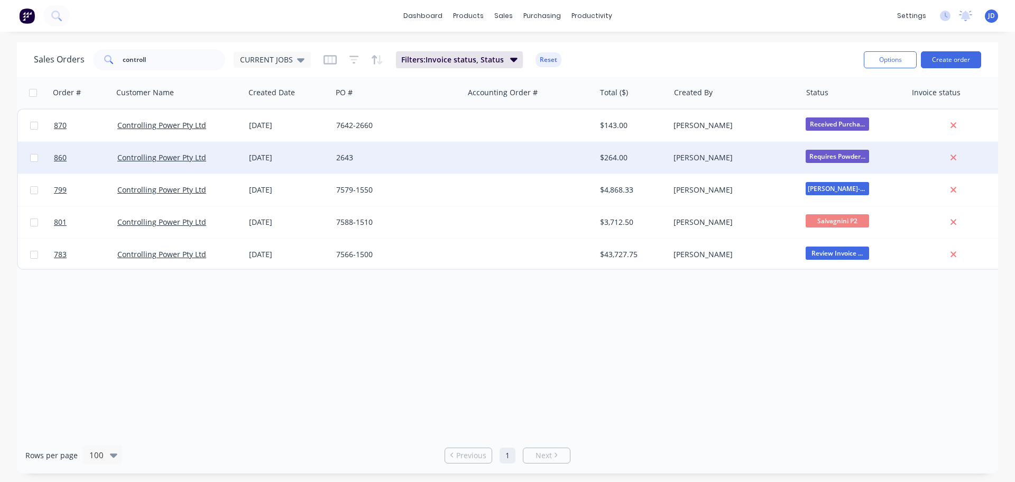
click at [841, 154] on span "Requires Powder..." at bounding box center [837, 156] width 63 height 13
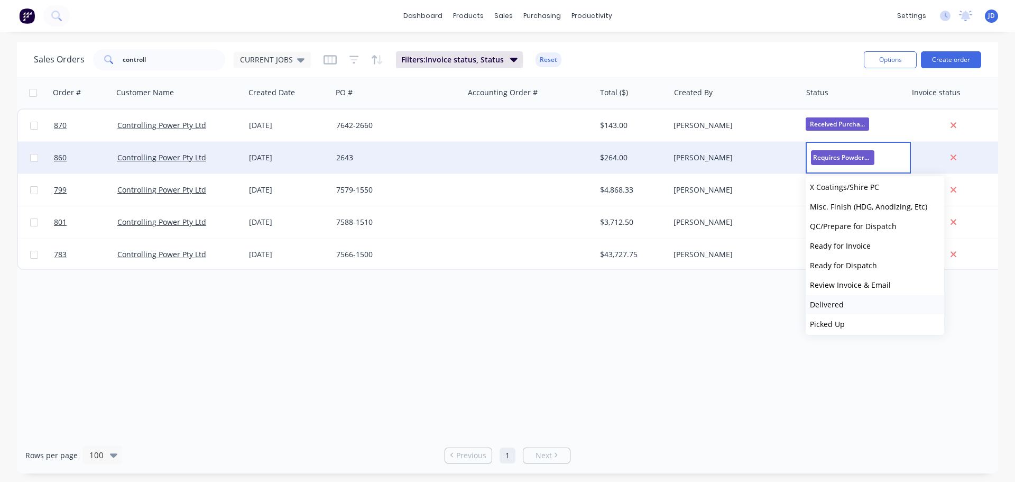
scroll to position [456, 0]
click at [877, 280] on span "Review Invoice & Email" at bounding box center [850, 281] width 81 height 10
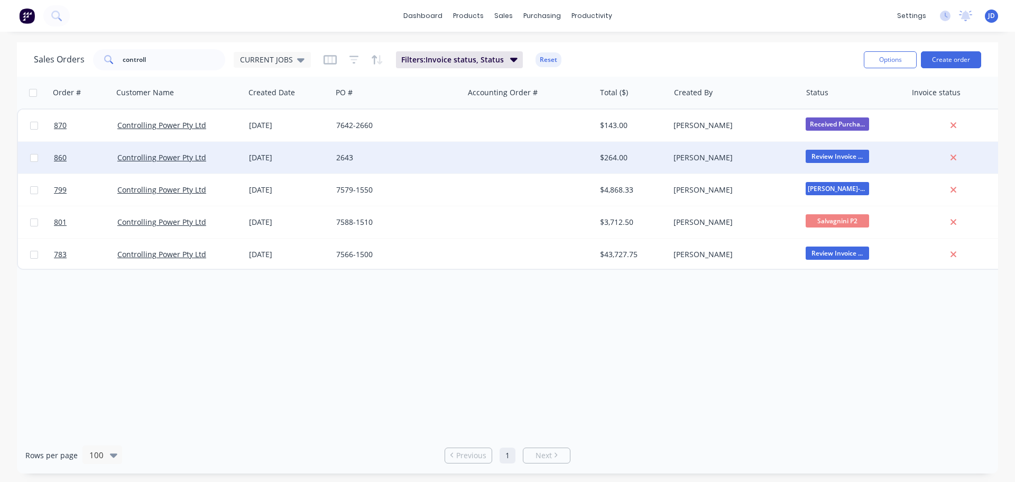
click at [719, 152] on div "[PERSON_NAME]" at bounding box center [735, 158] width 132 height 32
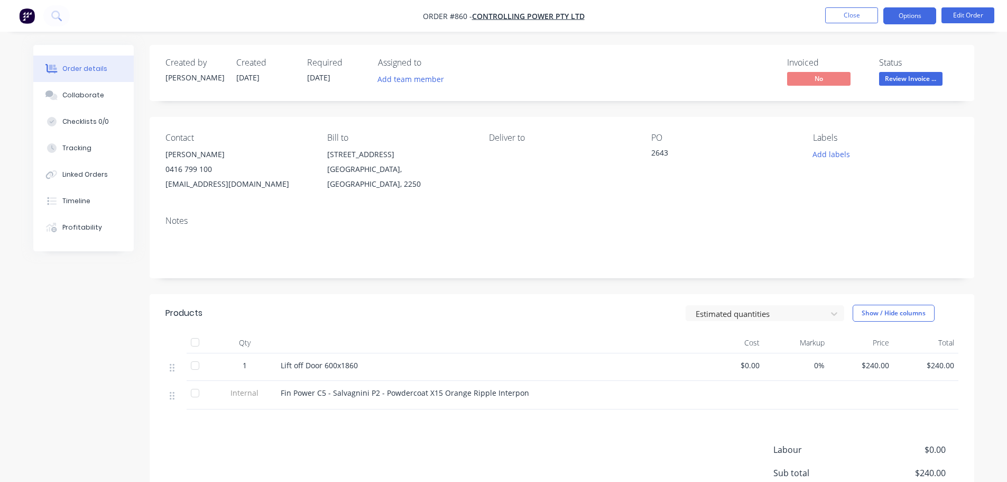
click at [921, 17] on button "Options" at bounding box center [909, 15] width 53 height 17
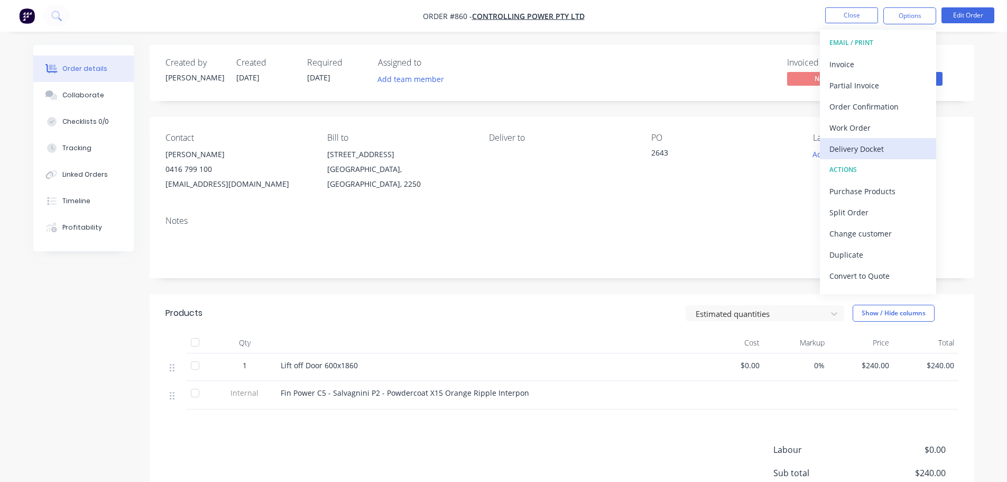
click at [877, 152] on div "Delivery Docket" at bounding box center [877, 148] width 97 height 15
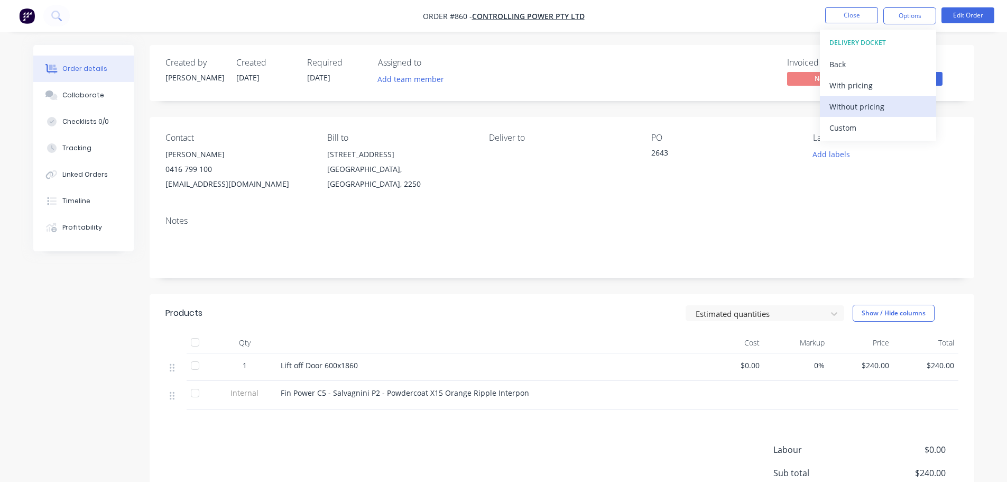
click at [870, 101] on div "Without pricing" at bounding box center [877, 106] width 97 height 15
click at [363, 439] on div "Products Estimated quantities Show / Hide columns Qty Cost Markup Price Total 1…" at bounding box center [562, 438] width 825 height 288
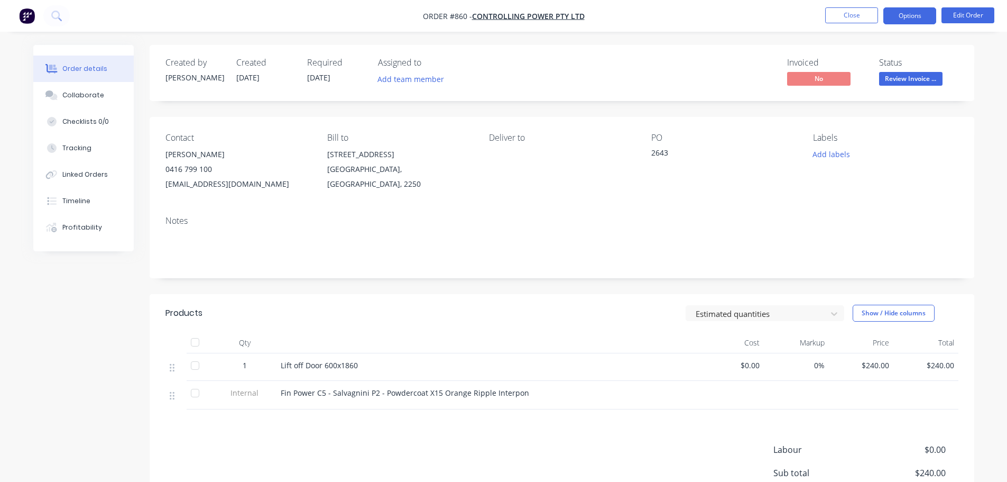
click at [921, 13] on button "Options" at bounding box center [909, 15] width 53 height 17
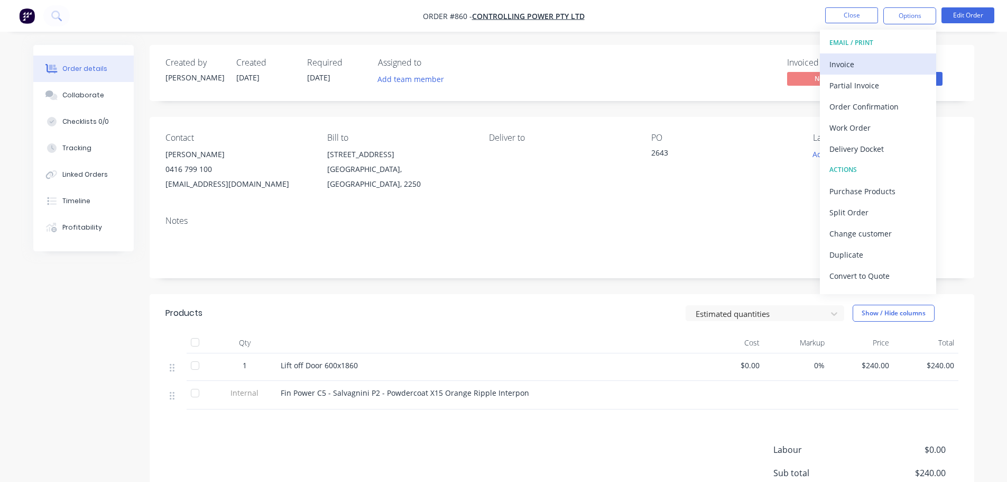
click at [861, 70] on div "Invoice" at bounding box center [877, 64] width 97 height 15
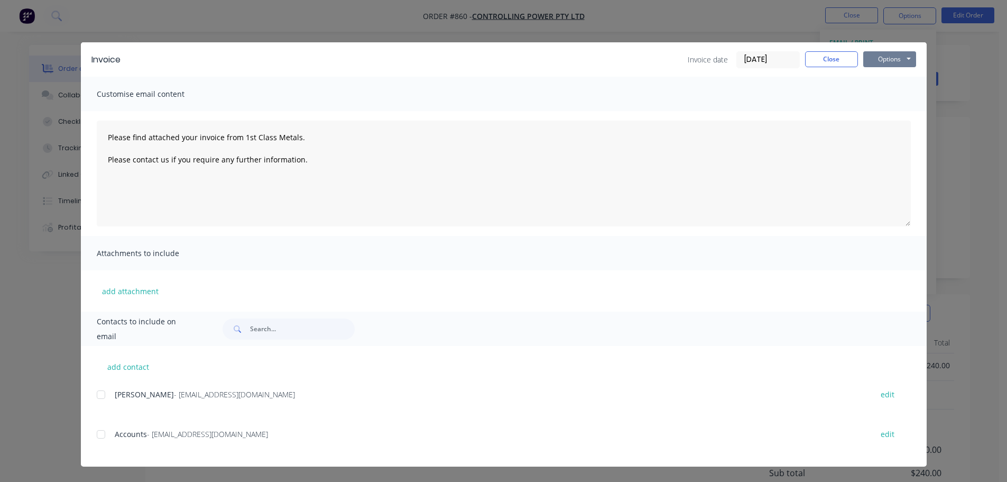
click at [872, 60] on button "Options" at bounding box center [889, 59] width 53 height 16
click at [876, 103] on button "Print" at bounding box center [897, 95] width 68 height 17
type textarea "Please find attached your invoice from 1st Class Metals. Please contact us if y…"
click at [825, 62] on button "Close" at bounding box center [831, 59] width 53 height 16
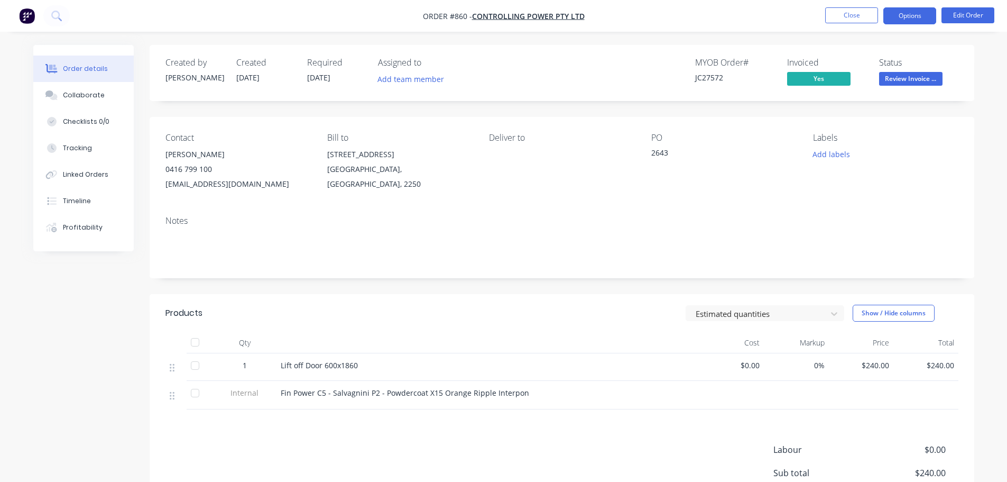
drag, startPoint x: 922, startPoint y: 16, endPoint x: 928, endPoint y: 20, distance: 6.5
click at [923, 17] on button "Options" at bounding box center [909, 15] width 53 height 17
click at [953, 16] on button "Edit Order" at bounding box center [967, 15] width 53 height 16
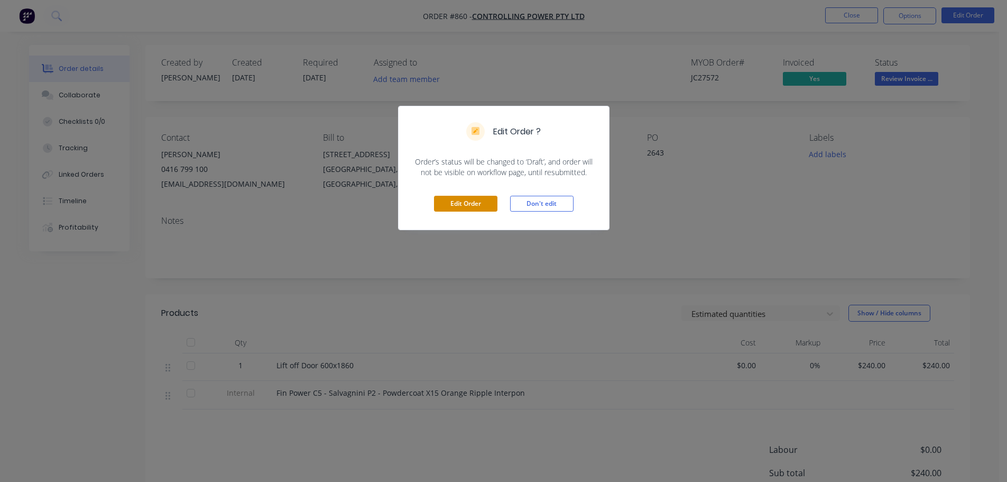
click at [465, 206] on button "Edit Order" at bounding box center [465, 204] width 63 height 16
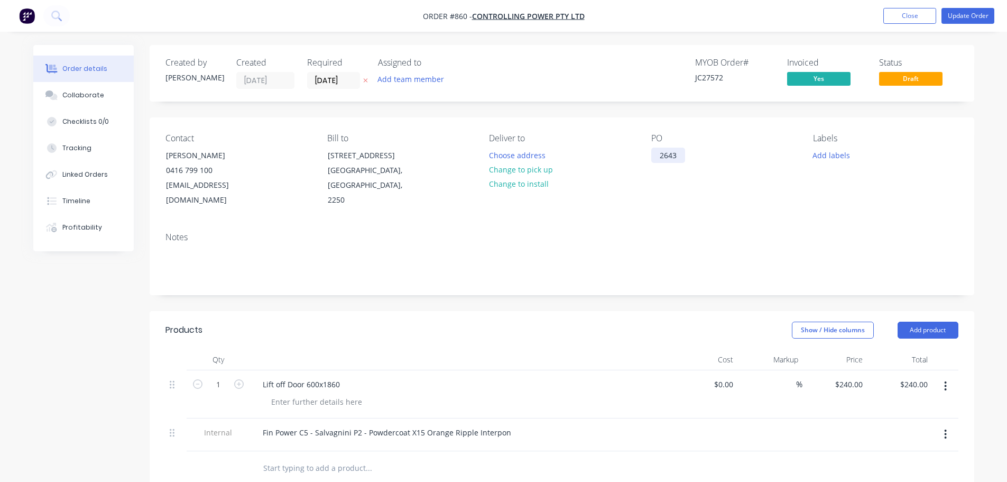
click at [660, 153] on div "2643" at bounding box center [668, 154] width 34 height 15
click at [715, 211] on div "Contact [PERSON_NAME] [PHONE_NUMBER] [EMAIL_ADDRESS][DOMAIN_NAME] Bill to [STRE…" at bounding box center [562, 170] width 825 height 106
click at [976, 16] on button "Update Order" at bounding box center [967, 16] width 53 height 16
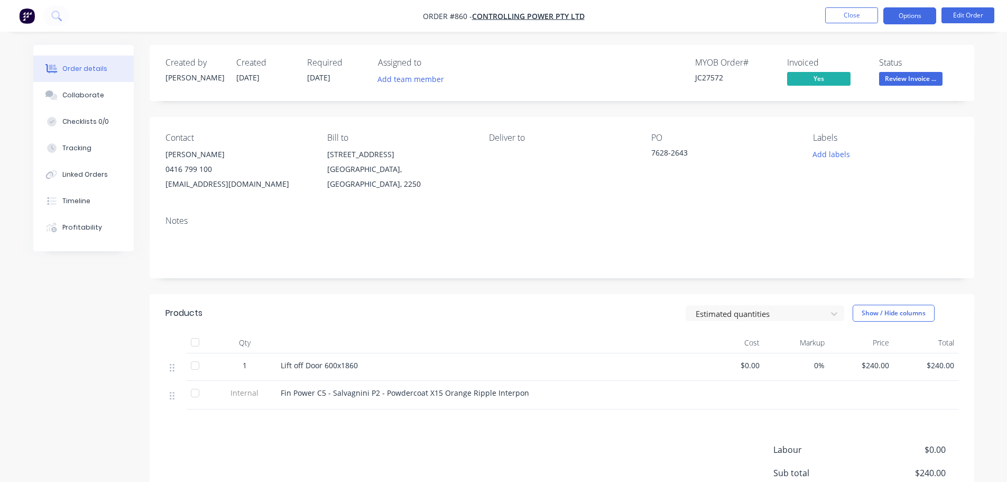
click at [927, 12] on button "Options" at bounding box center [909, 15] width 53 height 17
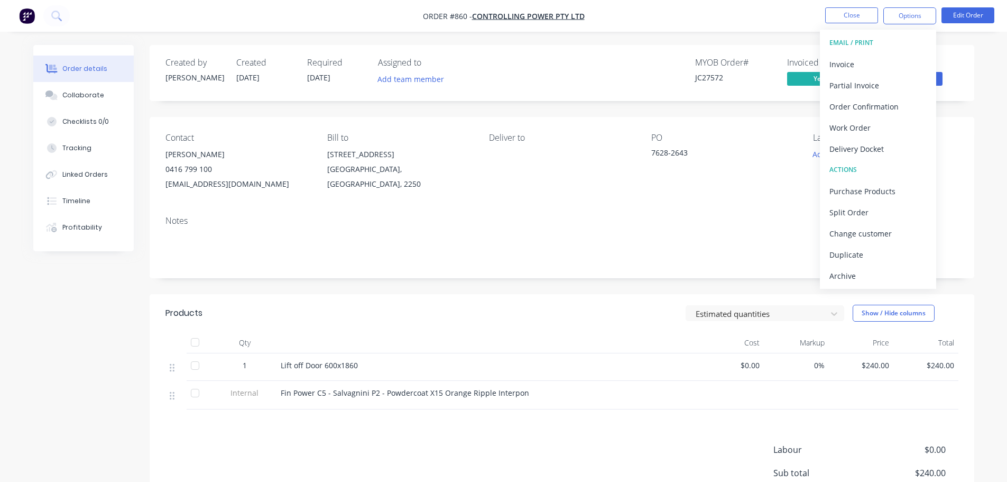
click at [875, 144] on div "Delivery Docket" at bounding box center [877, 148] width 97 height 15
click at [876, 109] on div "Without pricing" at bounding box center [877, 106] width 97 height 15
click at [876, 55] on button "Invoice" at bounding box center [878, 63] width 116 height 21
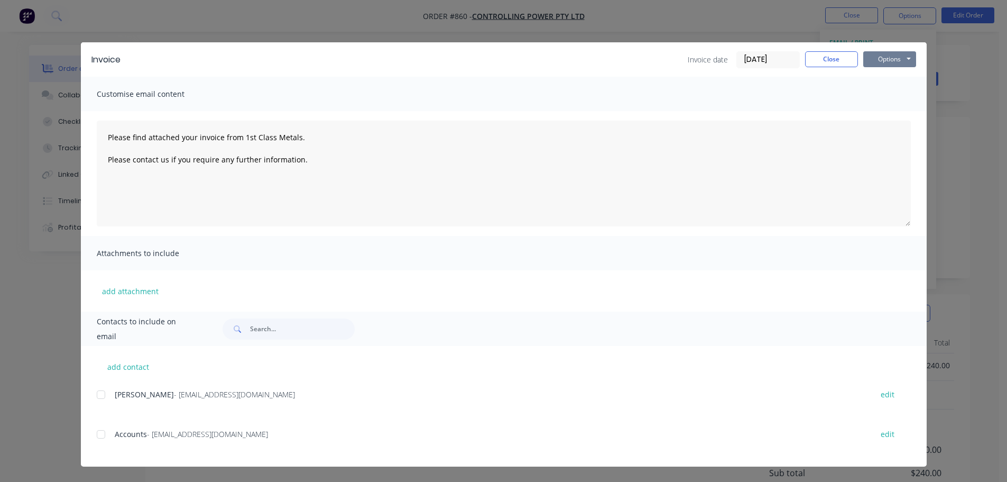
click at [886, 59] on button "Options" at bounding box center [889, 59] width 53 height 16
click at [894, 100] on button "Print" at bounding box center [897, 95] width 68 height 17
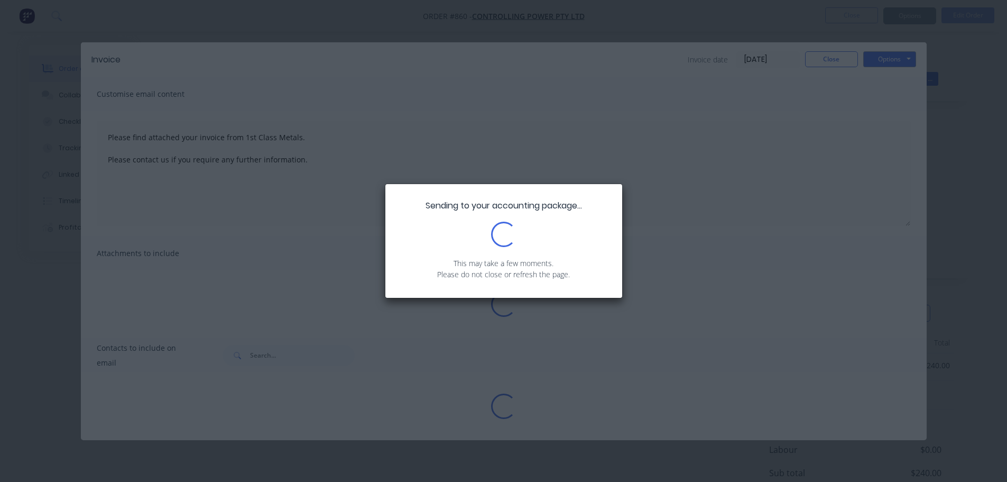
type textarea "Please find attached your invoice from 1st Class Metals. Please contact us if y…"
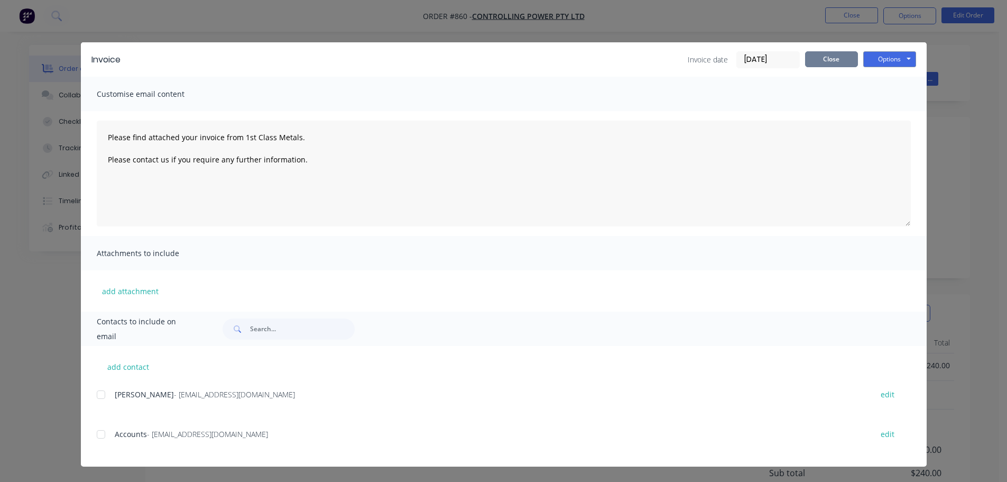
click at [837, 57] on button "Close" at bounding box center [831, 59] width 53 height 16
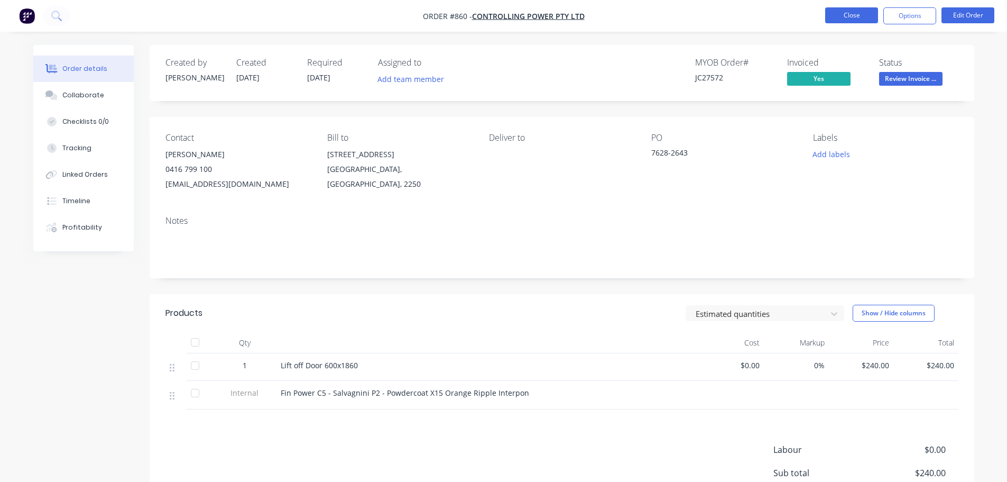
click at [846, 17] on button "Close" at bounding box center [851, 15] width 53 height 16
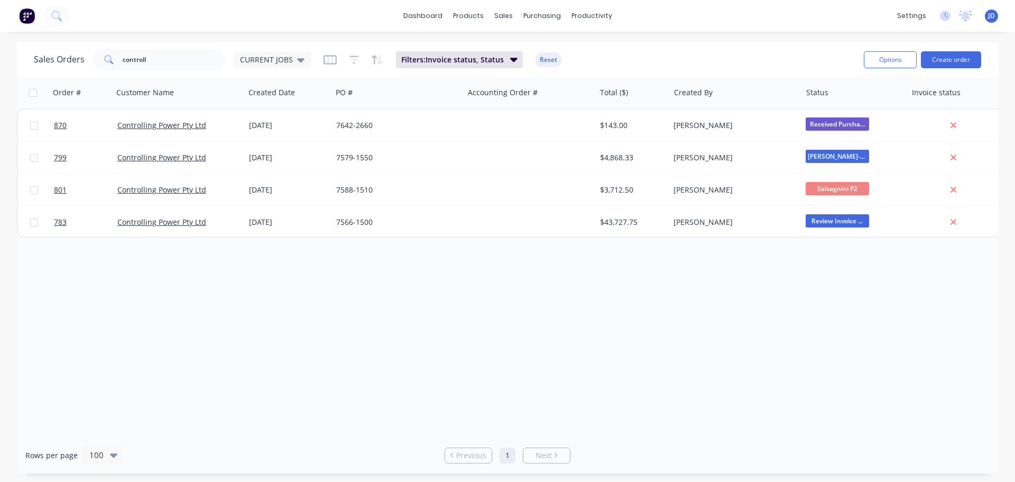
click at [510, 246] on div "Order # Customer Name Created Date PO # Accounting Order # Total ($) Created By…" at bounding box center [507, 257] width 981 height 360
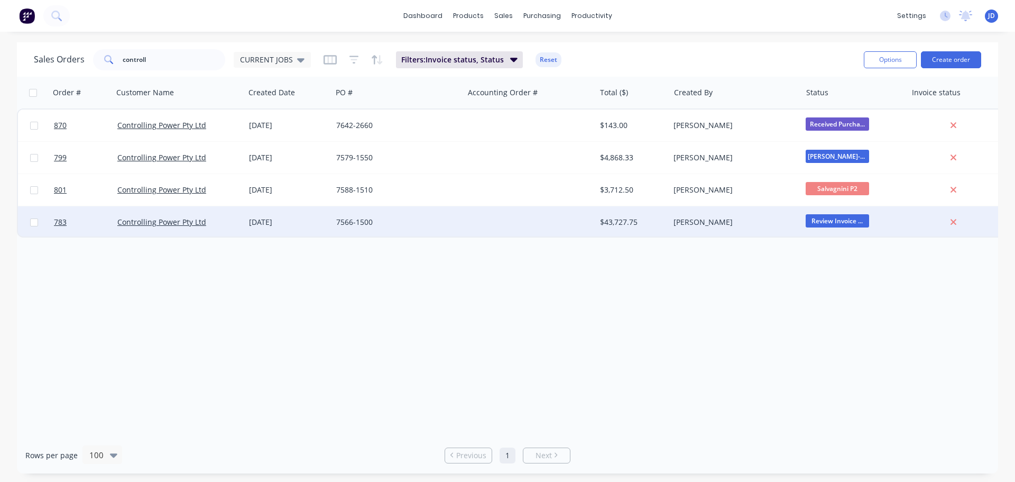
click at [518, 232] on div at bounding box center [530, 222] width 132 height 32
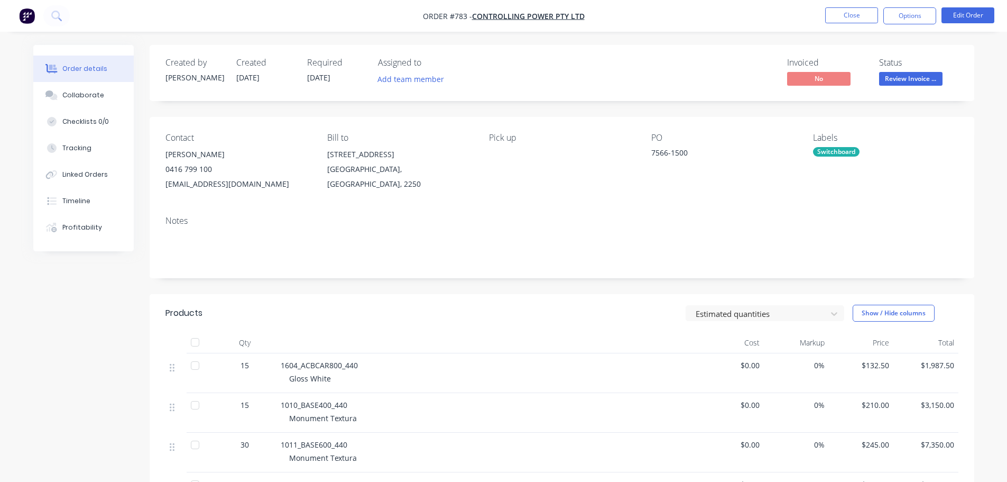
click at [916, 71] on div "Status Review Invoice ..." at bounding box center [918, 73] width 79 height 31
click at [915, 78] on span "Review Invoice ..." at bounding box center [910, 78] width 63 height 13
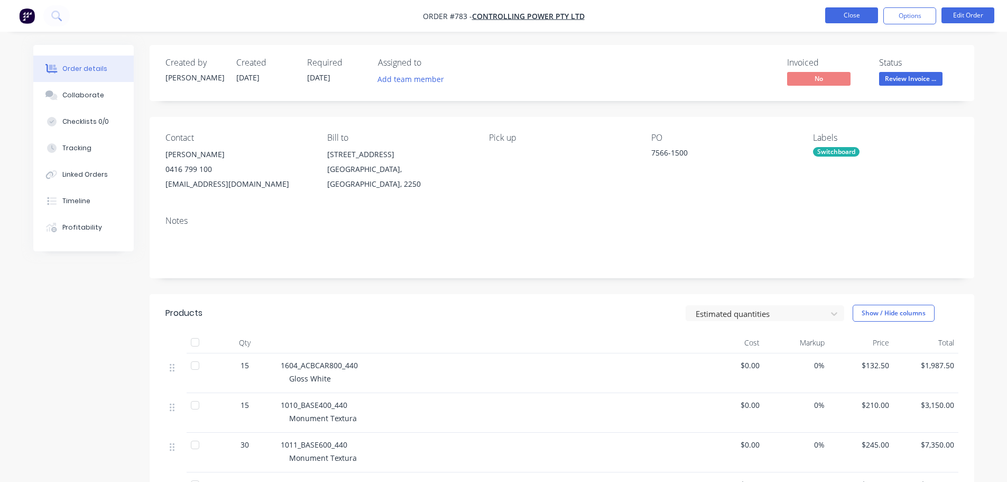
click at [841, 20] on button "Close" at bounding box center [851, 15] width 53 height 16
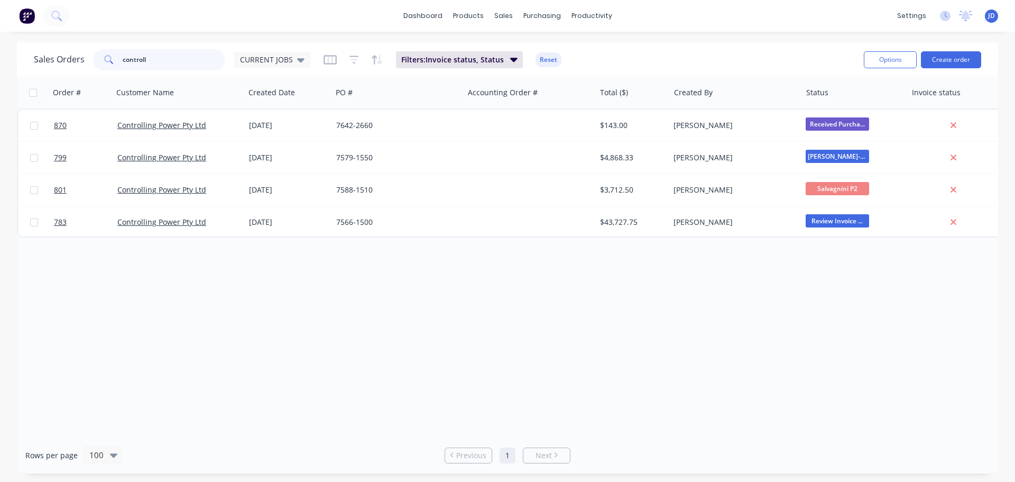
drag, startPoint x: 176, startPoint y: 64, endPoint x: 0, endPoint y: 0, distance: 187.4
click at [0, 34] on div "dashboard products sales purchasing productivity dashboard products Product Cat…" at bounding box center [507, 241] width 1015 height 482
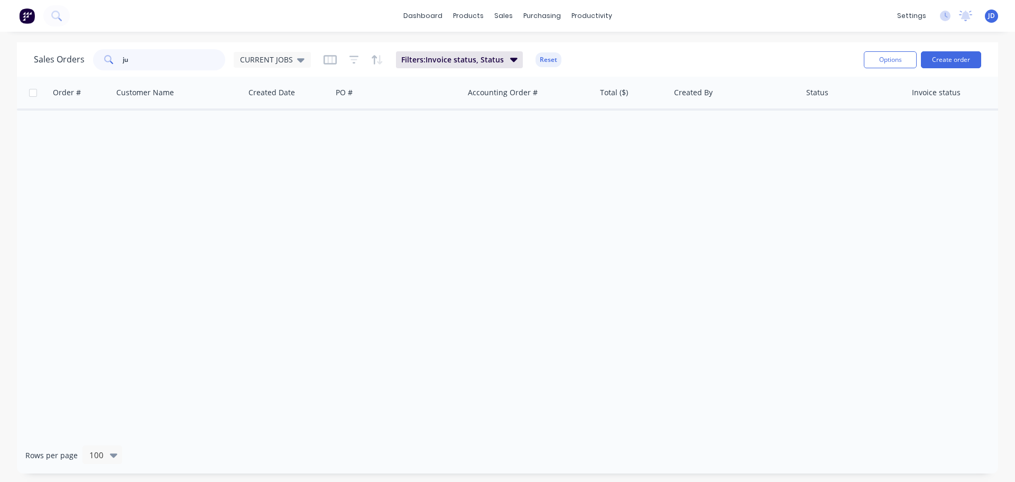
type input "j"
type input "green"
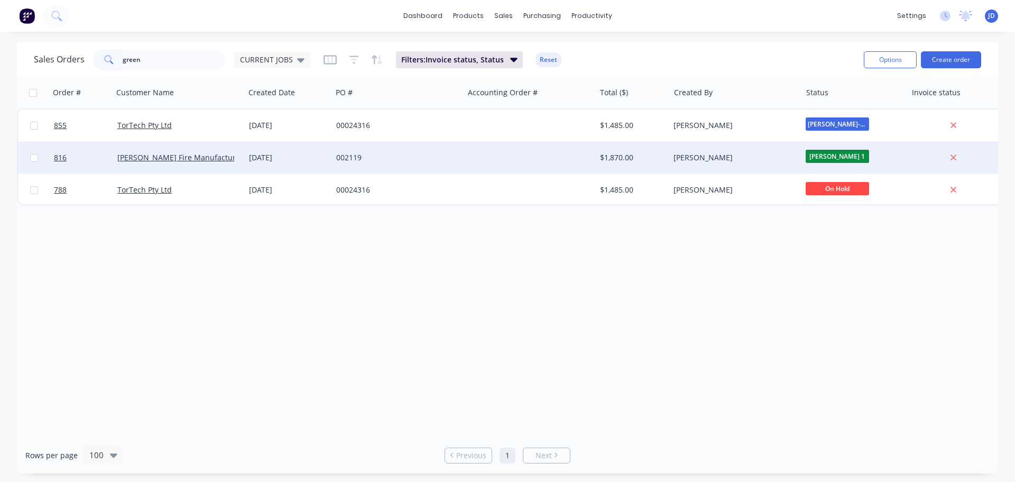
click at [341, 160] on div "002119" at bounding box center [394, 157] width 117 height 11
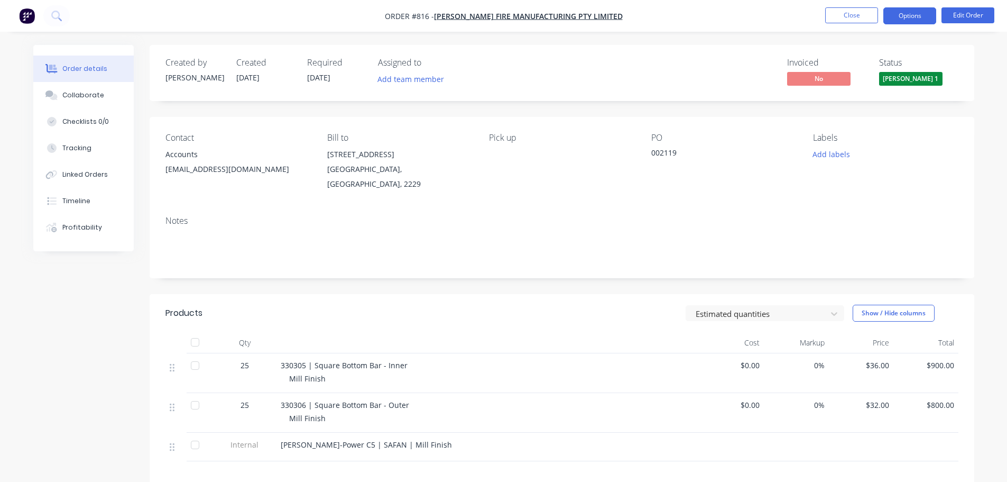
click at [910, 16] on button "Options" at bounding box center [909, 15] width 53 height 17
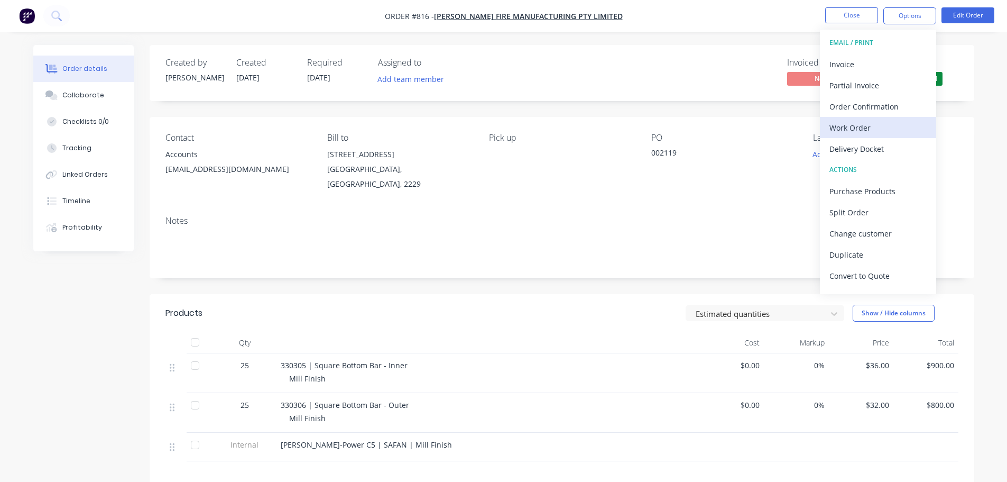
click at [905, 127] on div "Work Order" at bounding box center [877, 127] width 97 height 15
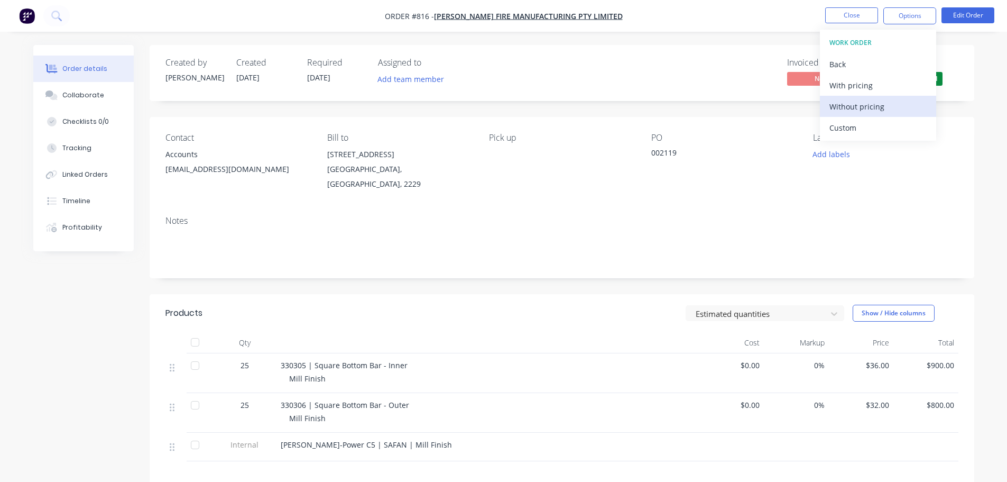
click at [875, 107] on div "Without pricing" at bounding box center [877, 106] width 97 height 15
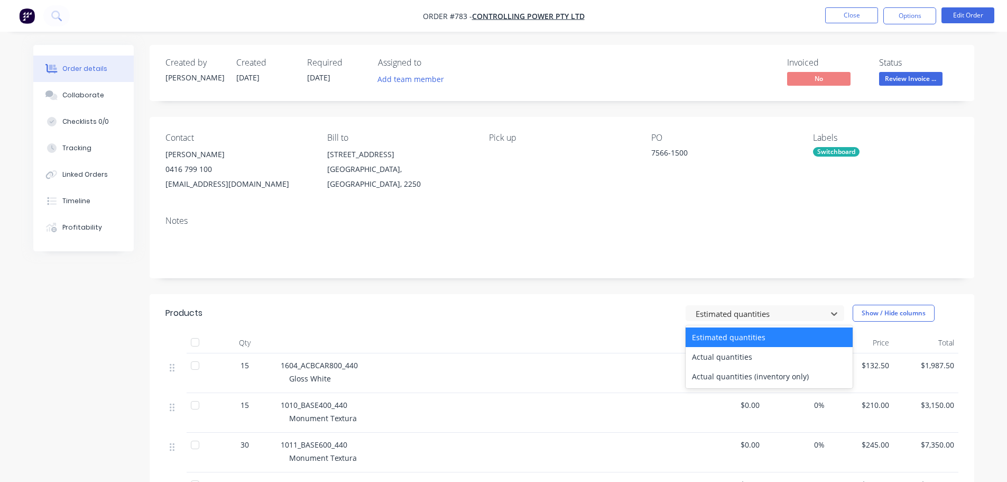
drag, startPoint x: 752, startPoint y: 308, endPoint x: 841, endPoint y: 336, distance: 93.6
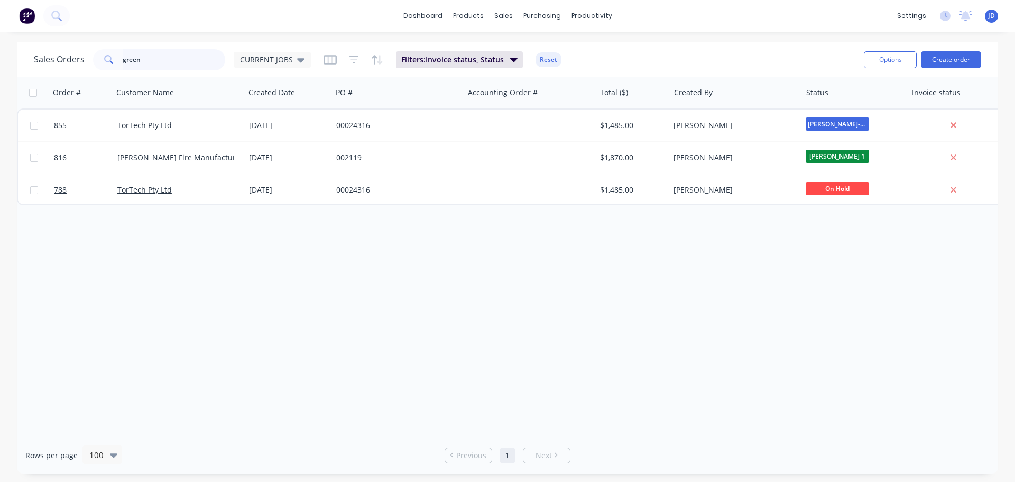
click at [0, 40] on div "dashboard products sales purchasing productivity dashboard products Product Cat…" at bounding box center [507, 241] width 1015 height 482
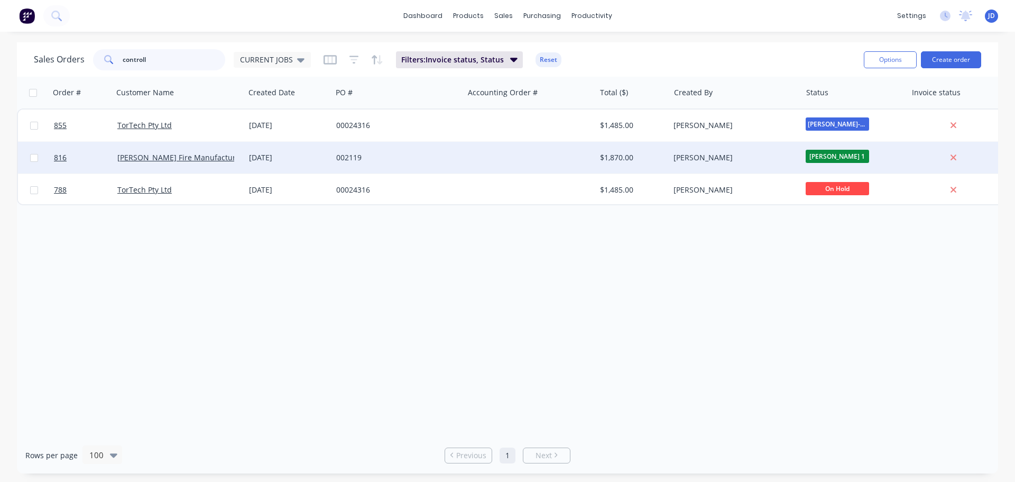
type input "controll"
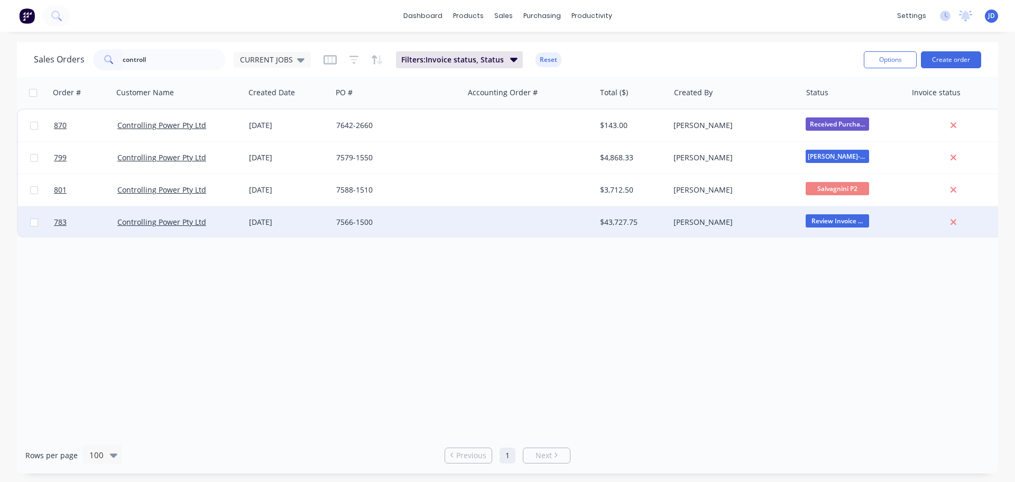
click at [559, 224] on div at bounding box center [530, 222] width 132 height 32
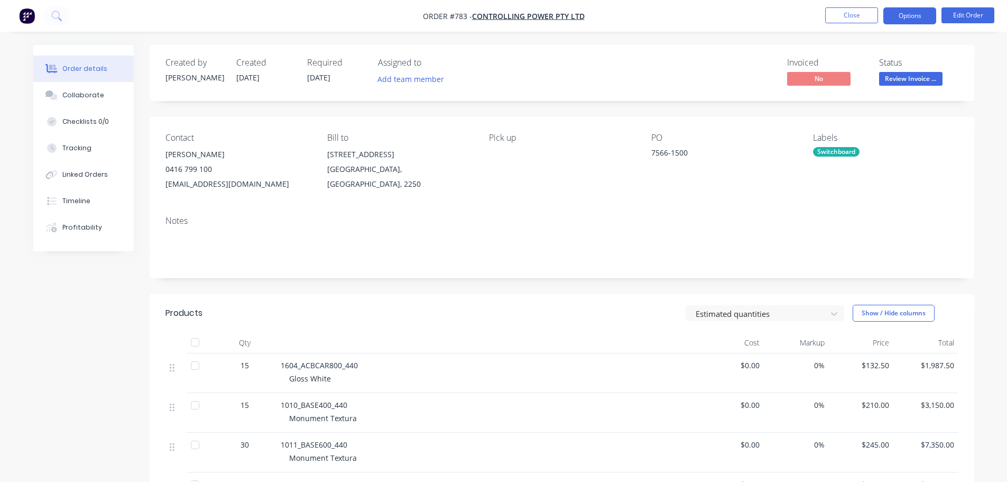
click at [912, 18] on button "Options" at bounding box center [909, 15] width 53 height 17
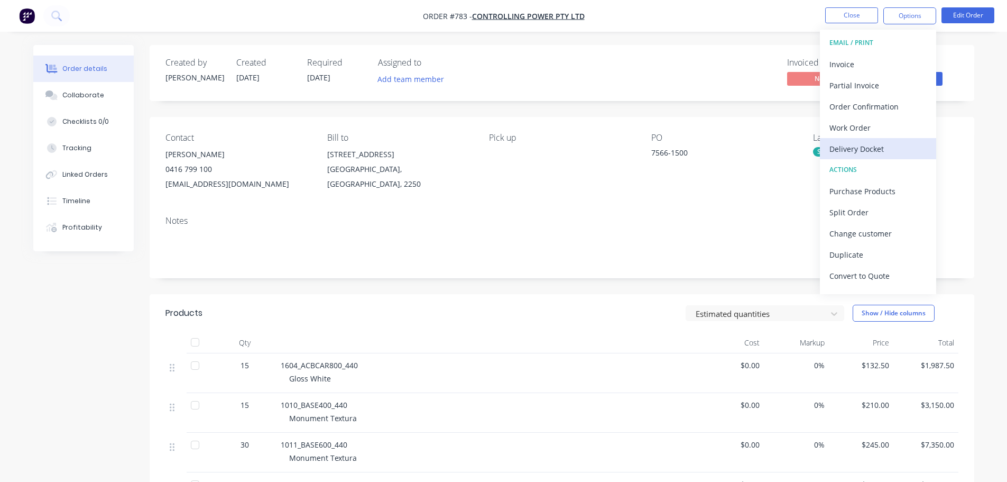
click at [865, 147] on div "Delivery Docket" at bounding box center [877, 148] width 97 height 15
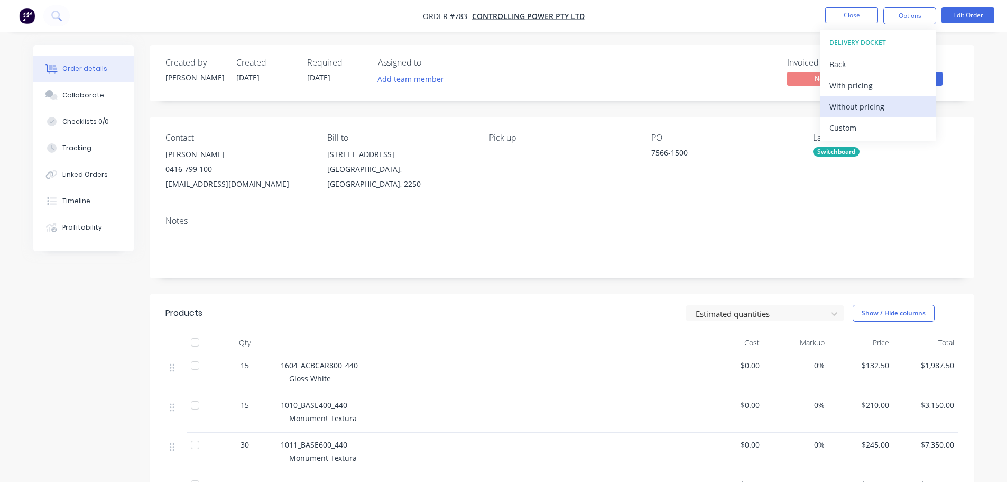
click at [863, 105] on div "Without pricing" at bounding box center [877, 106] width 97 height 15
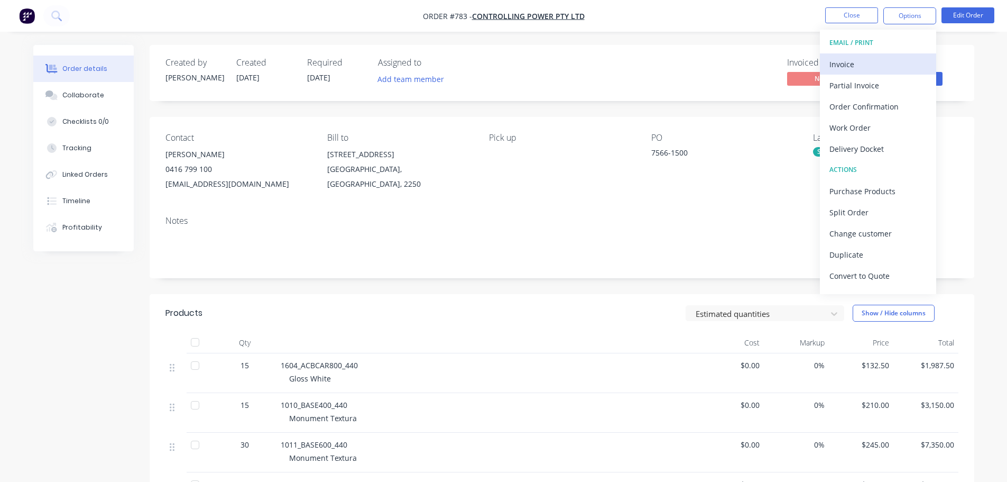
click at [859, 69] on div "Invoice" at bounding box center [877, 64] width 97 height 15
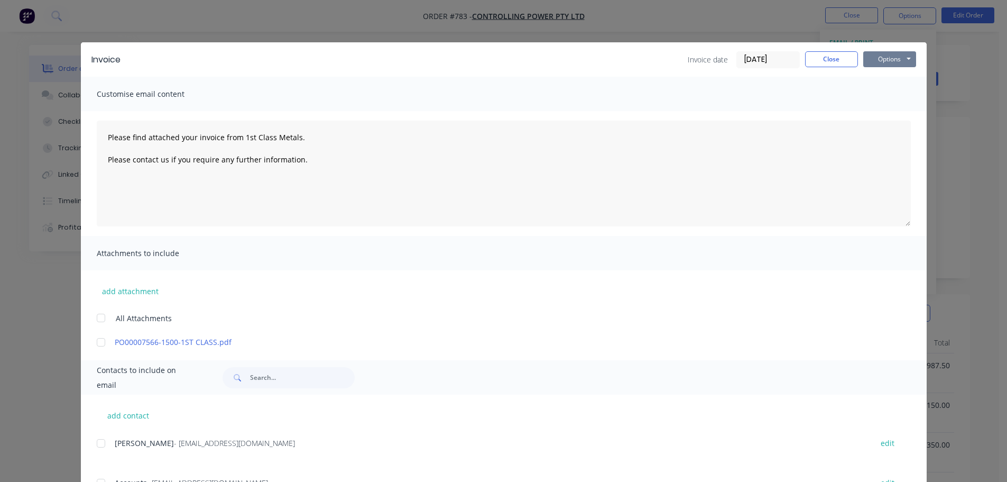
click at [900, 60] on button "Options" at bounding box center [889, 59] width 53 height 16
click at [900, 103] on button "Print" at bounding box center [897, 95] width 68 height 17
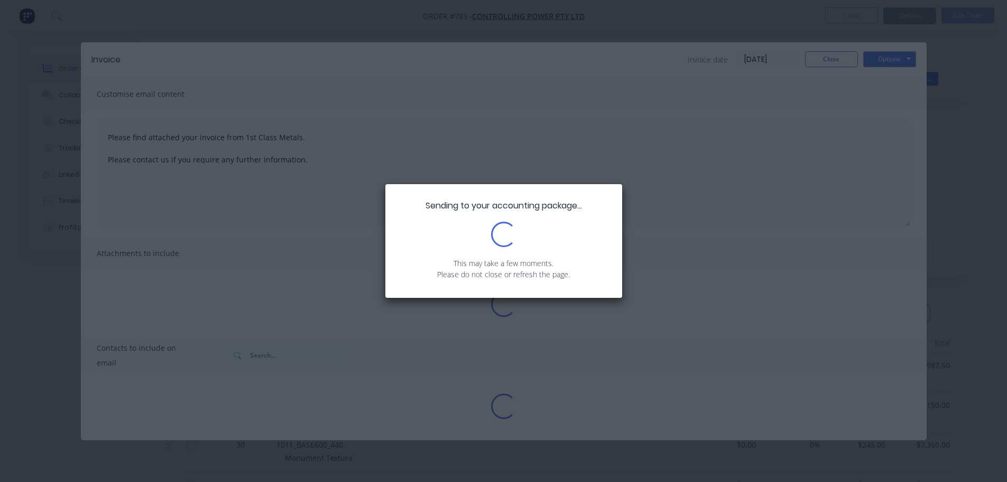
type textarea "Please find attached your invoice from 1st Class Metals. Please contact us if y…"
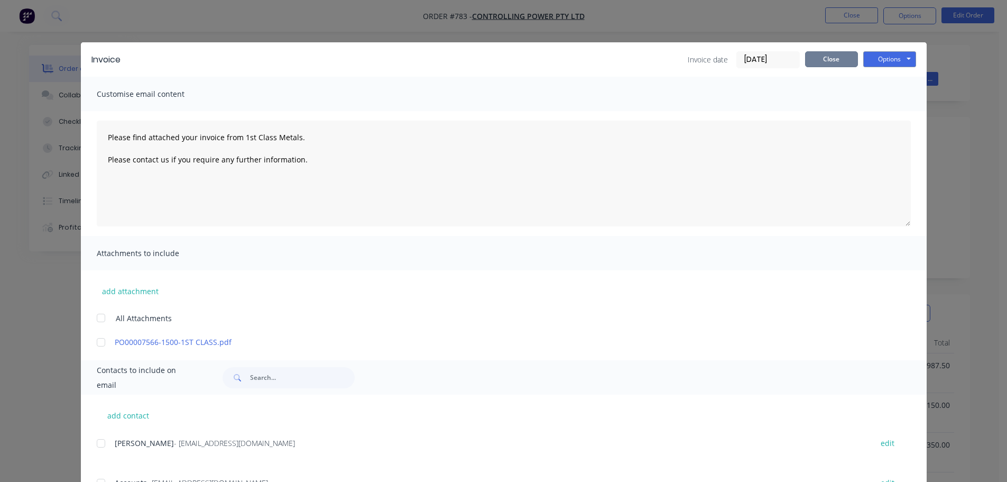
click at [829, 57] on button "Close" at bounding box center [831, 59] width 53 height 16
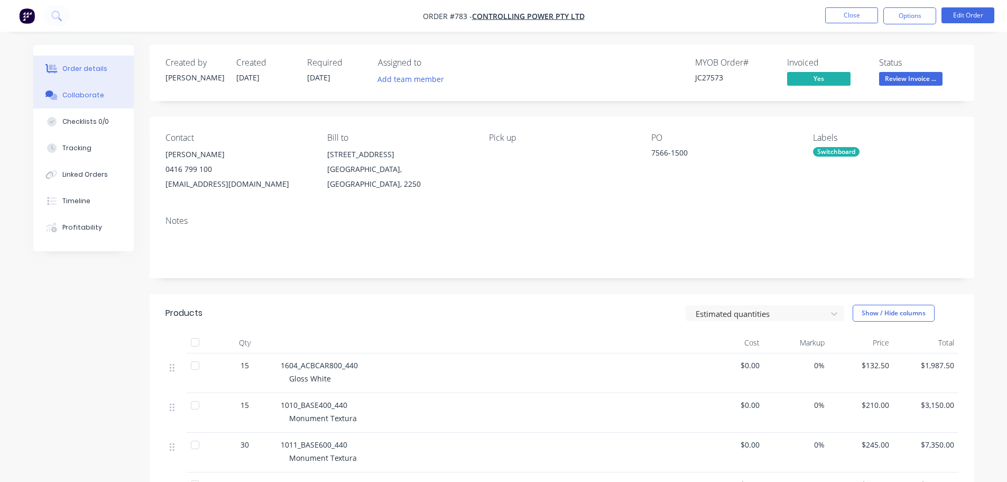
click at [113, 91] on button "Collaborate" at bounding box center [83, 95] width 100 height 26
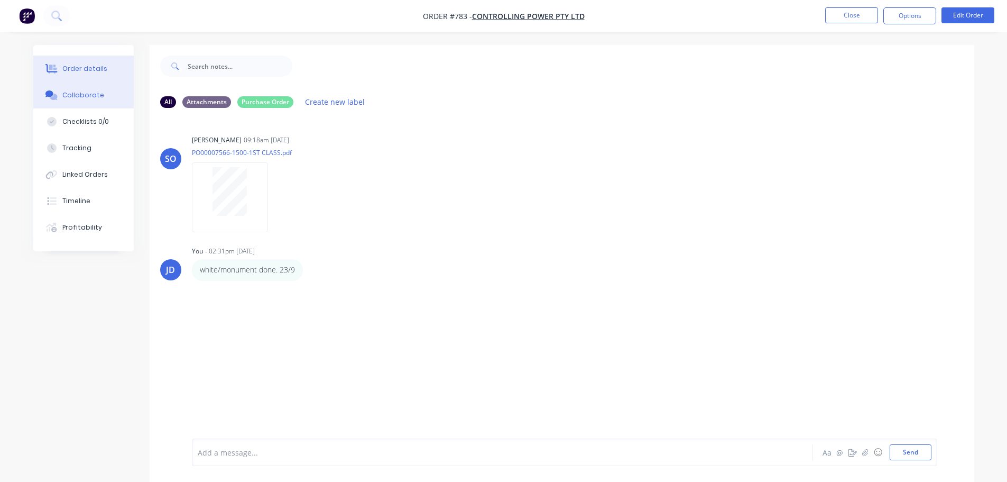
click at [92, 69] on div "Order details" at bounding box center [84, 69] width 45 height 10
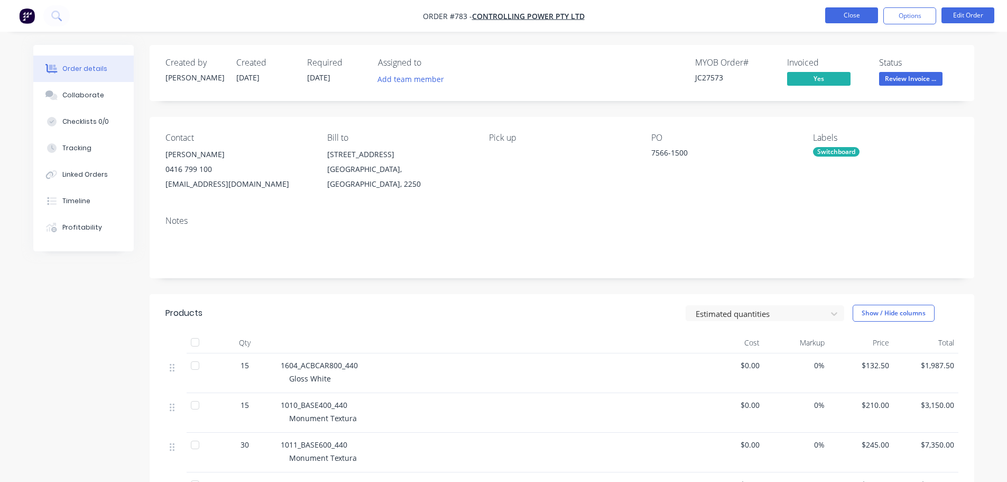
click at [843, 21] on button "Close" at bounding box center [851, 15] width 53 height 16
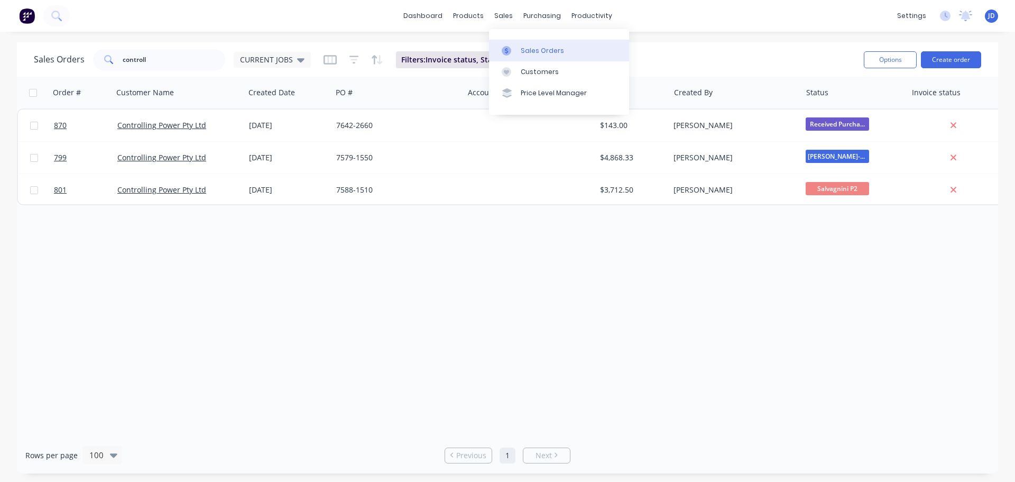
click at [515, 52] on div at bounding box center [510, 51] width 16 height 10
click at [420, 361] on div "Order # Customer Name Created Date PO # Accounting Order # Total ($) Created By…" at bounding box center [507, 257] width 981 height 360
